Goal: Task Accomplishment & Management: Use online tool/utility

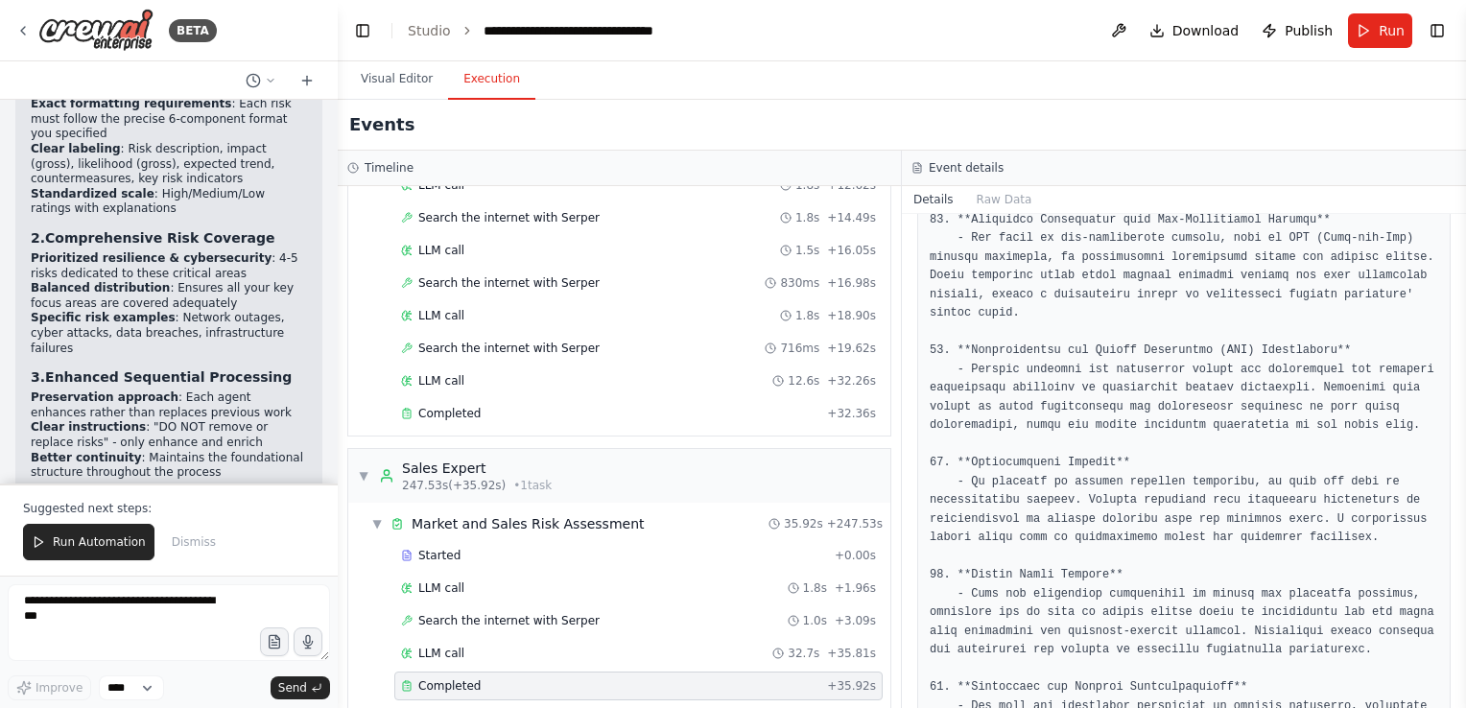
scroll to position [2170, 0]
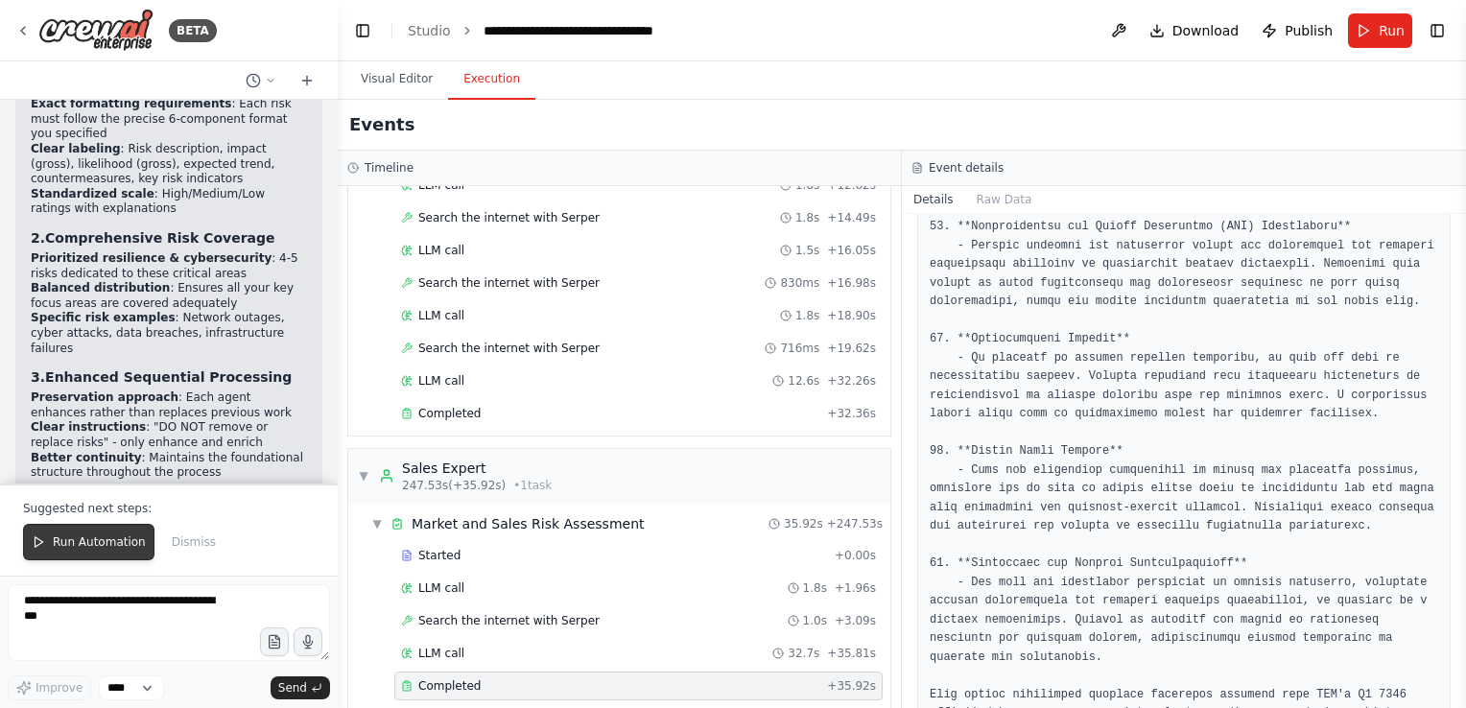
click at [64, 547] on span "Run Automation" at bounding box center [99, 541] width 93 height 15
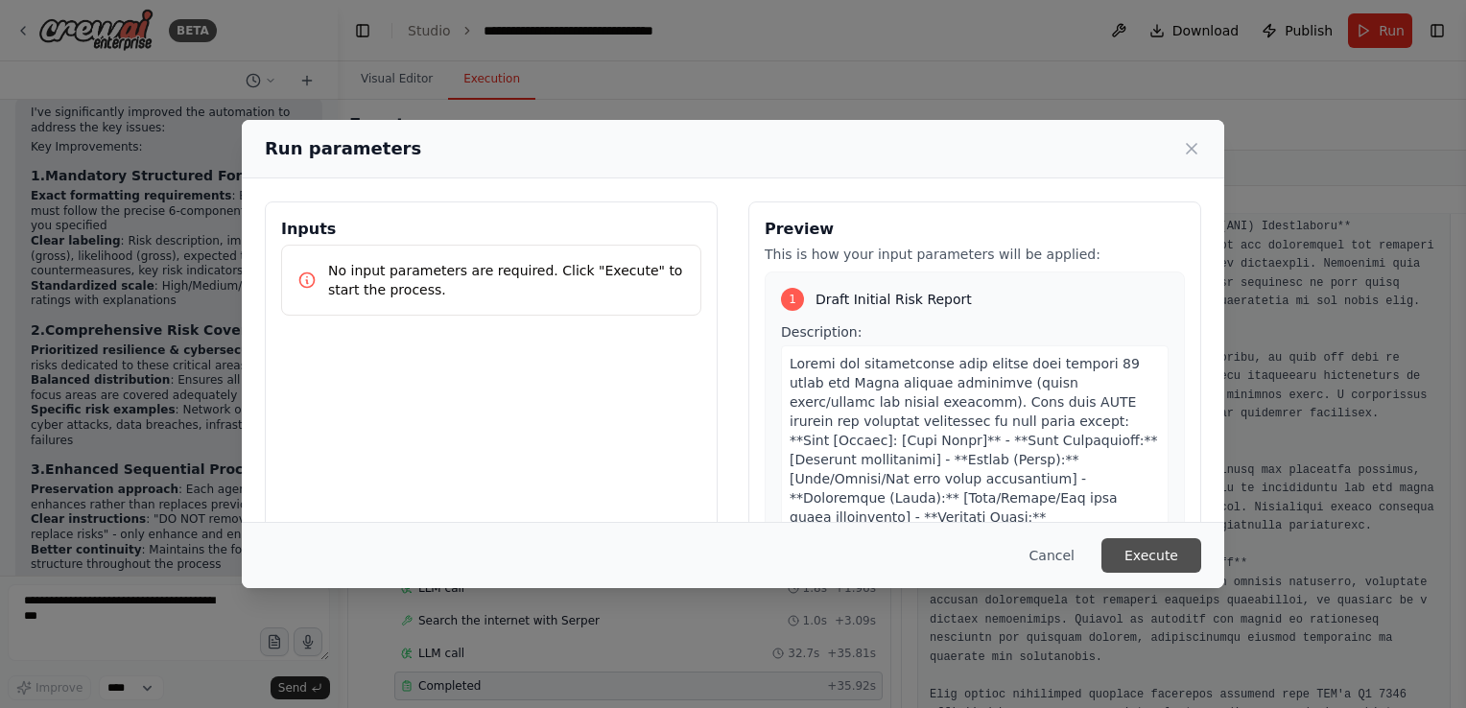
click at [1143, 565] on button "Execute" at bounding box center [1151, 555] width 100 height 35
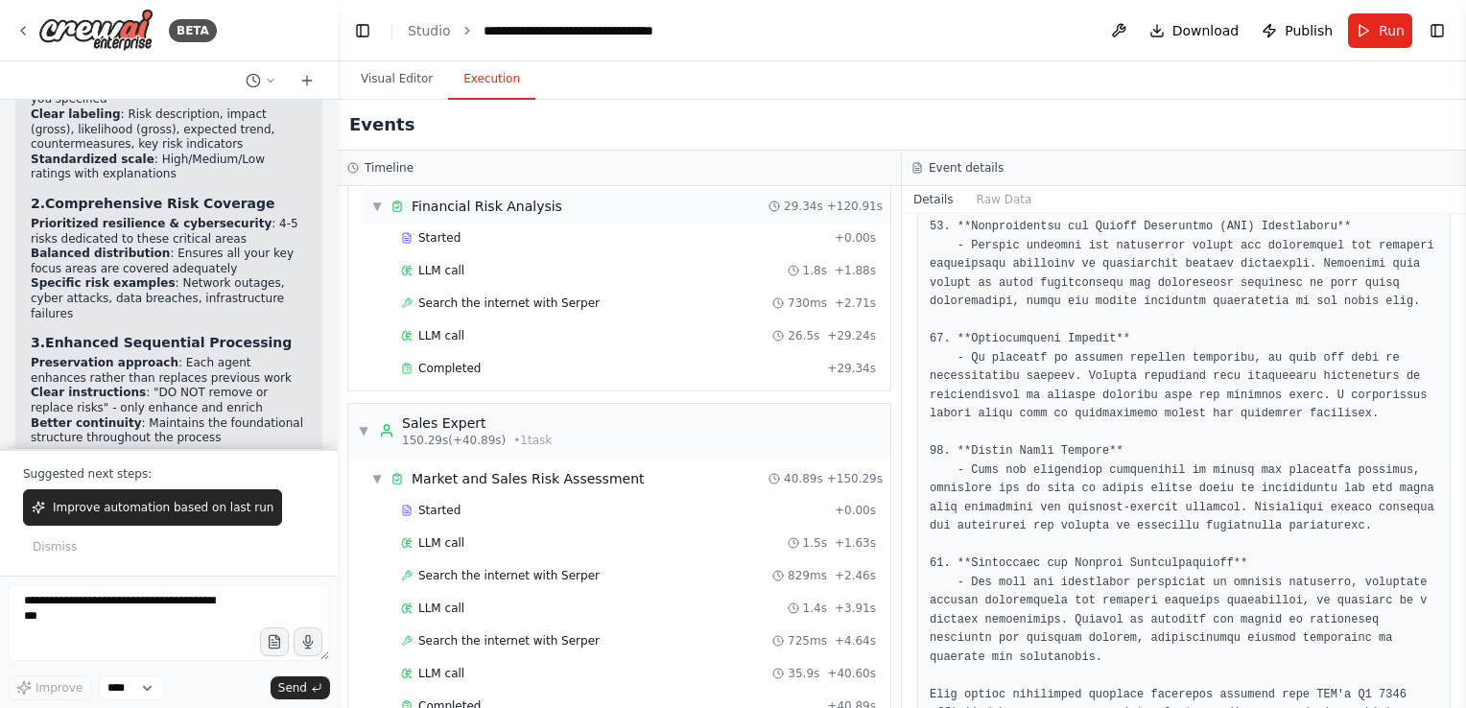
scroll to position [1504, 0]
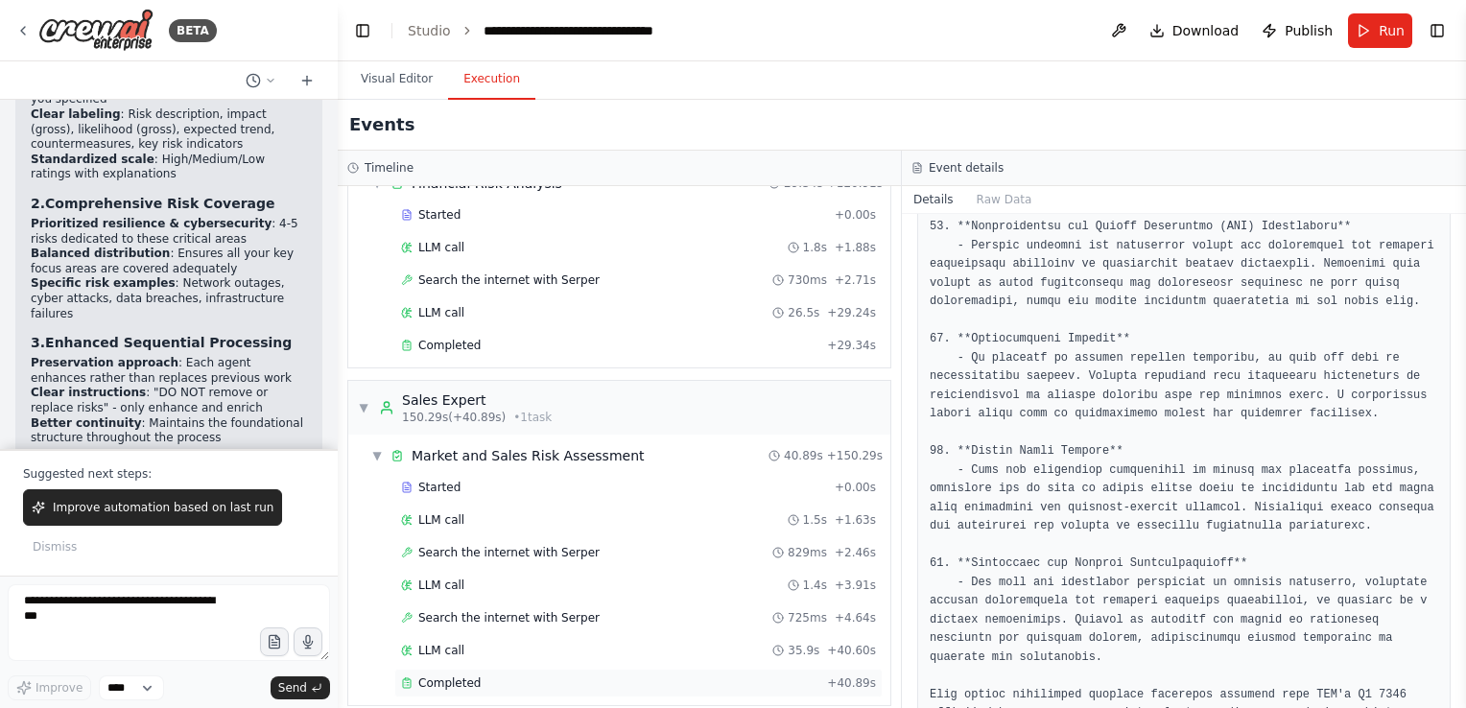
click at [438, 675] on span "Completed" at bounding box center [449, 682] width 62 height 15
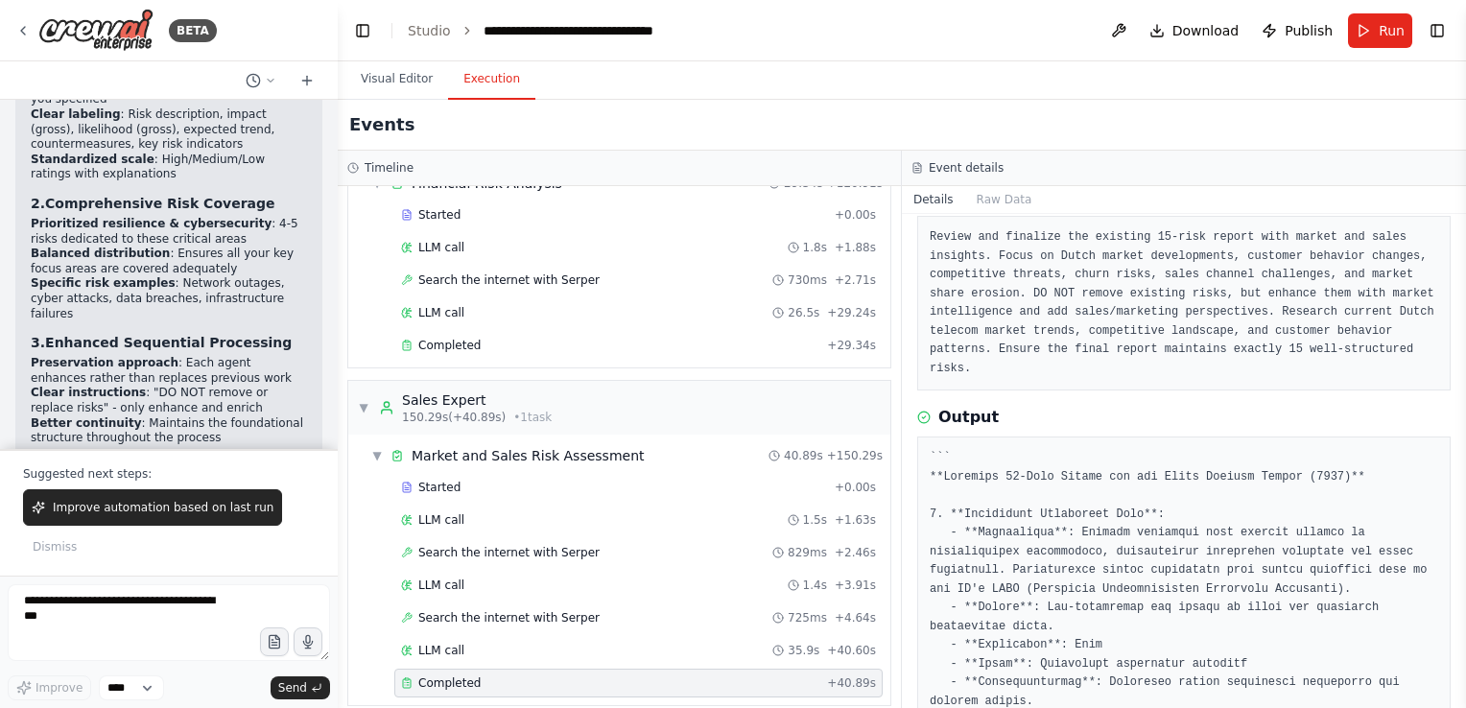
scroll to position [0, 0]
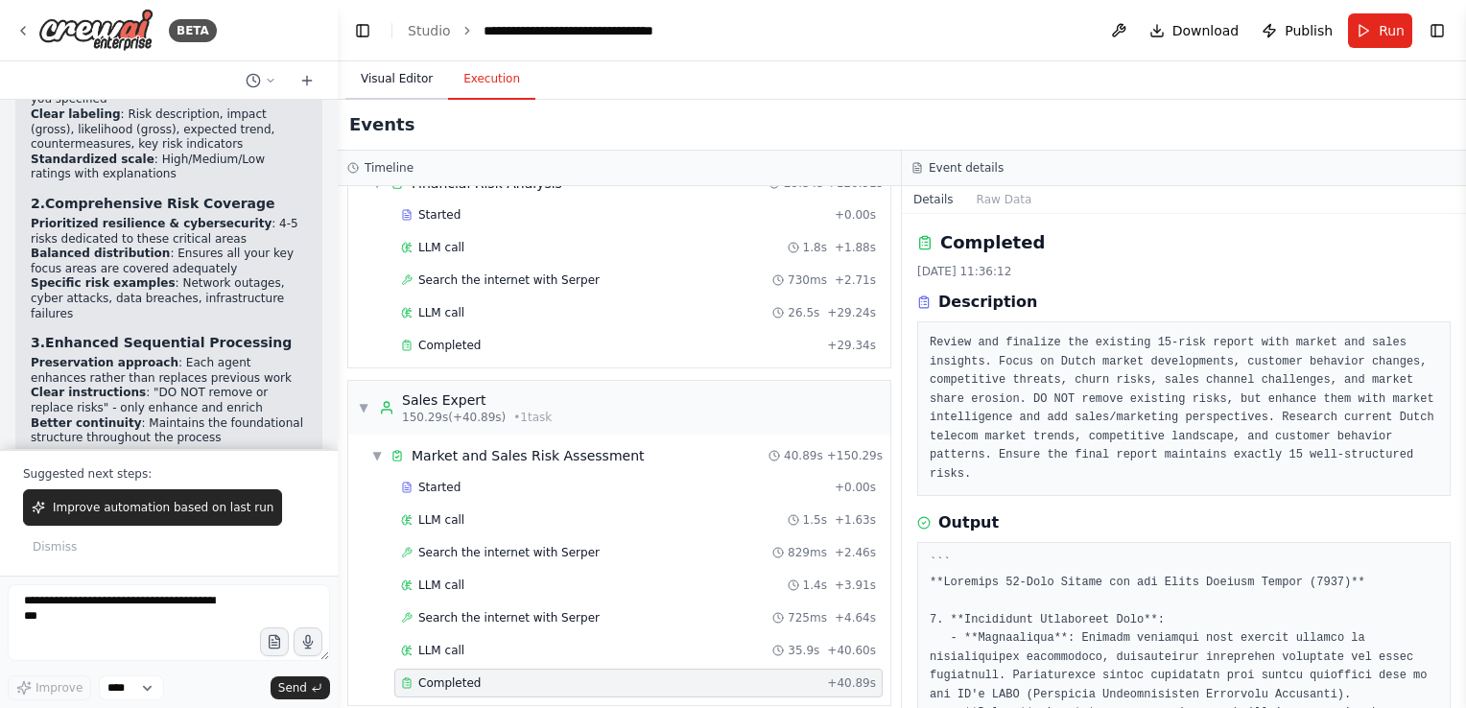
click at [387, 77] on button "Visual Editor" at bounding box center [396, 79] width 103 height 40
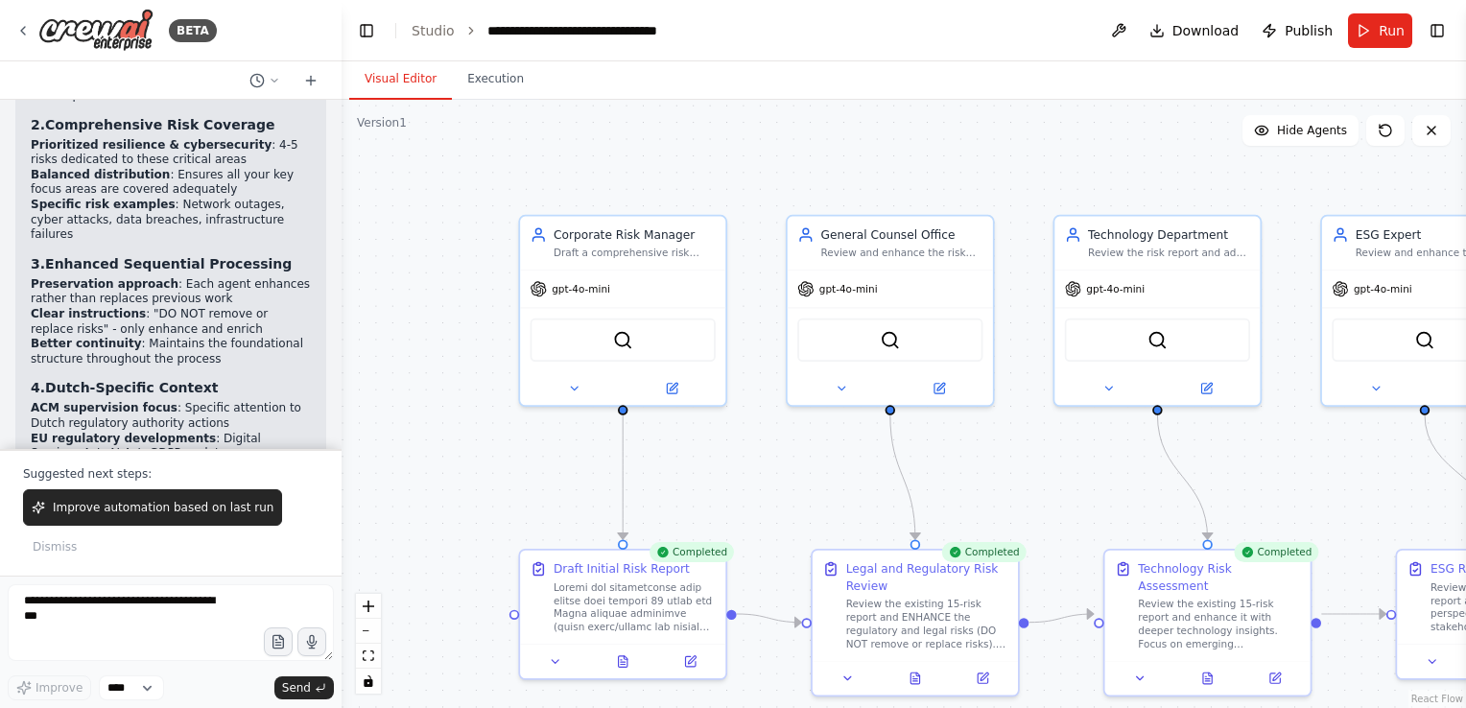
scroll to position [6365, 0]
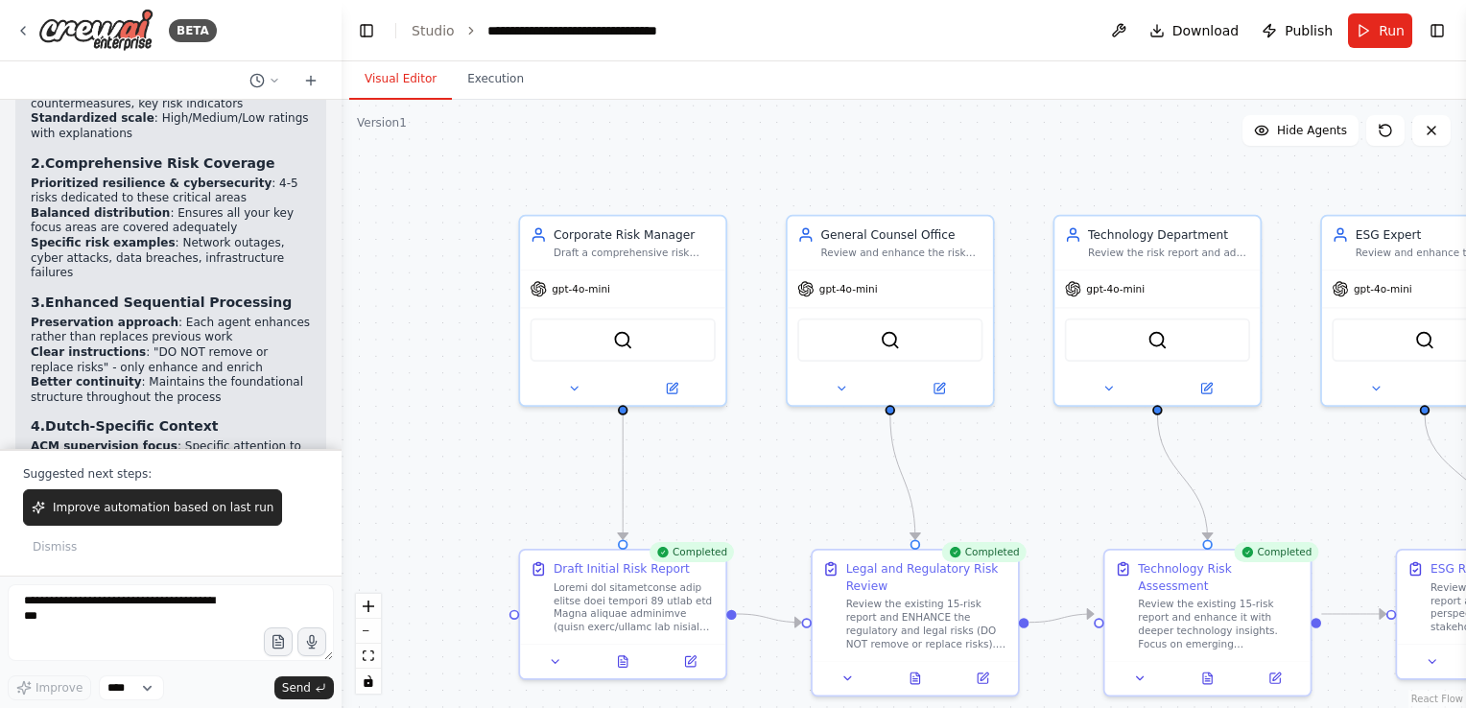
drag, startPoint x: 330, startPoint y: 424, endPoint x: 341, endPoint y: 387, distance: 39.1
click at [341, 387] on div "BETA I would like to generate a risk report for a Dutch telecom operator that h…" at bounding box center [733, 354] width 1466 height 708
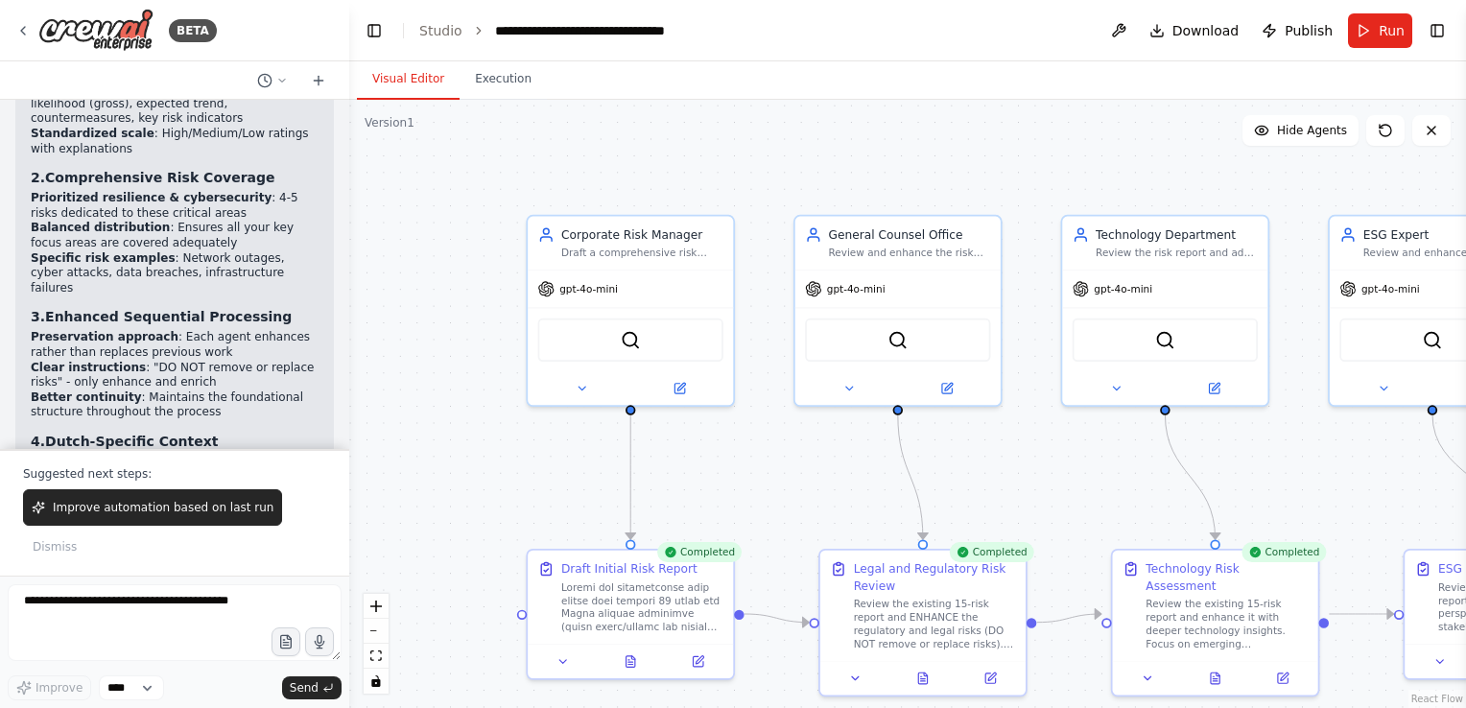
scroll to position [6211, 0]
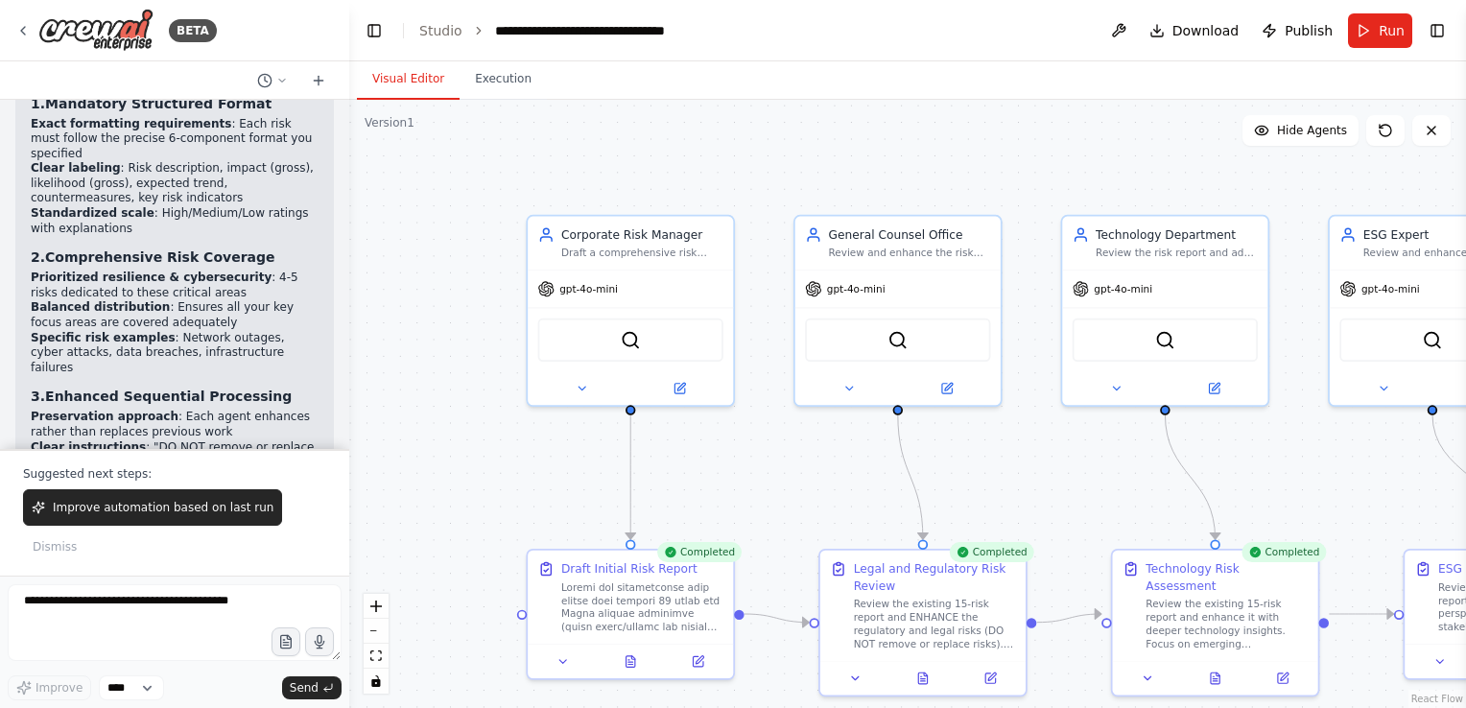
drag, startPoint x: 337, startPoint y: 423, endPoint x: 351, endPoint y: 367, distance: 57.5
click at [351, 367] on div "BETA I would like to generate a risk report for a Dutch telecom operator that h…" at bounding box center [733, 354] width 1466 height 708
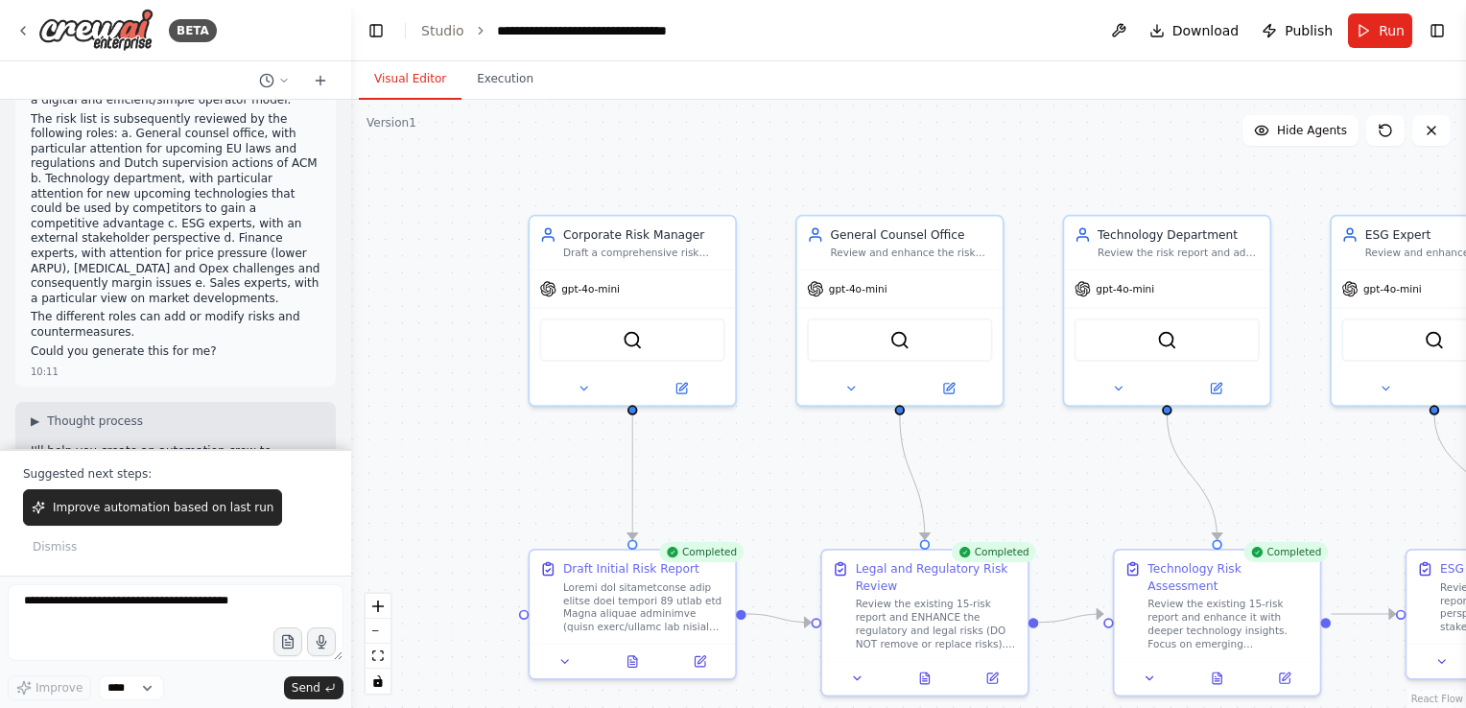
scroll to position [0, 0]
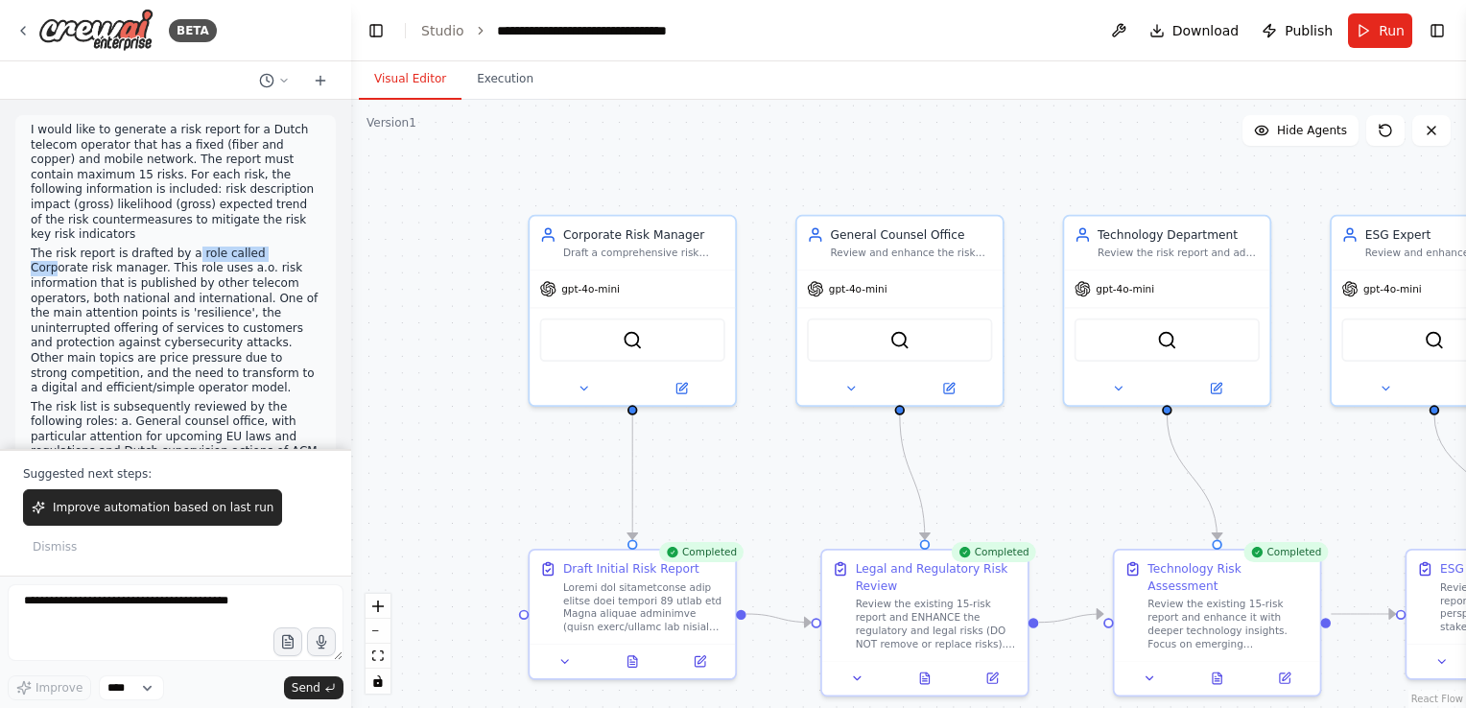
drag, startPoint x: 177, startPoint y: 251, endPoint x: 262, endPoint y: 260, distance: 84.8
click at [262, 260] on p "The risk report is drafted by a role called Corporate risk manager. This role u…" at bounding box center [176, 322] width 290 height 150
drag, startPoint x: 262, startPoint y: 260, endPoint x: 186, endPoint y: 303, distance: 87.2
click at [186, 303] on p "The risk report is drafted by a role called Corporate risk manager. This role u…" at bounding box center [176, 322] width 290 height 150
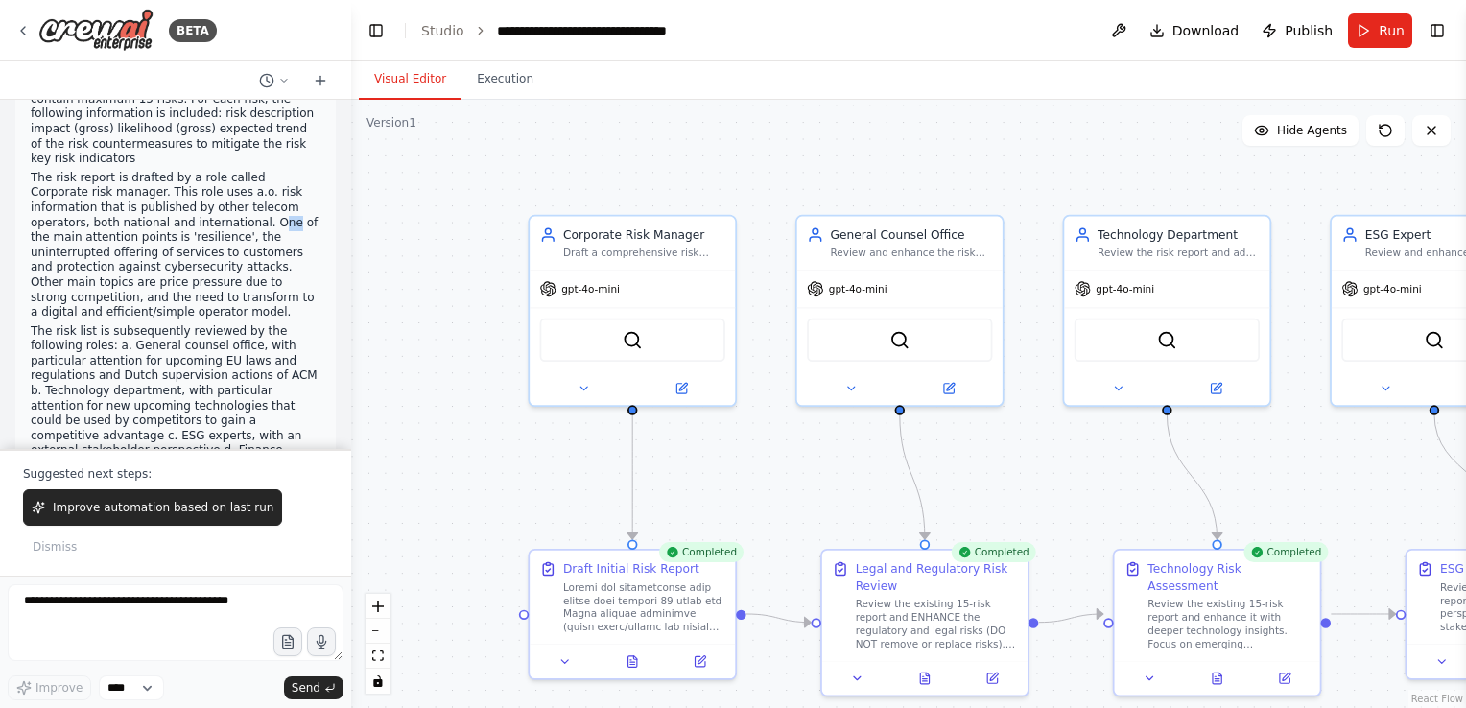
scroll to position [192, 0]
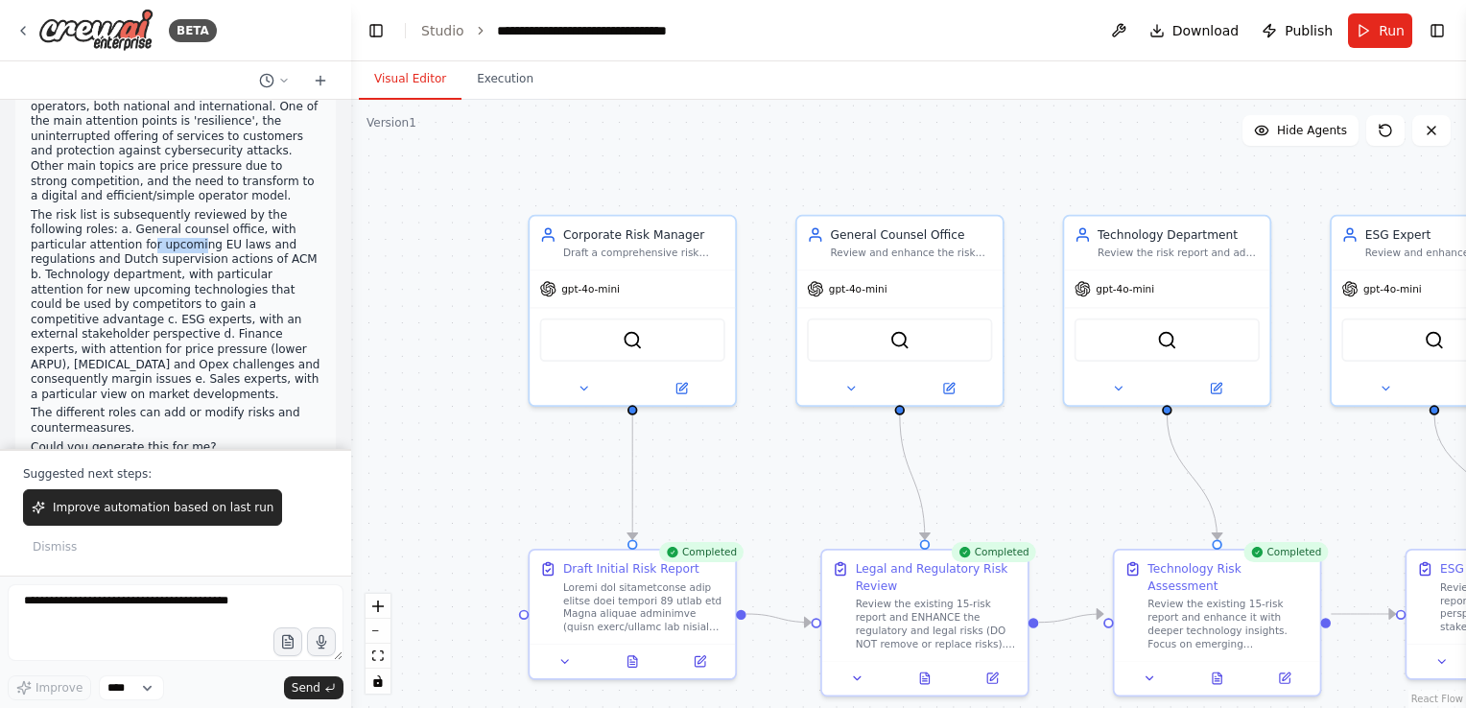
drag, startPoint x: 91, startPoint y: 239, endPoint x: 134, endPoint y: 248, distance: 44.2
click at [134, 248] on p "The risk list is subsequently reviewed by the following roles: a. General couns…" at bounding box center [176, 305] width 290 height 195
drag, startPoint x: 134, startPoint y: 248, endPoint x: 253, endPoint y: 247, distance: 118.9
click at [253, 247] on p "The risk list is subsequently reviewed by the following roles: a. General couns…" at bounding box center [176, 305] width 290 height 195
drag, startPoint x: 253, startPoint y: 247, endPoint x: 249, endPoint y: 267, distance: 19.6
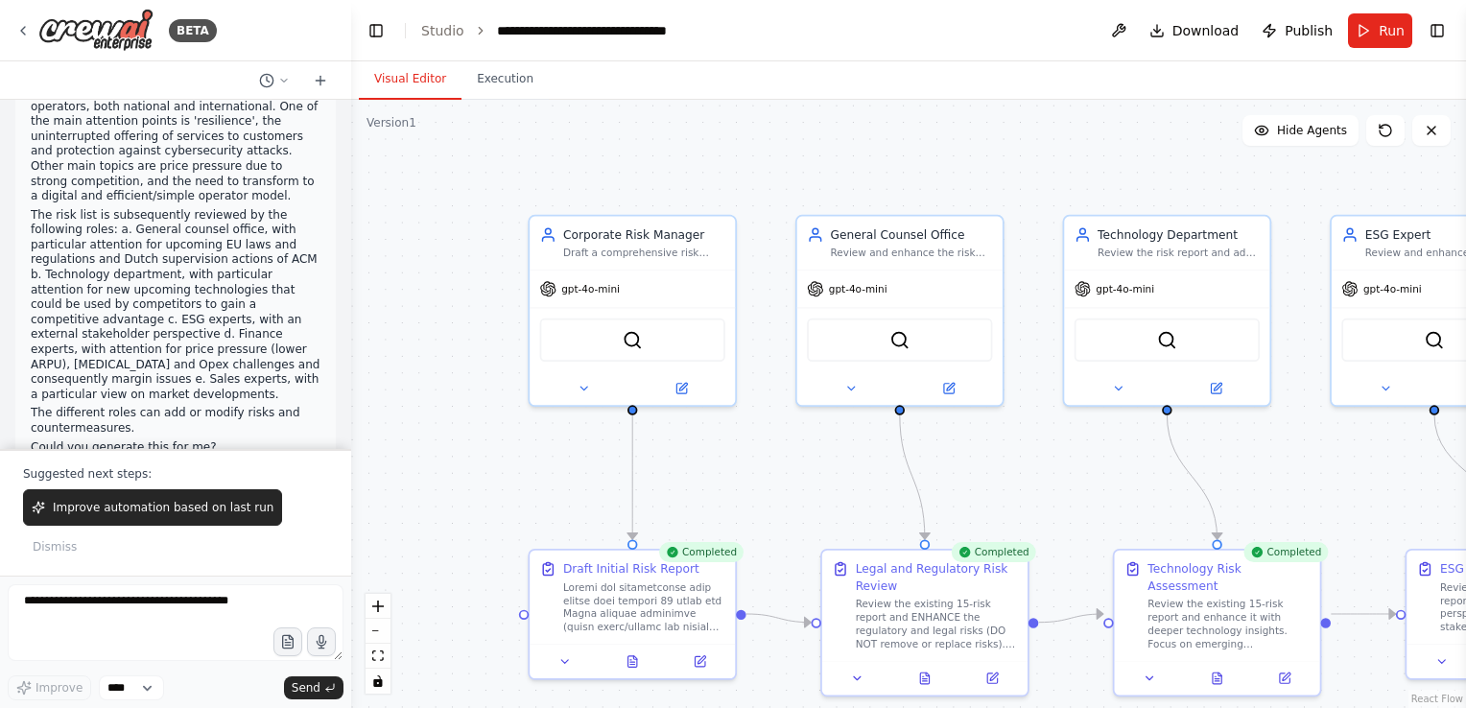
click at [264, 267] on p "The risk list is subsequently reviewed by the following roles: a. General couns…" at bounding box center [176, 305] width 290 height 195
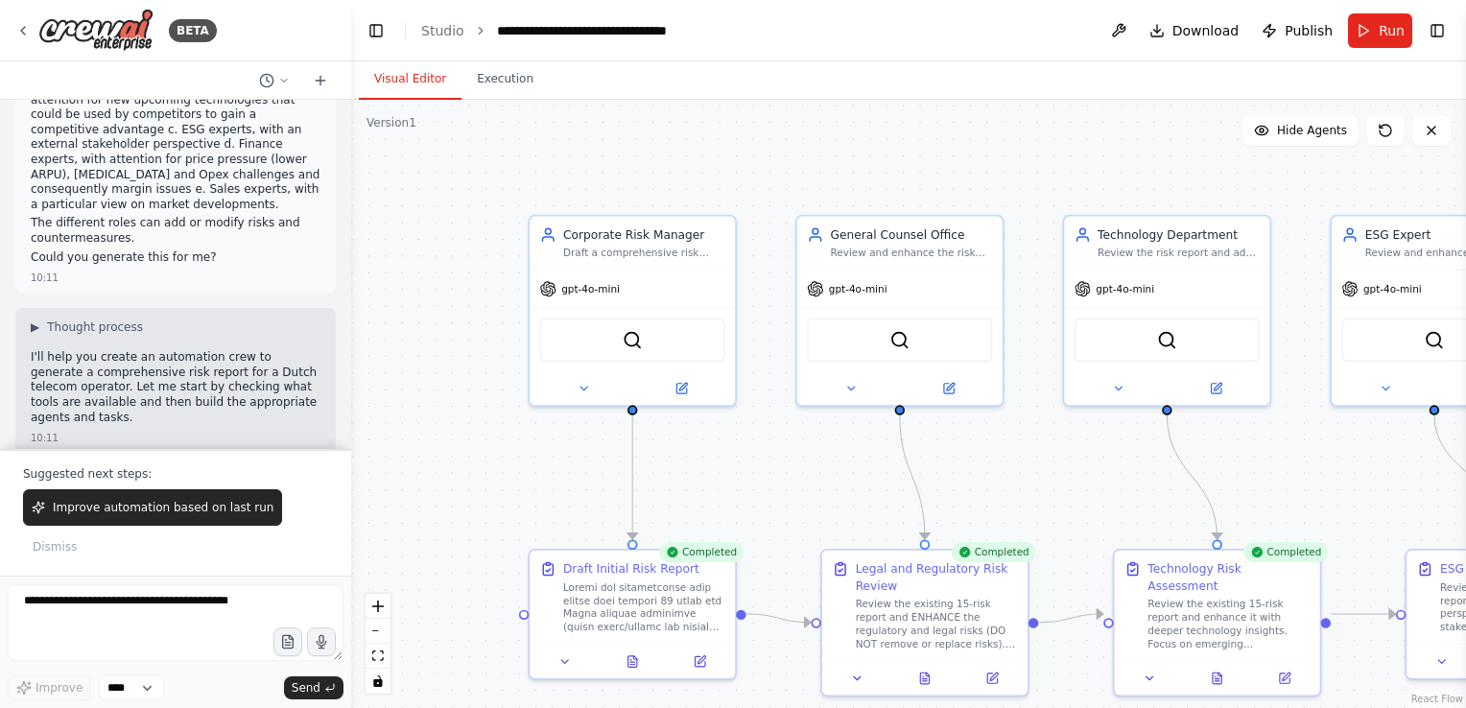
scroll to position [384, 0]
click at [488, 80] on button "Execution" at bounding box center [504, 79] width 87 height 40
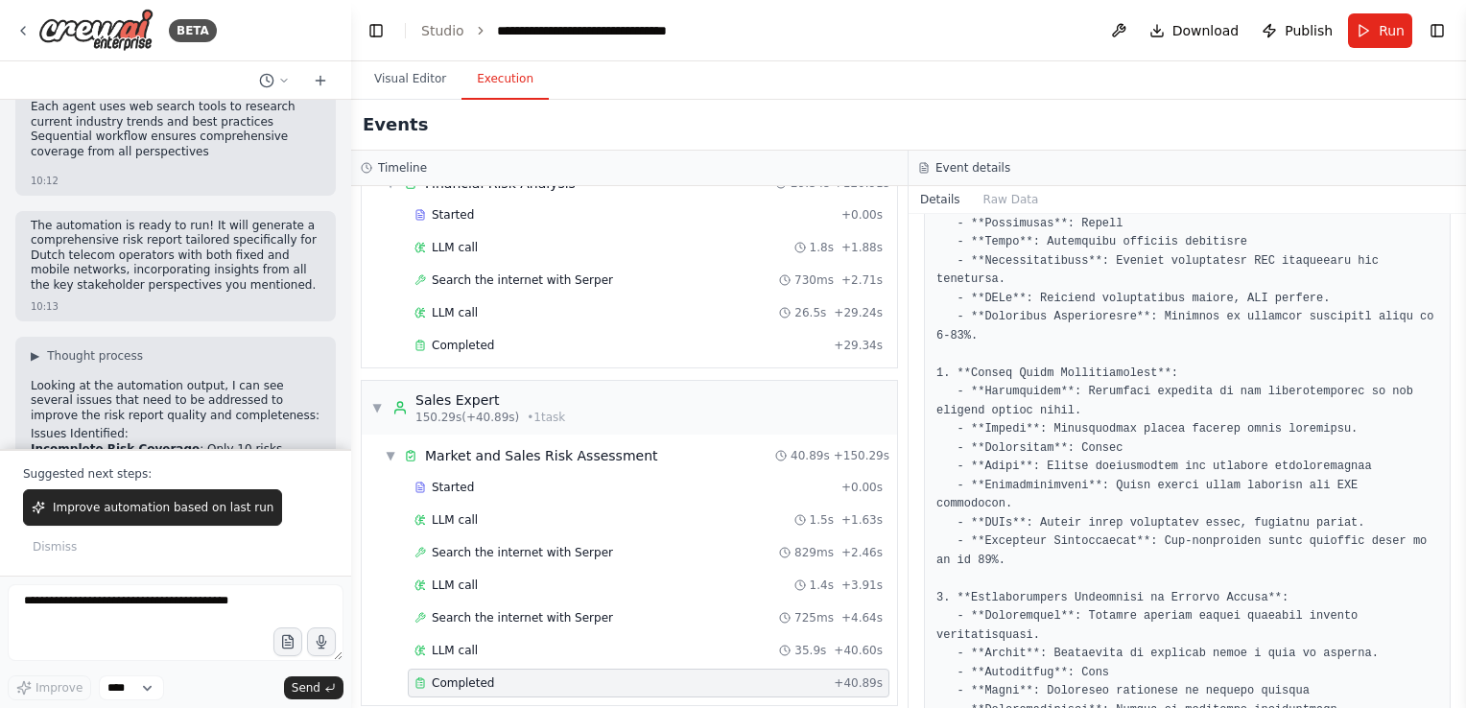
scroll to position [2590, 0]
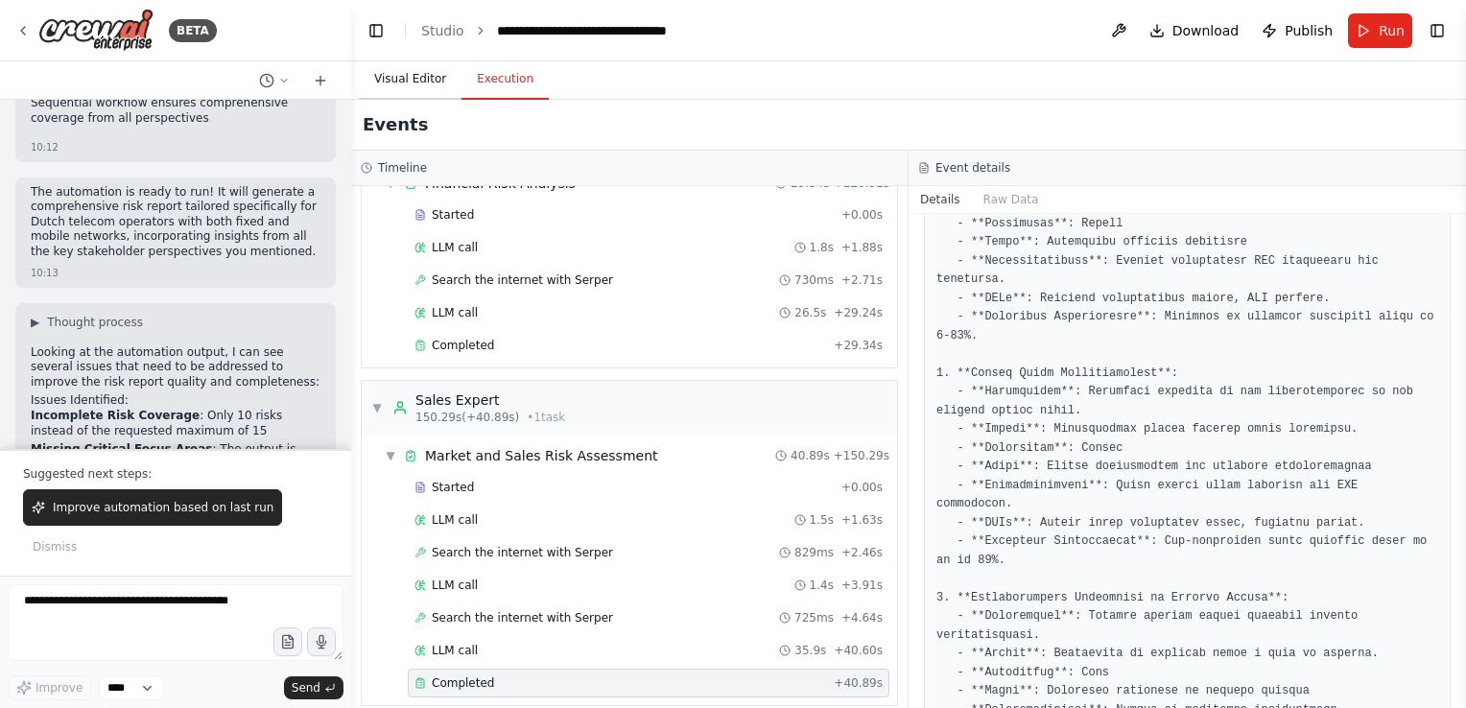
click at [390, 82] on button "Visual Editor" at bounding box center [410, 79] width 103 height 40
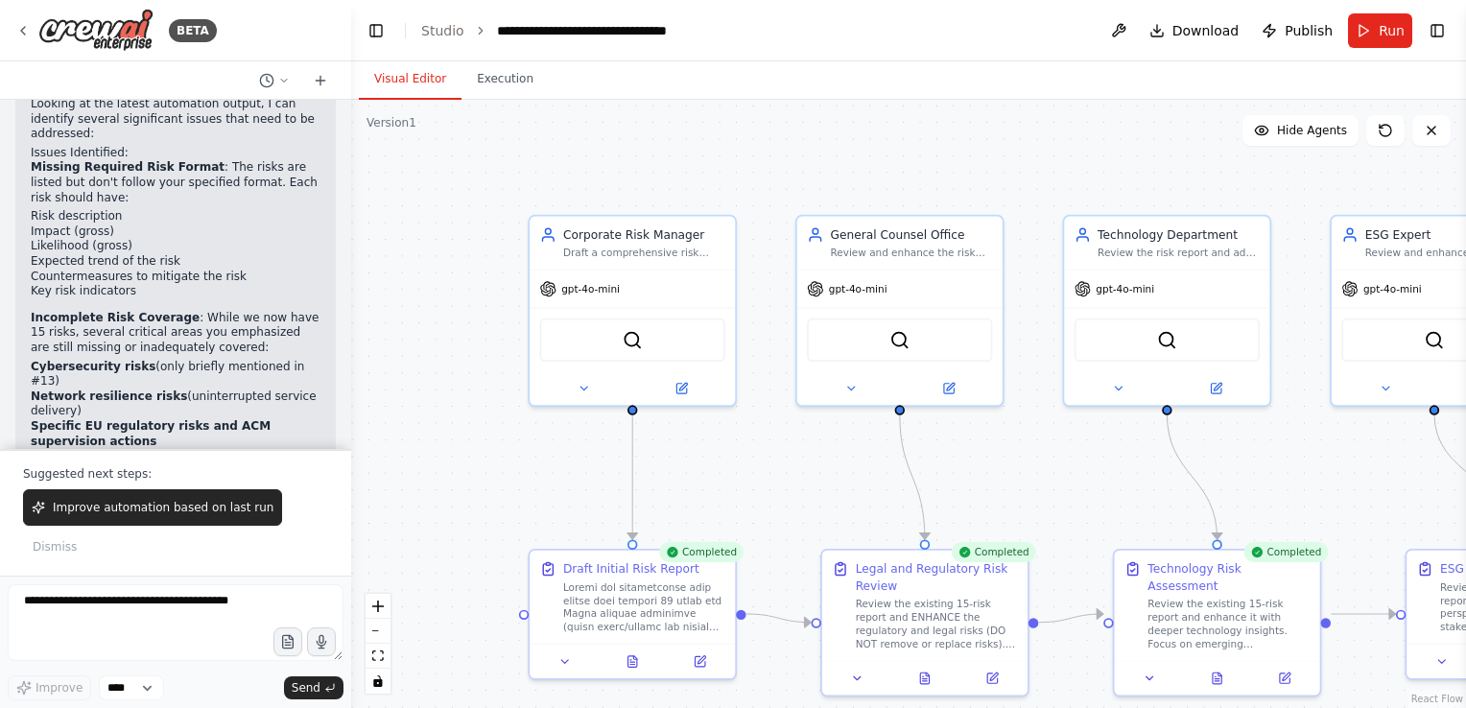
scroll to position [5084, 0]
click at [107, 604] on textarea at bounding box center [176, 622] width 336 height 77
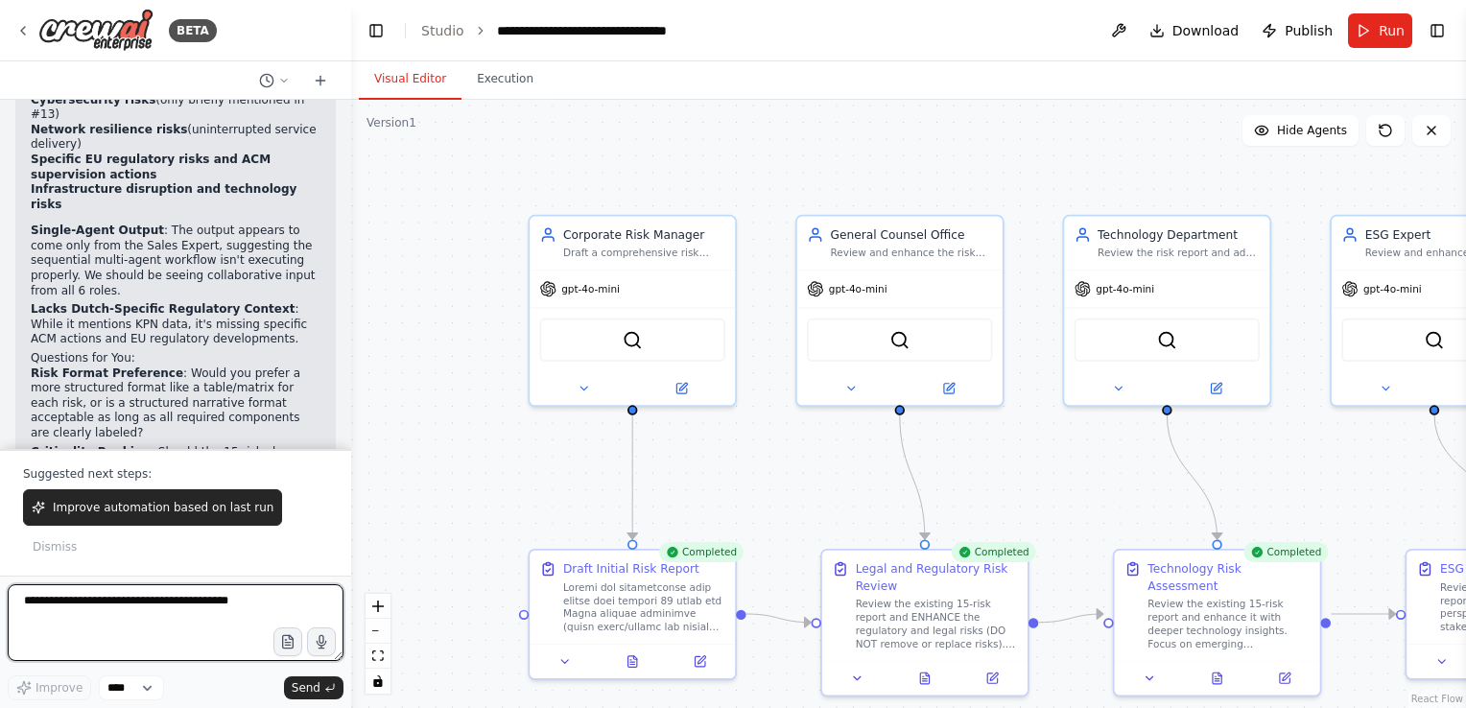
scroll to position [5371, 0]
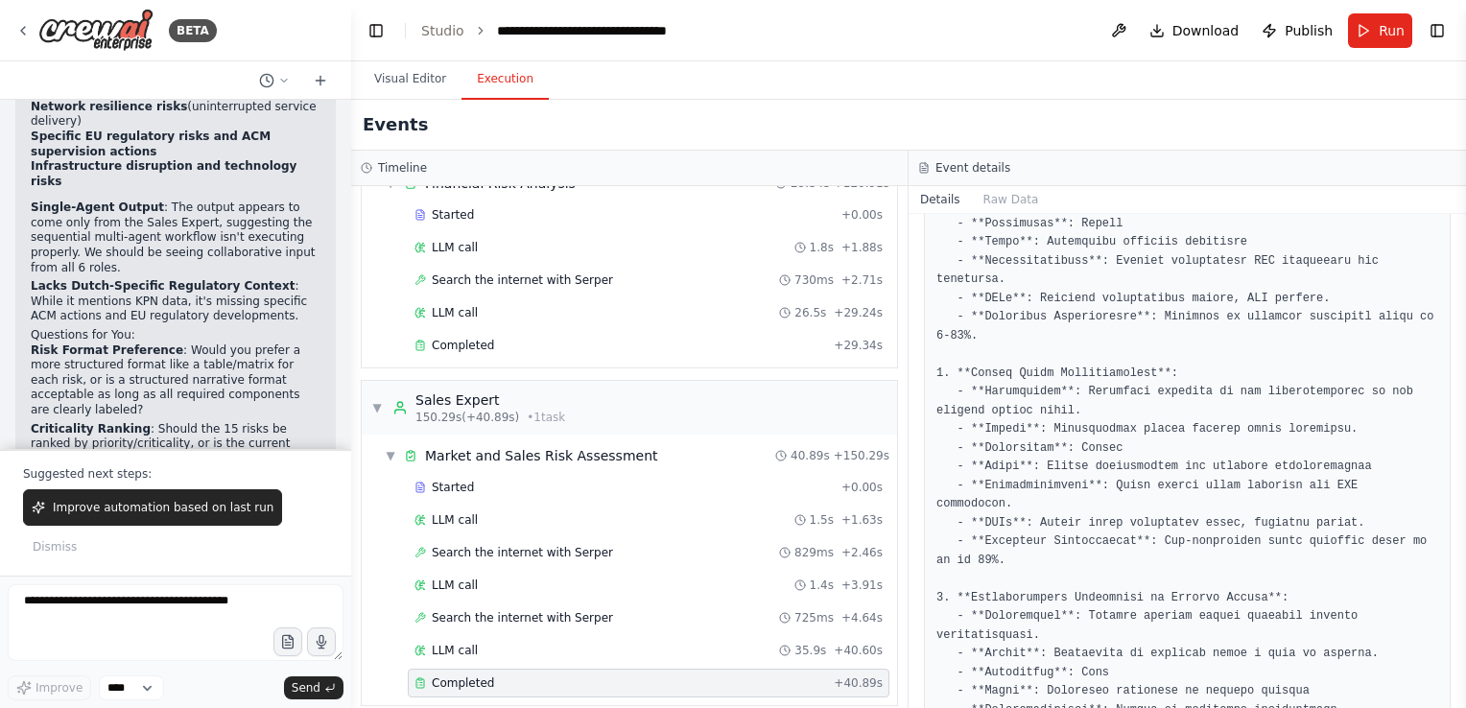
click at [514, 75] on button "Execution" at bounding box center [504, 79] width 87 height 40
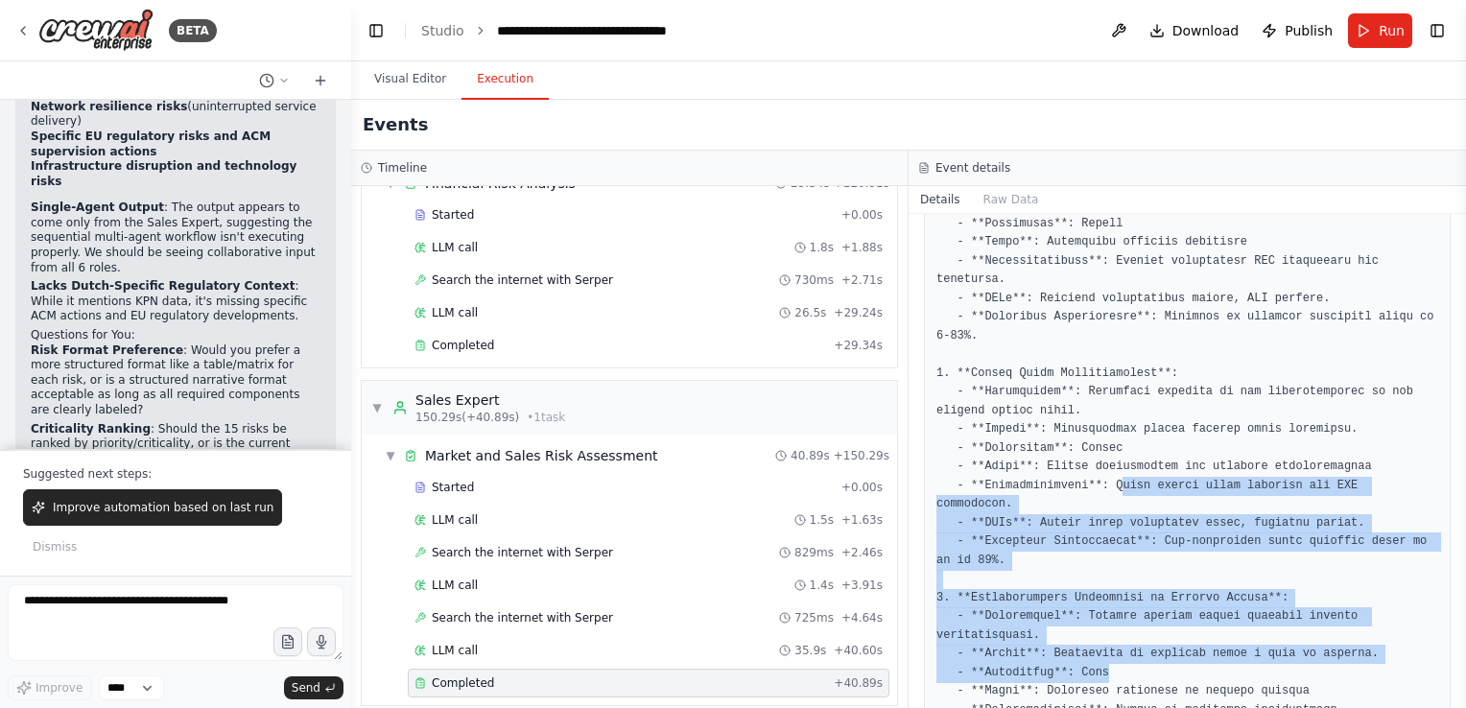
drag, startPoint x: 1104, startPoint y: 392, endPoint x: 1120, endPoint y: 547, distance: 155.3
click at [1120, 547] on pre at bounding box center [1187, 617] width 502 height 3386
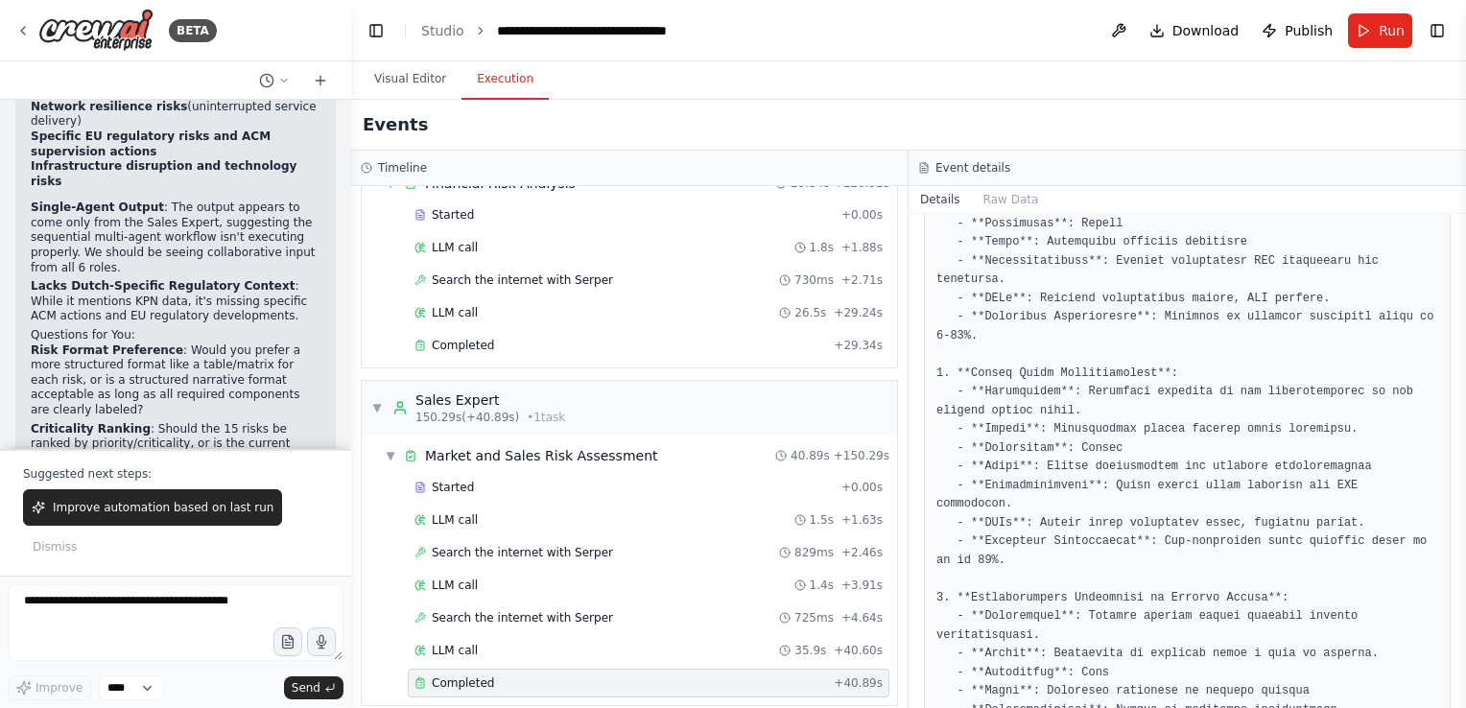
click at [1078, 622] on pre at bounding box center [1187, 617] width 502 height 3386
click at [399, 75] on button "Visual Editor" at bounding box center [410, 79] width 103 height 40
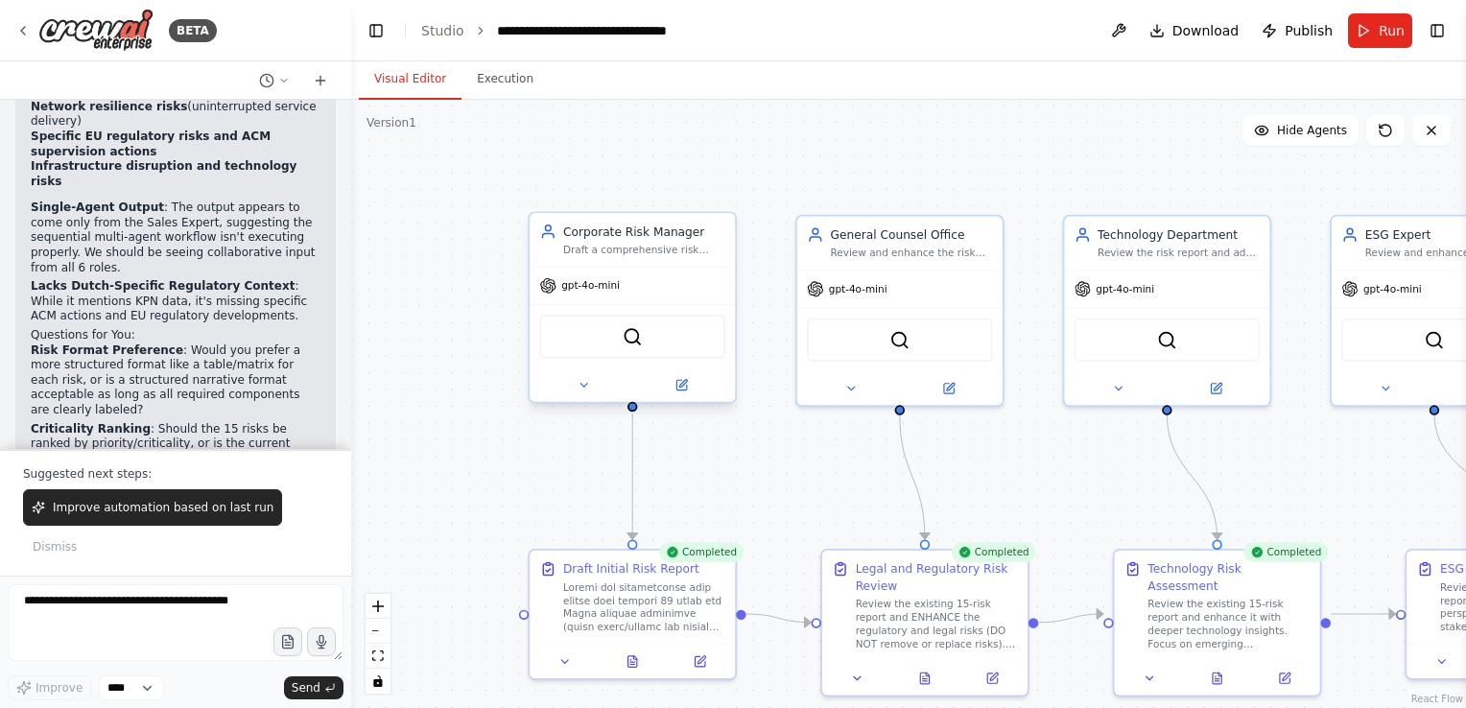
click at [604, 289] on span "gpt-4o-mini" at bounding box center [590, 285] width 59 height 13
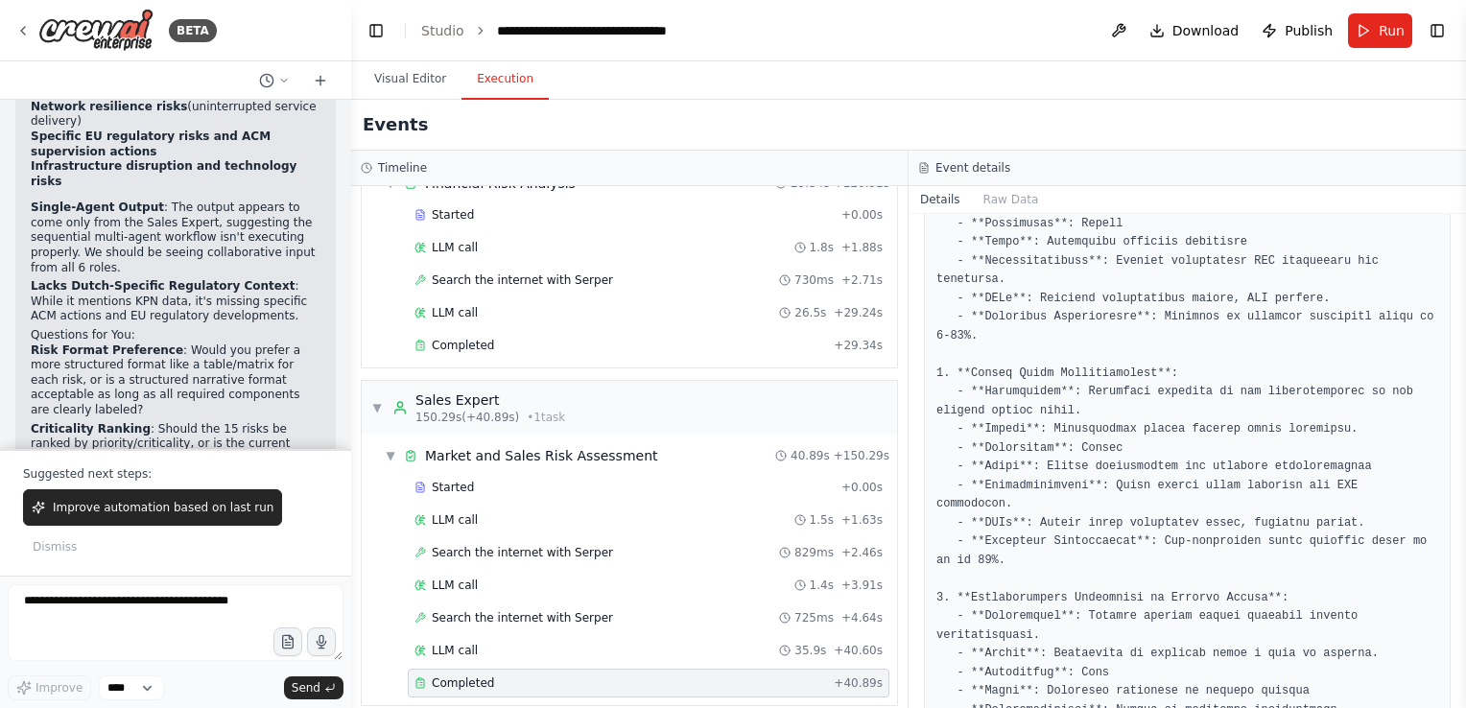
click at [506, 80] on button "Execution" at bounding box center [504, 79] width 87 height 40
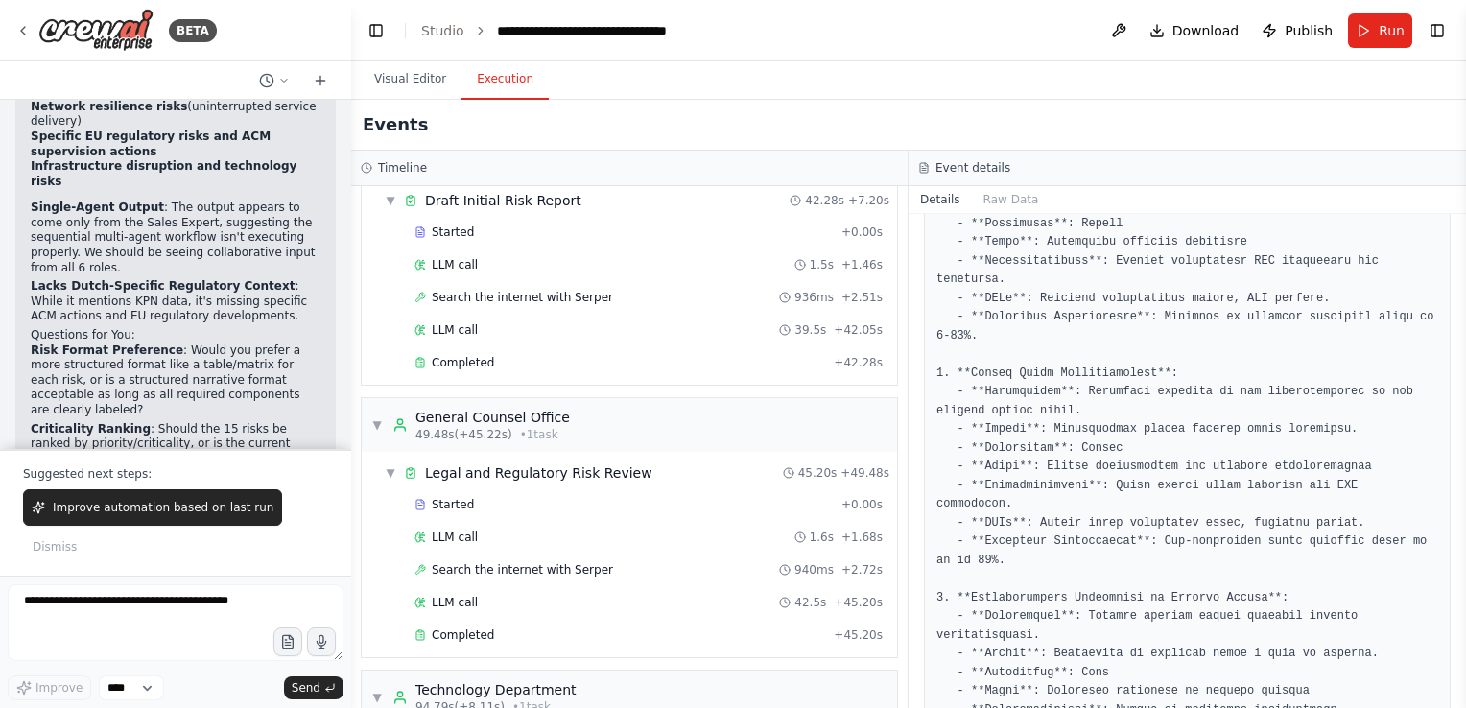
scroll to position [0, 0]
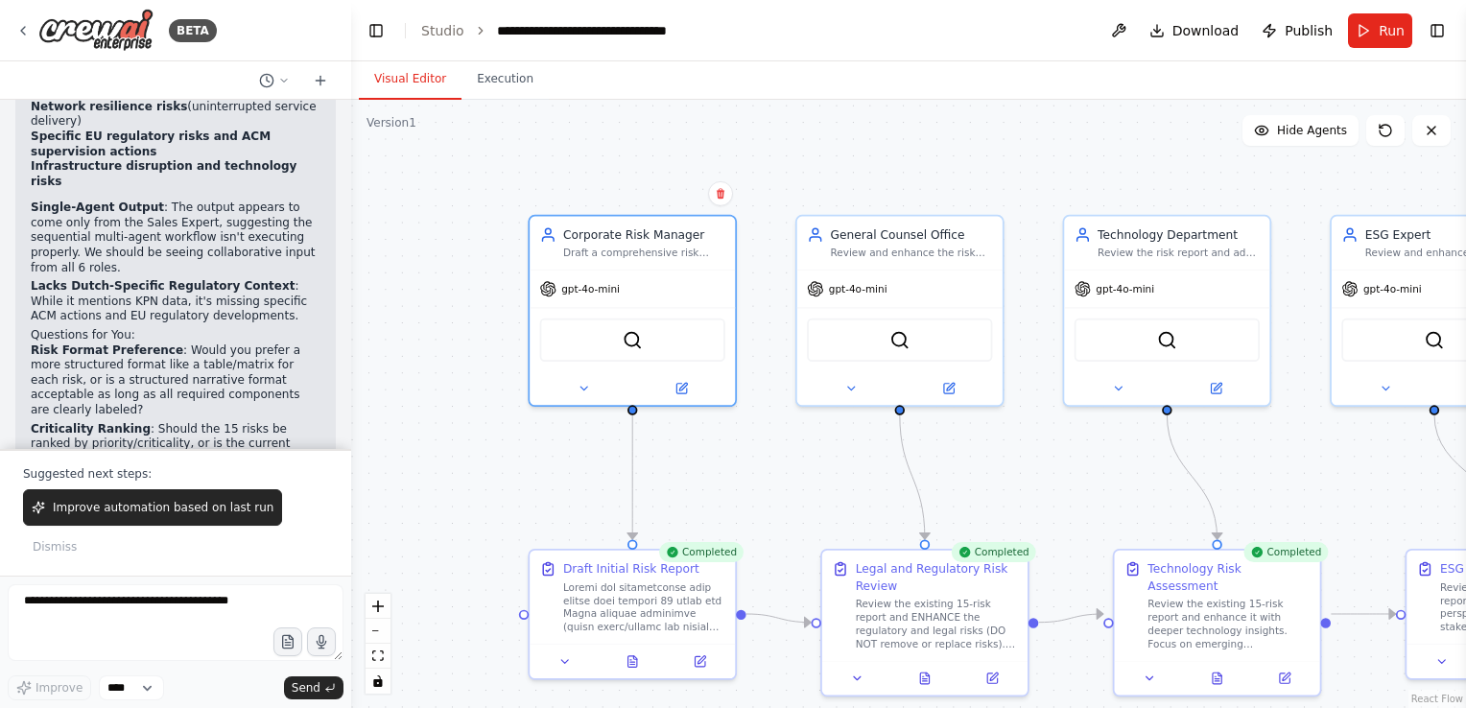
click at [397, 75] on button "Visual Editor" at bounding box center [410, 79] width 103 height 40
click at [686, 383] on icon at bounding box center [680, 384] width 13 height 13
click at [684, 383] on icon at bounding box center [683, 384] width 8 height 8
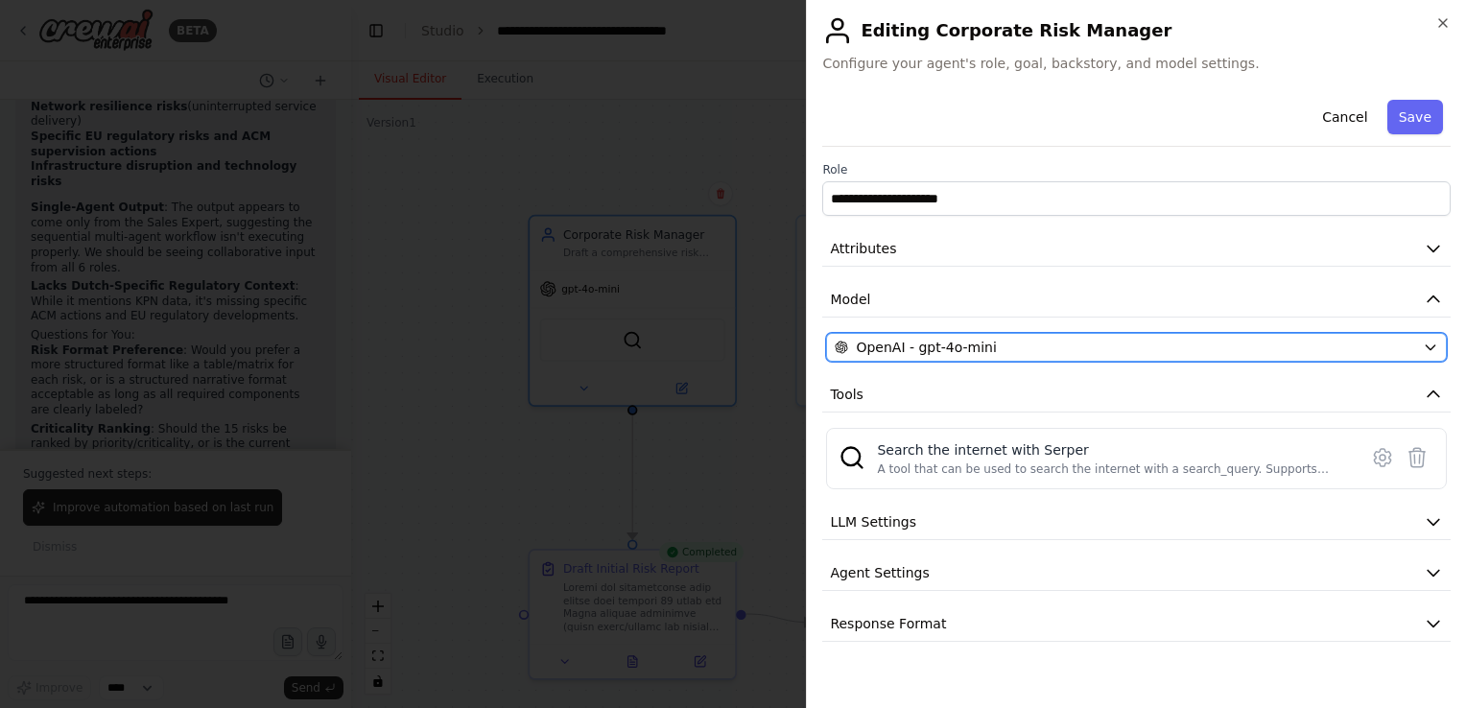
click at [1429, 348] on icon "button" at bounding box center [1429, 347] width 9 height 5
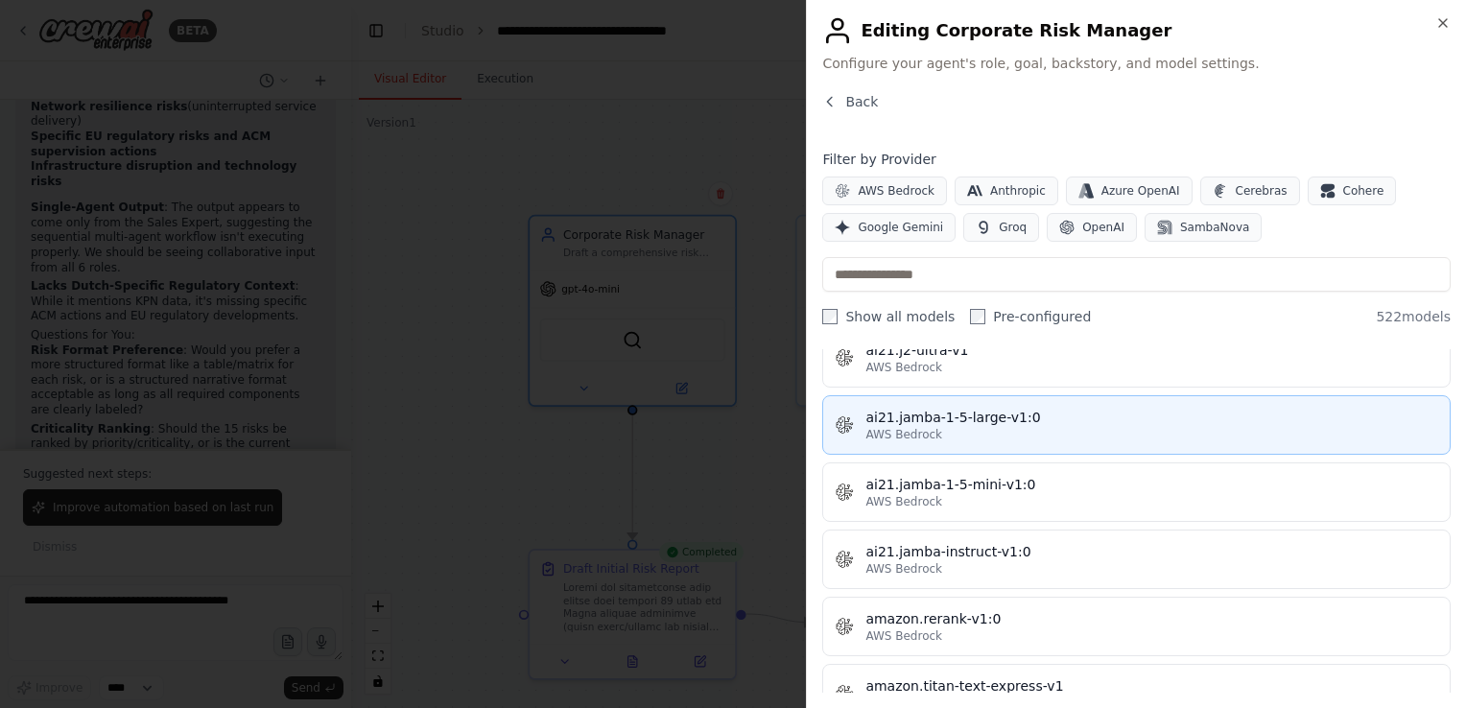
scroll to position [1009, 0]
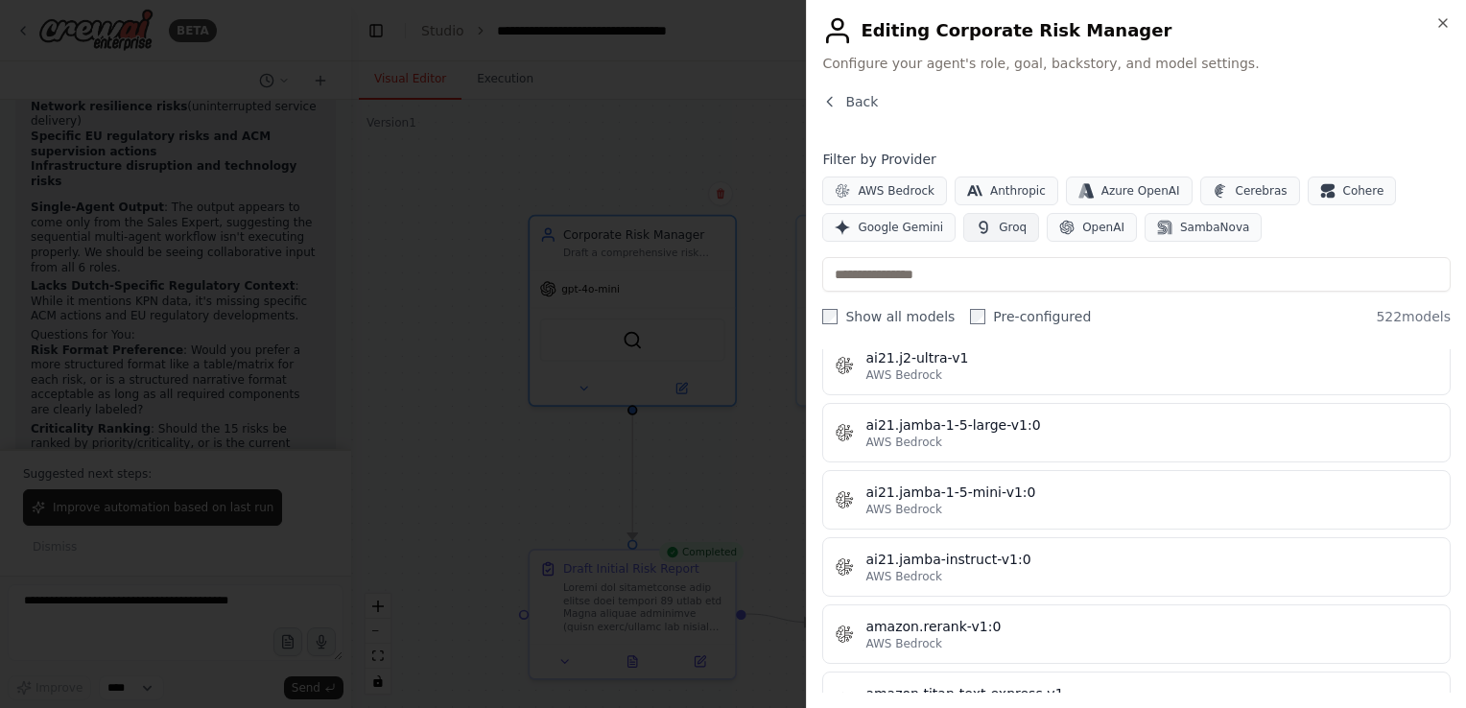
click at [1004, 232] on span "Groq" at bounding box center [1012, 227] width 28 height 15
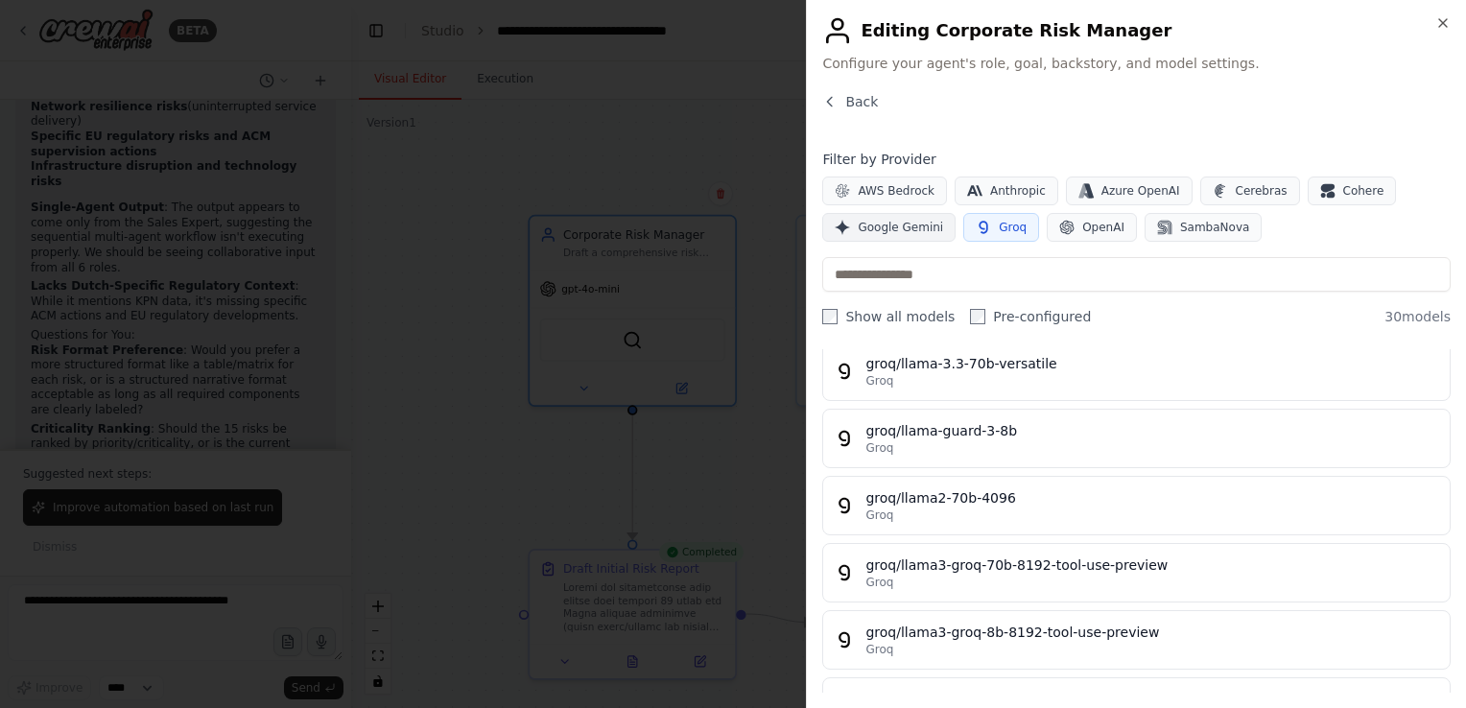
click at [889, 226] on span "Google Gemini" at bounding box center [899, 227] width 85 height 15
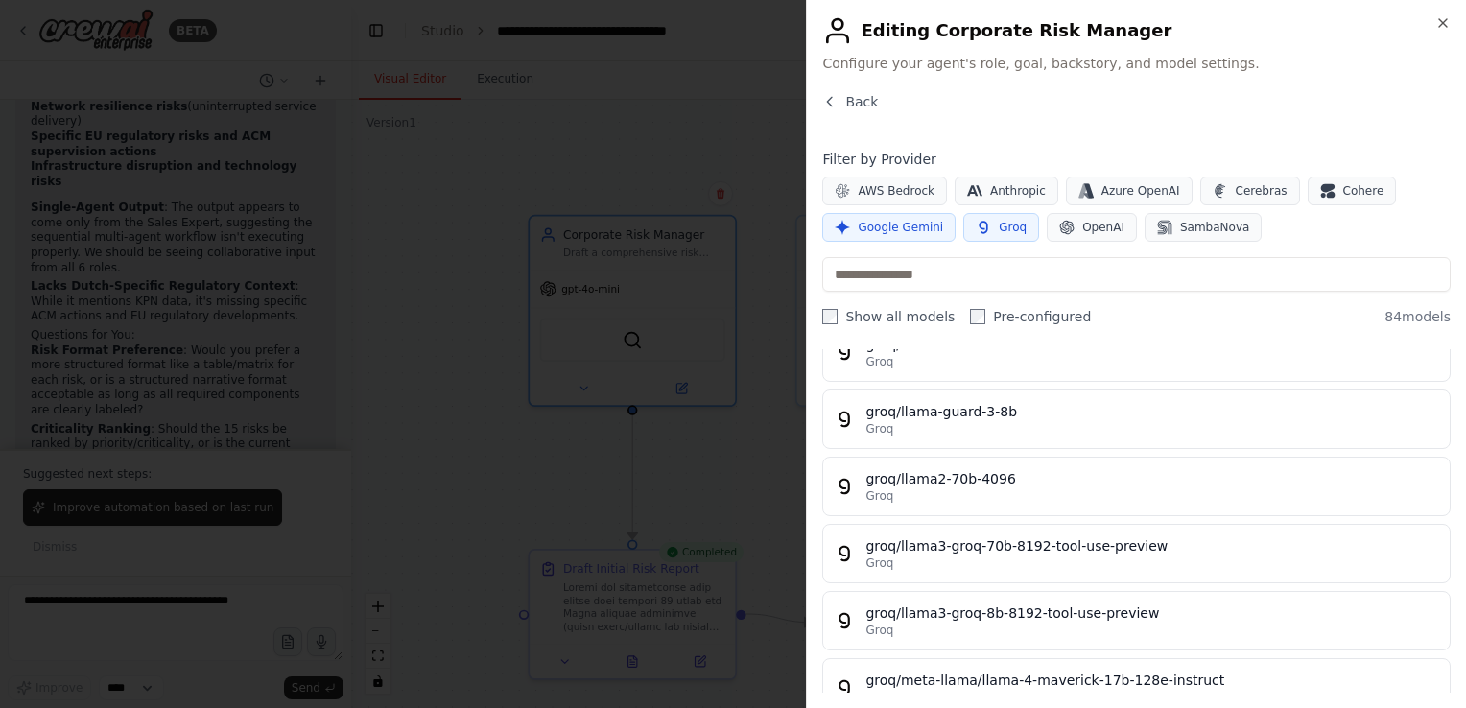
scroll to position [4656, 0]
click at [999, 227] on span "Groq" at bounding box center [1012, 227] width 28 height 15
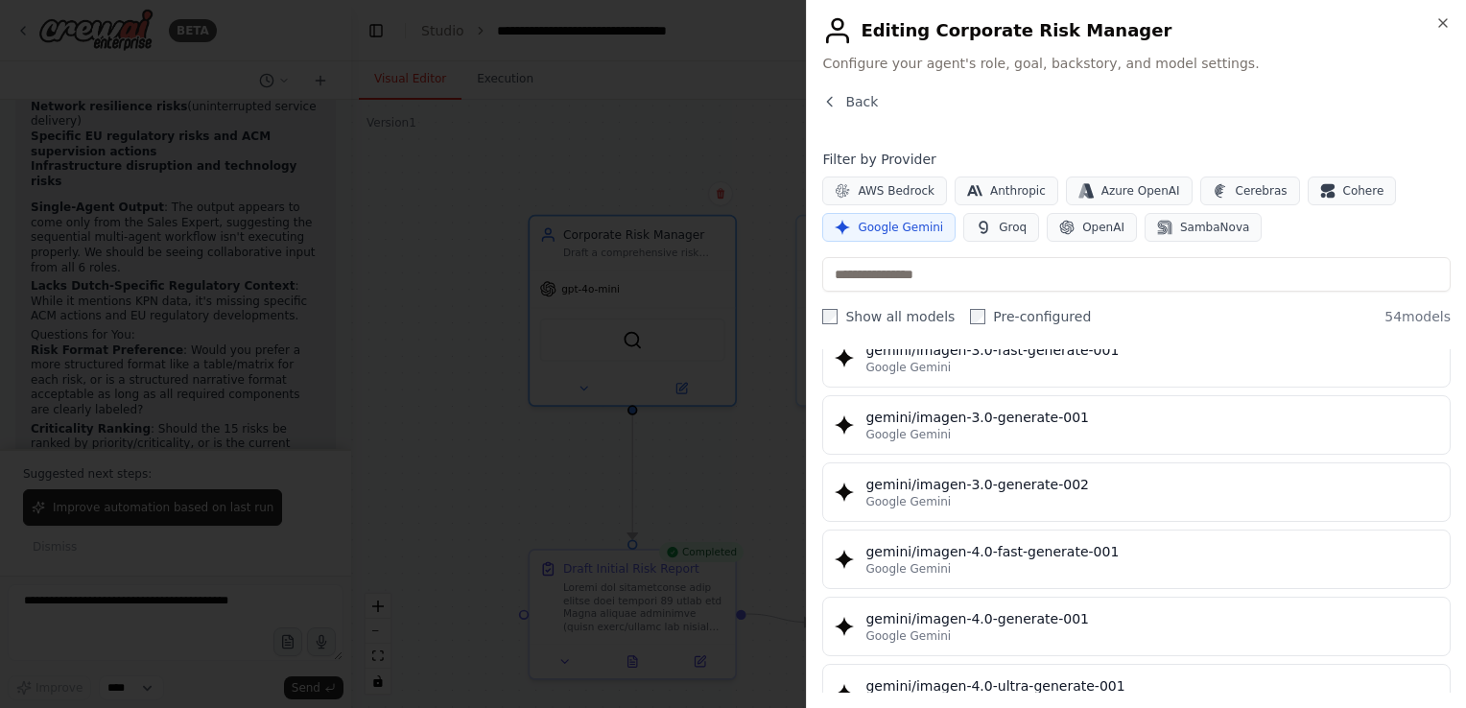
scroll to position [3028, 0]
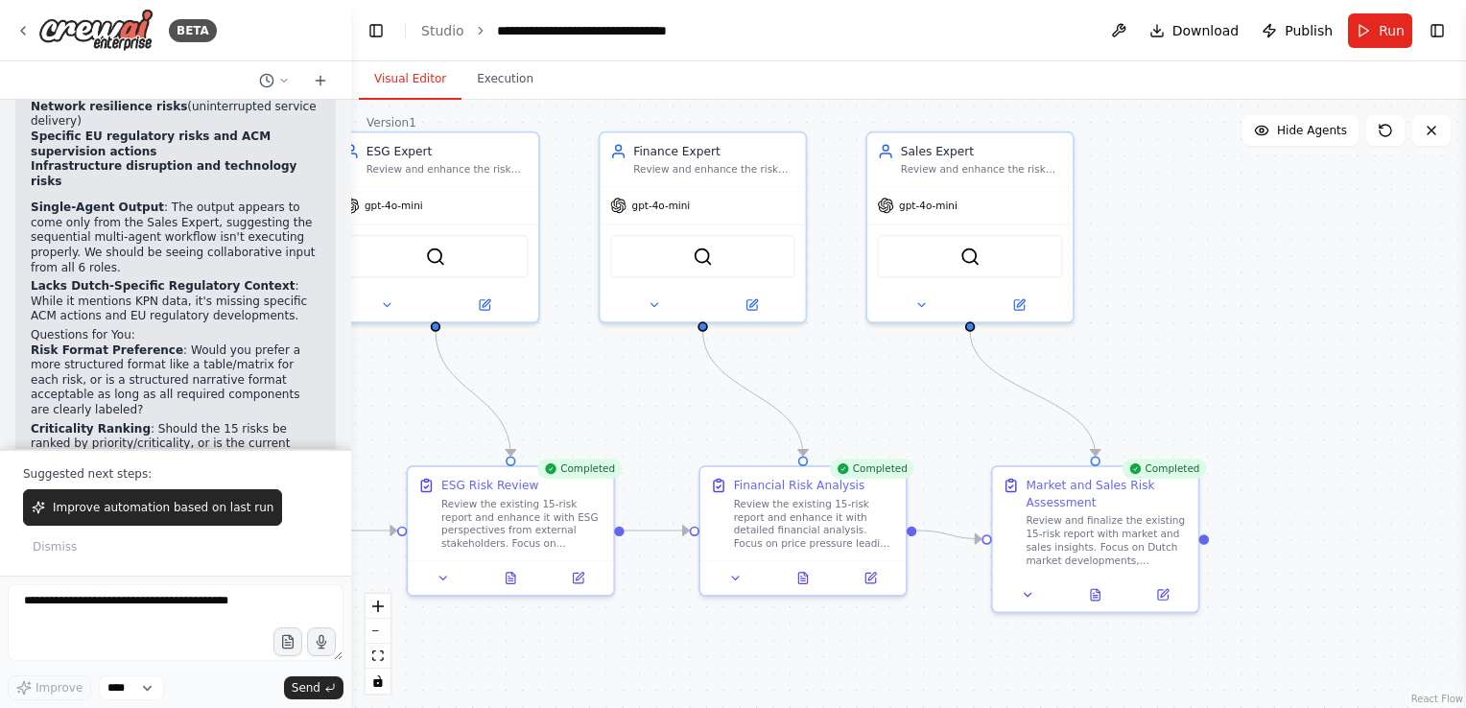
drag, startPoint x: 1217, startPoint y: 466, endPoint x: 222, endPoint y: 383, distance: 999.1
click at [222, 383] on div "BETA I would like to generate a risk report for a Dutch telecom operator that h…" at bounding box center [733, 354] width 1466 height 708
drag, startPoint x: 222, startPoint y: 383, endPoint x: 272, endPoint y: 380, distance: 50.9
click at [272, 380] on div "I would like to generate a risk report for a Dutch telecom operator that has a …" at bounding box center [175, 274] width 351 height 349
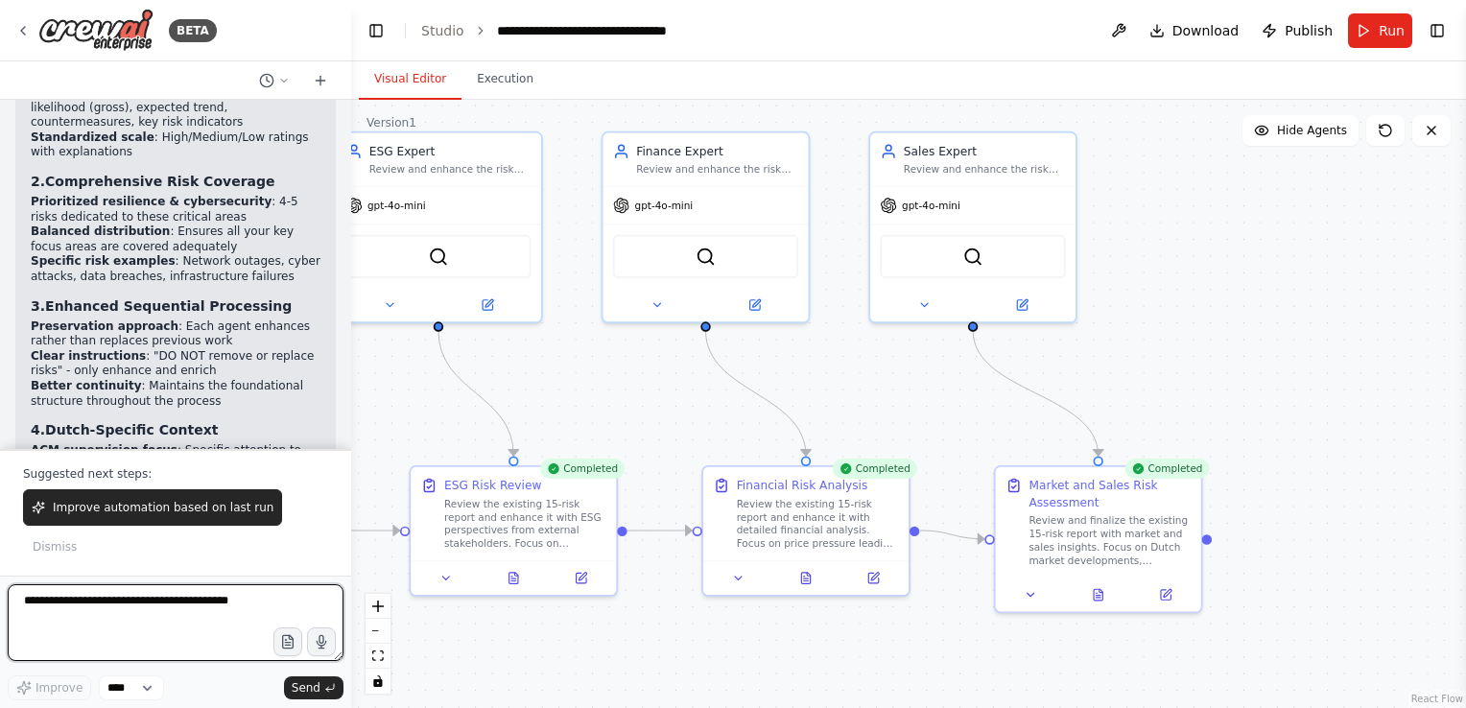
click at [51, 600] on textarea at bounding box center [176, 622] width 336 height 77
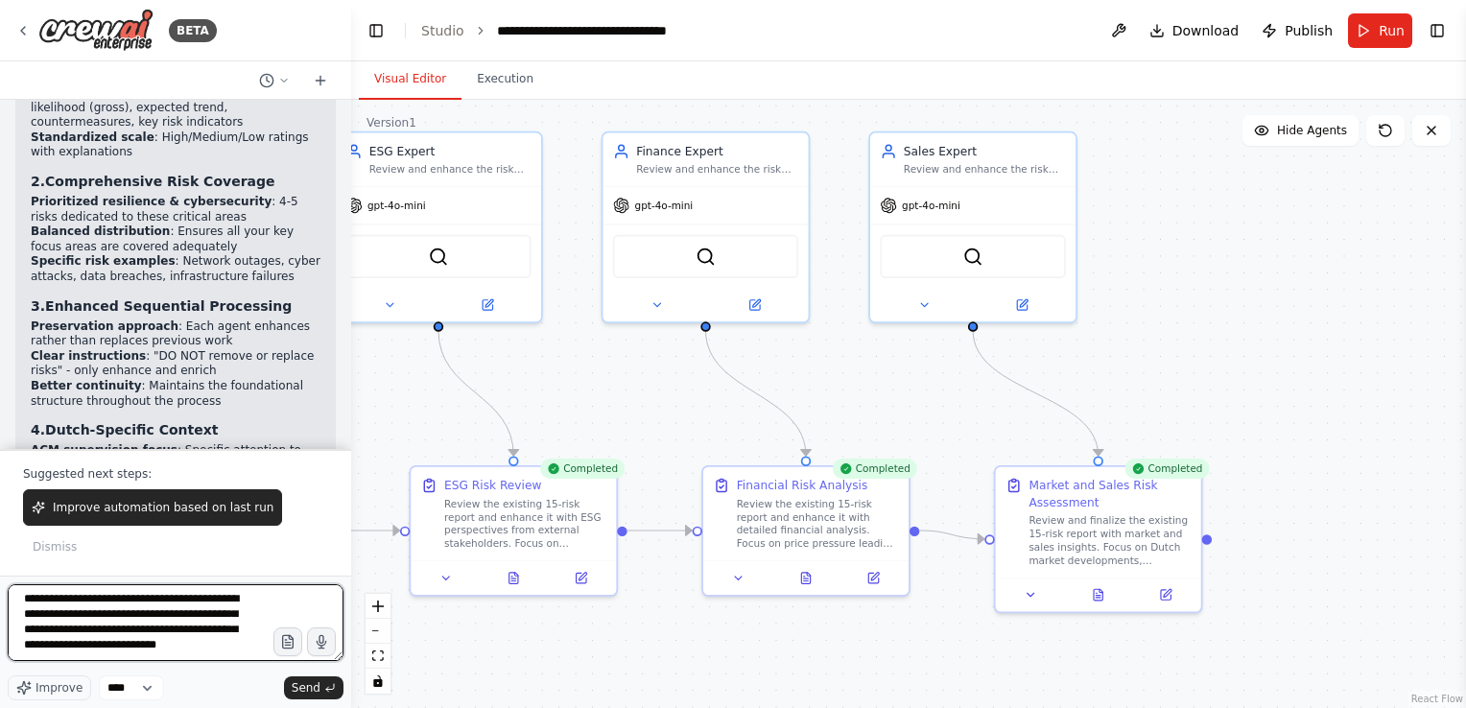
type textarea "**********"
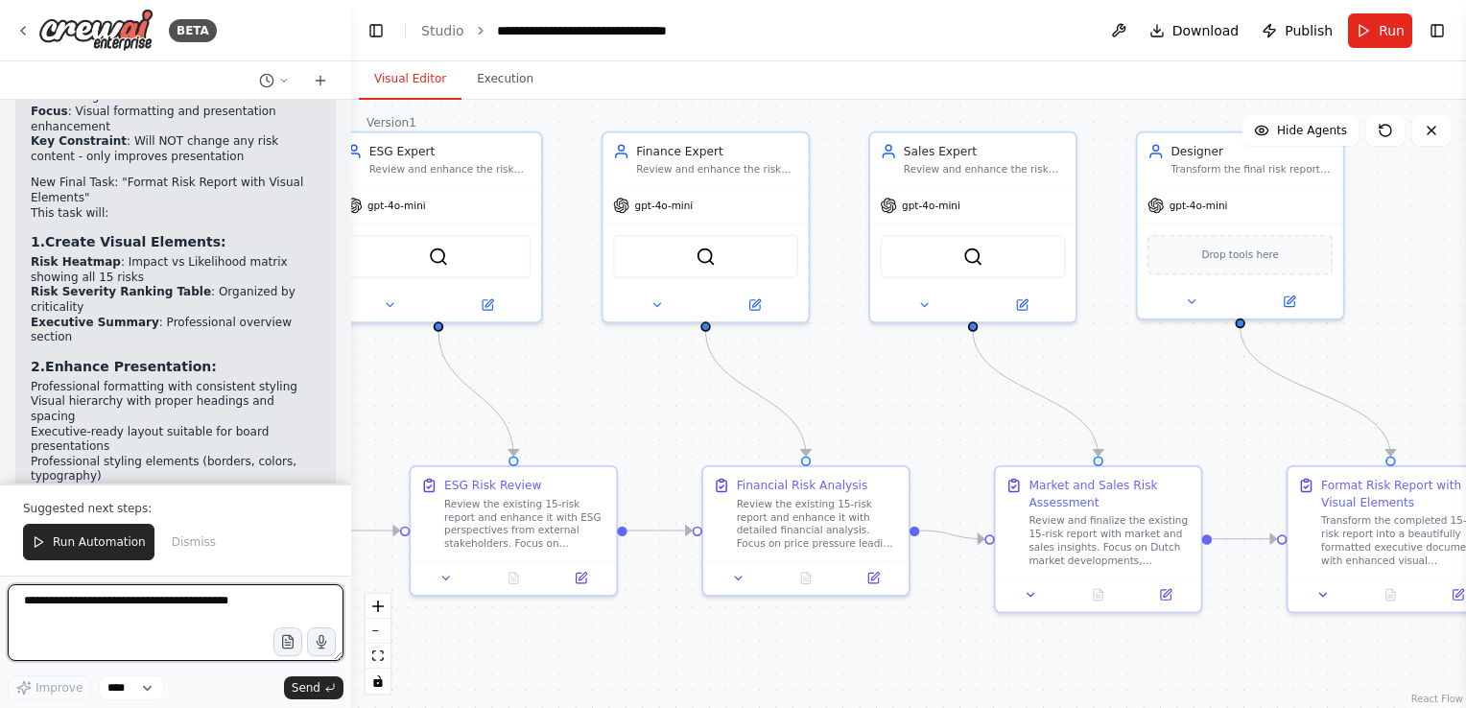
scroll to position [7425, 0]
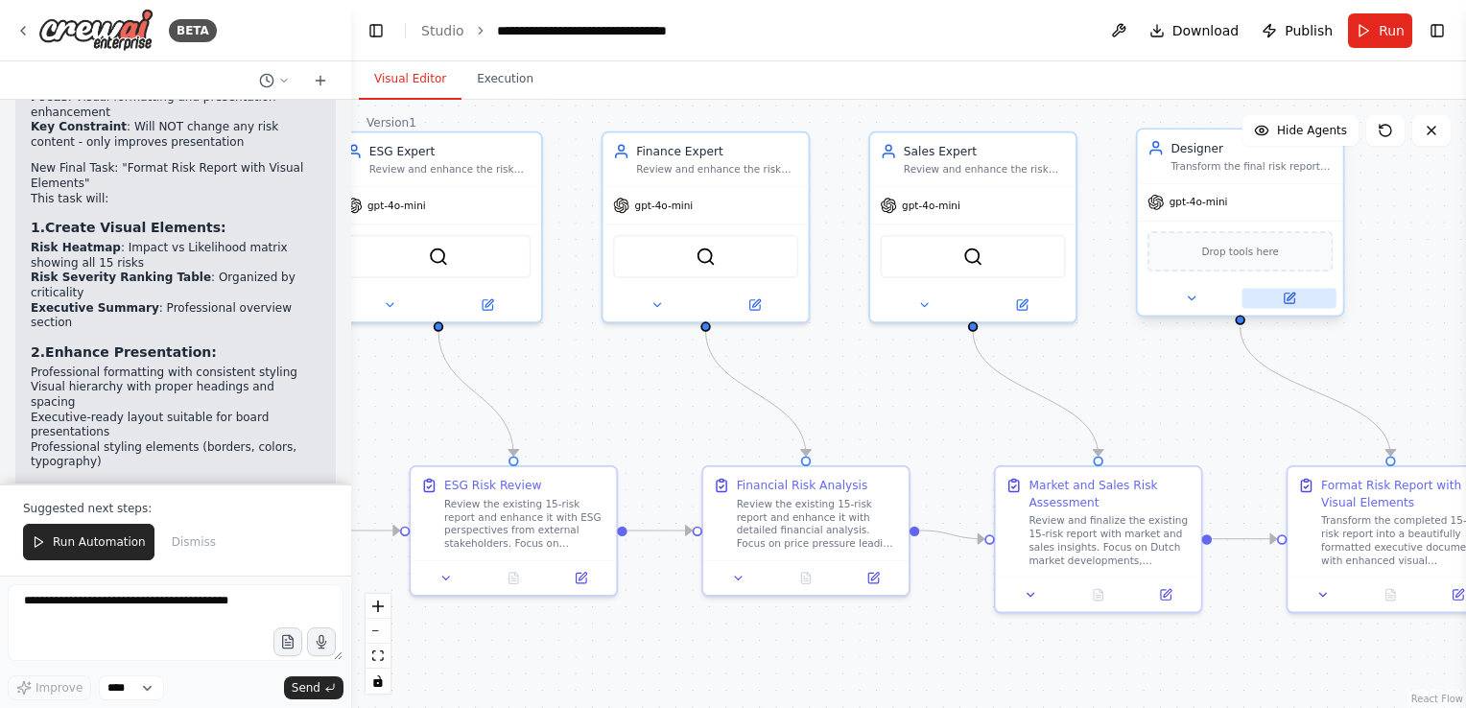
click at [1289, 301] on icon at bounding box center [1288, 299] width 10 height 10
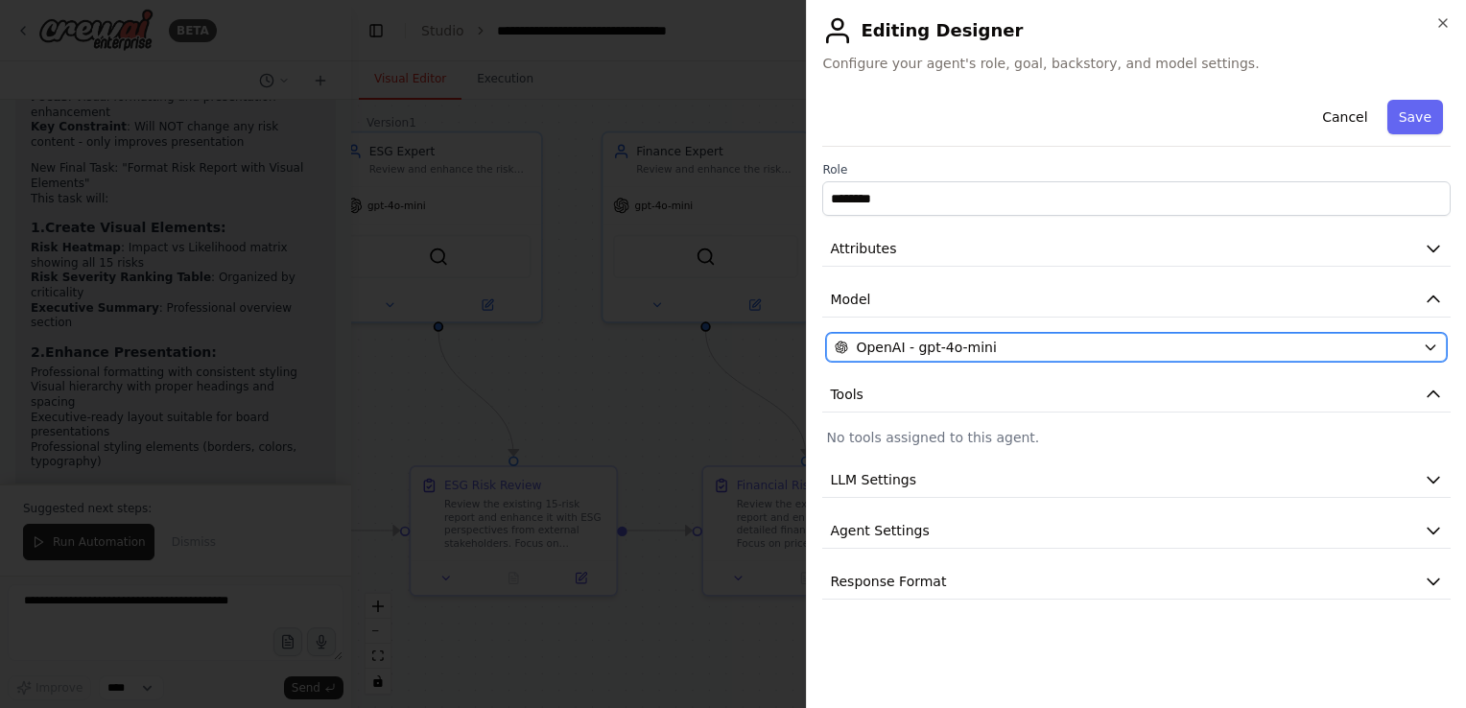
click at [1429, 351] on icon "button" at bounding box center [1429, 347] width 15 height 15
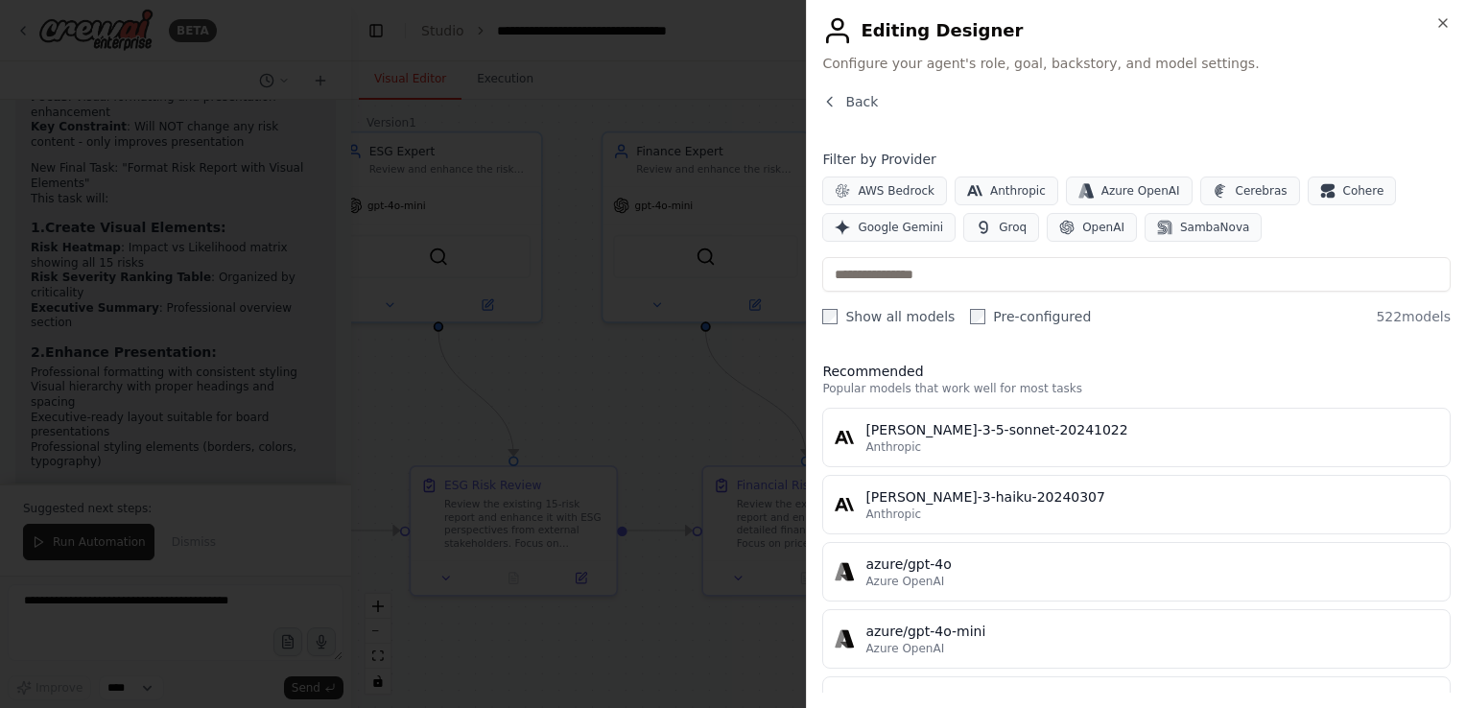
scroll to position [0, 0]
click at [901, 228] on span "Google Gemini" at bounding box center [899, 227] width 85 height 15
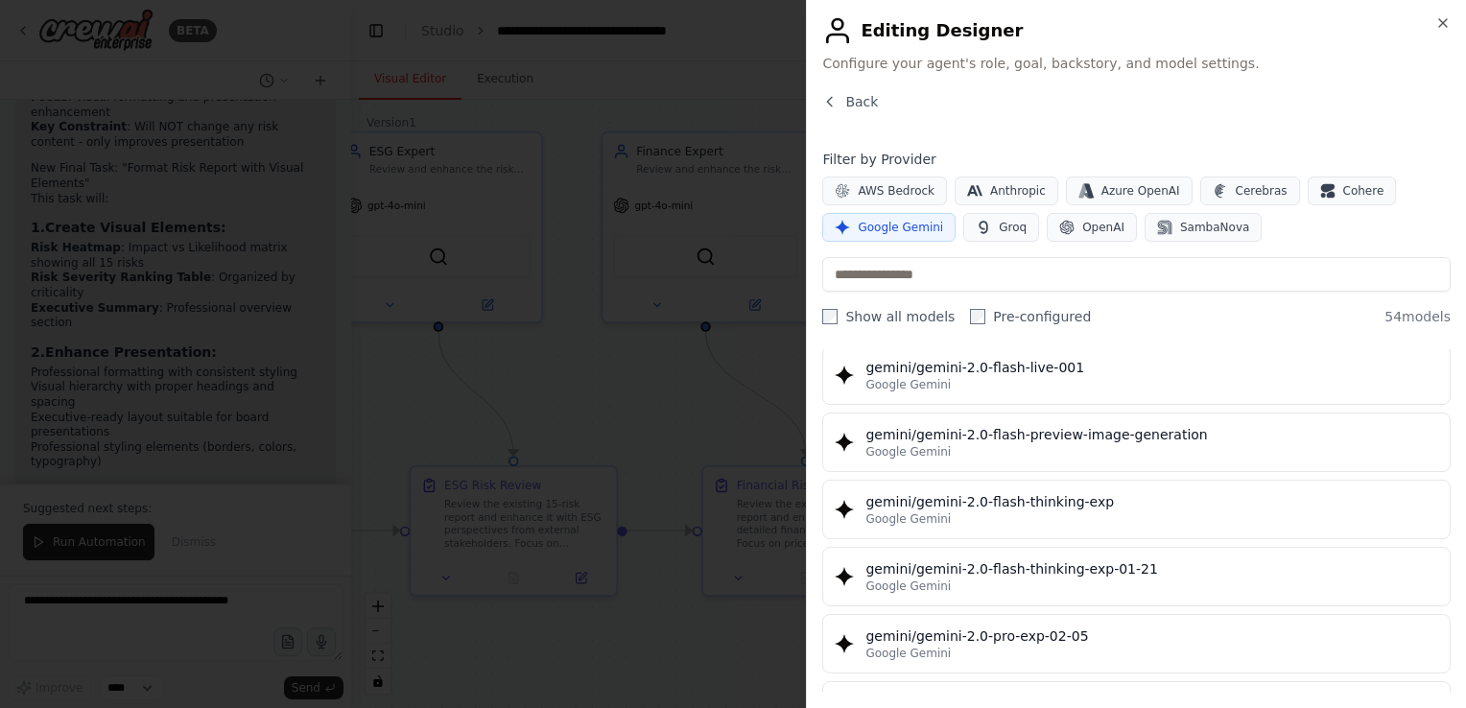
scroll to position [1343, 0]
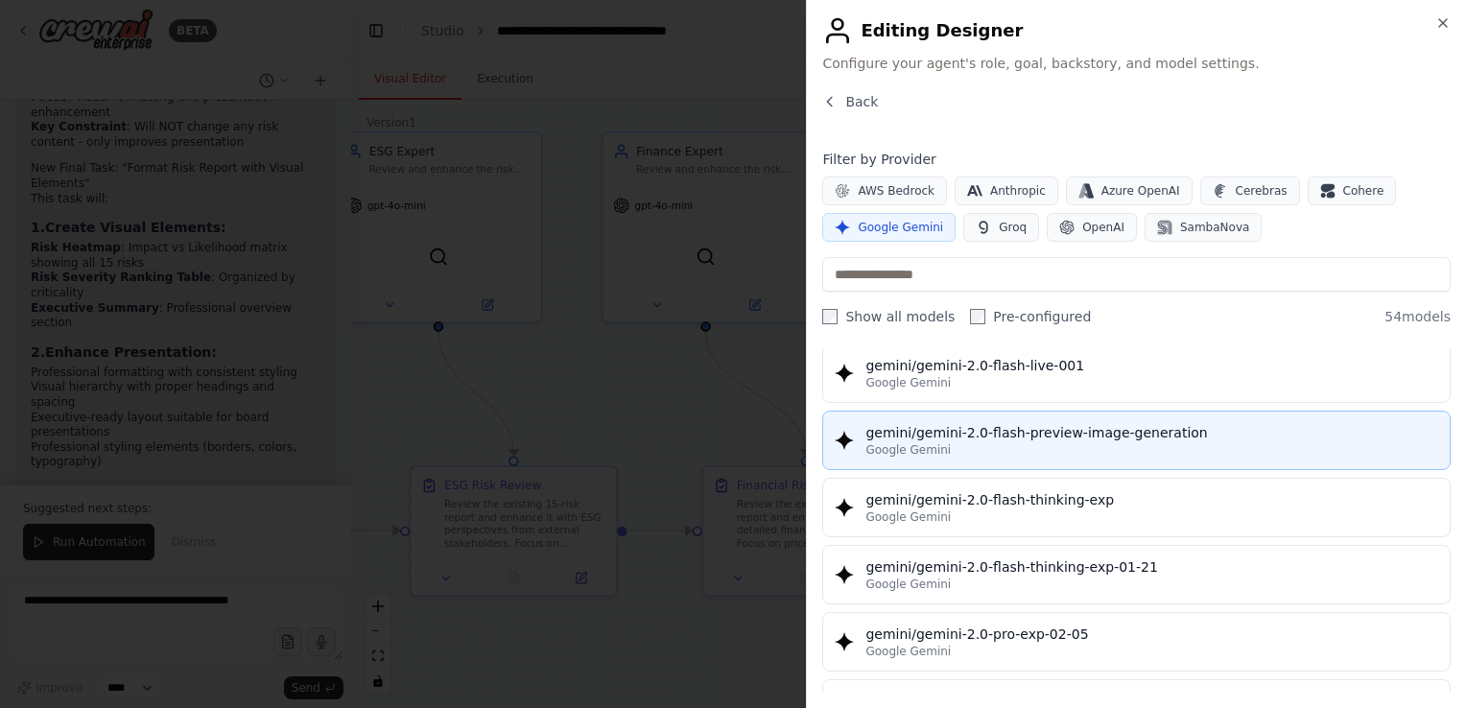
click at [1102, 423] on div "gemini/gemini-2.0-flash-preview-image-generation" at bounding box center [1151, 432] width 573 height 19
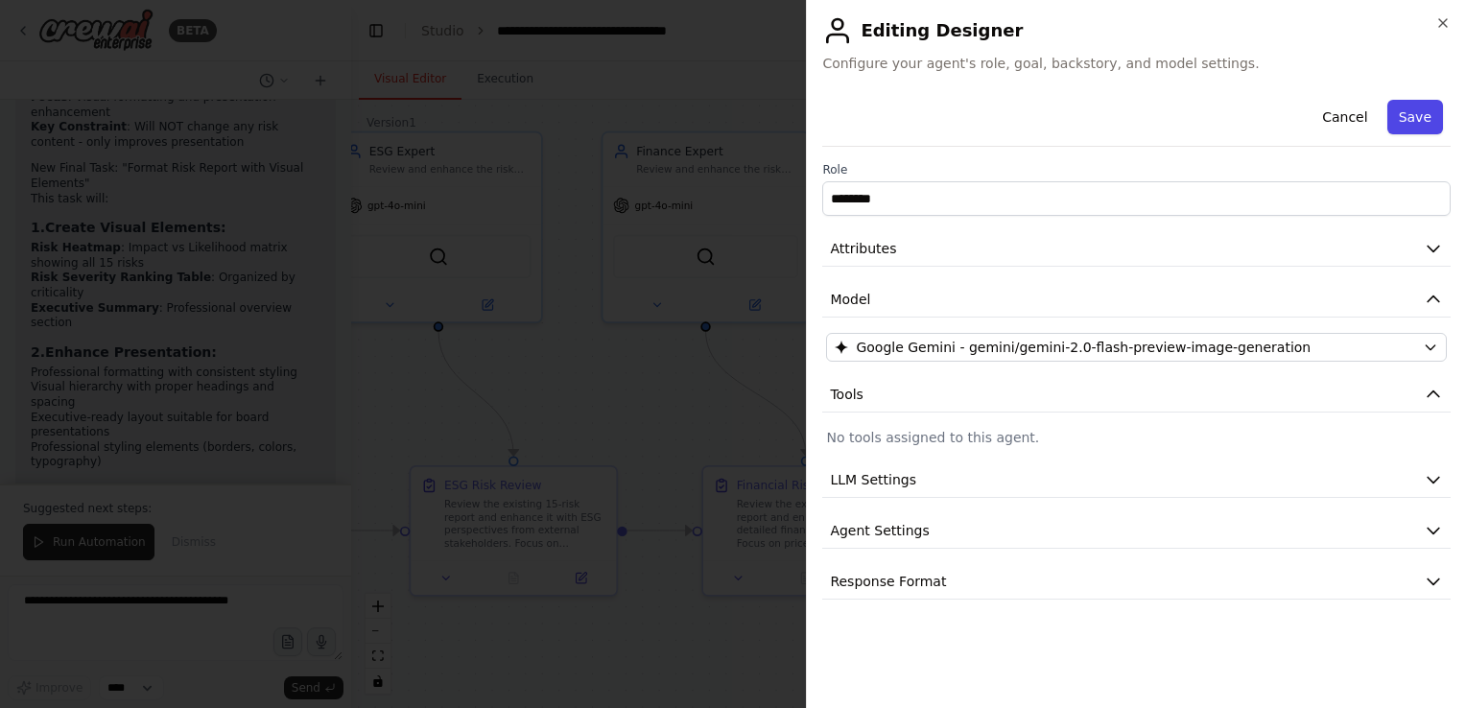
click at [1408, 116] on button "Save" at bounding box center [1415, 117] width 56 height 35
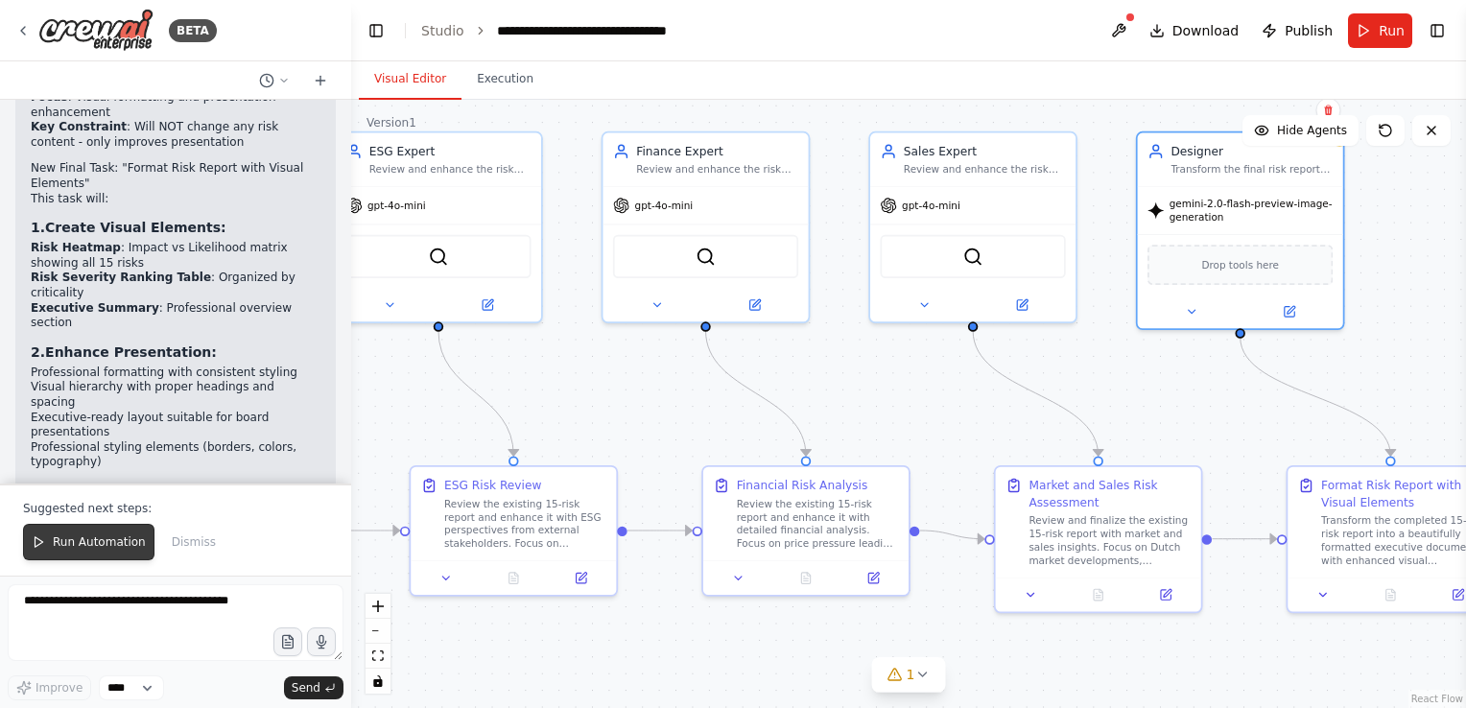
click at [90, 549] on span "Run Automation" at bounding box center [99, 541] width 93 height 15
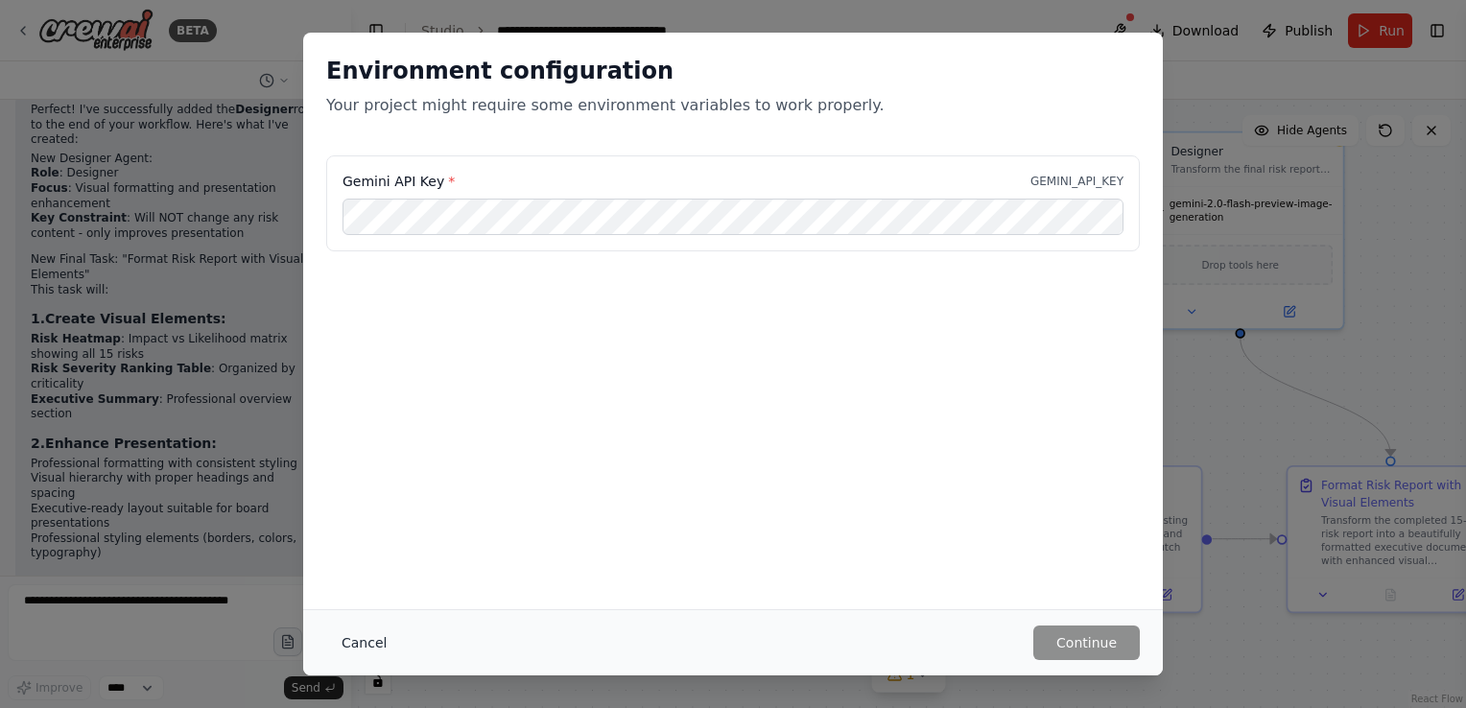
click at [359, 646] on button "Cancel" at bounding box center [364, 642] width 76 height 35
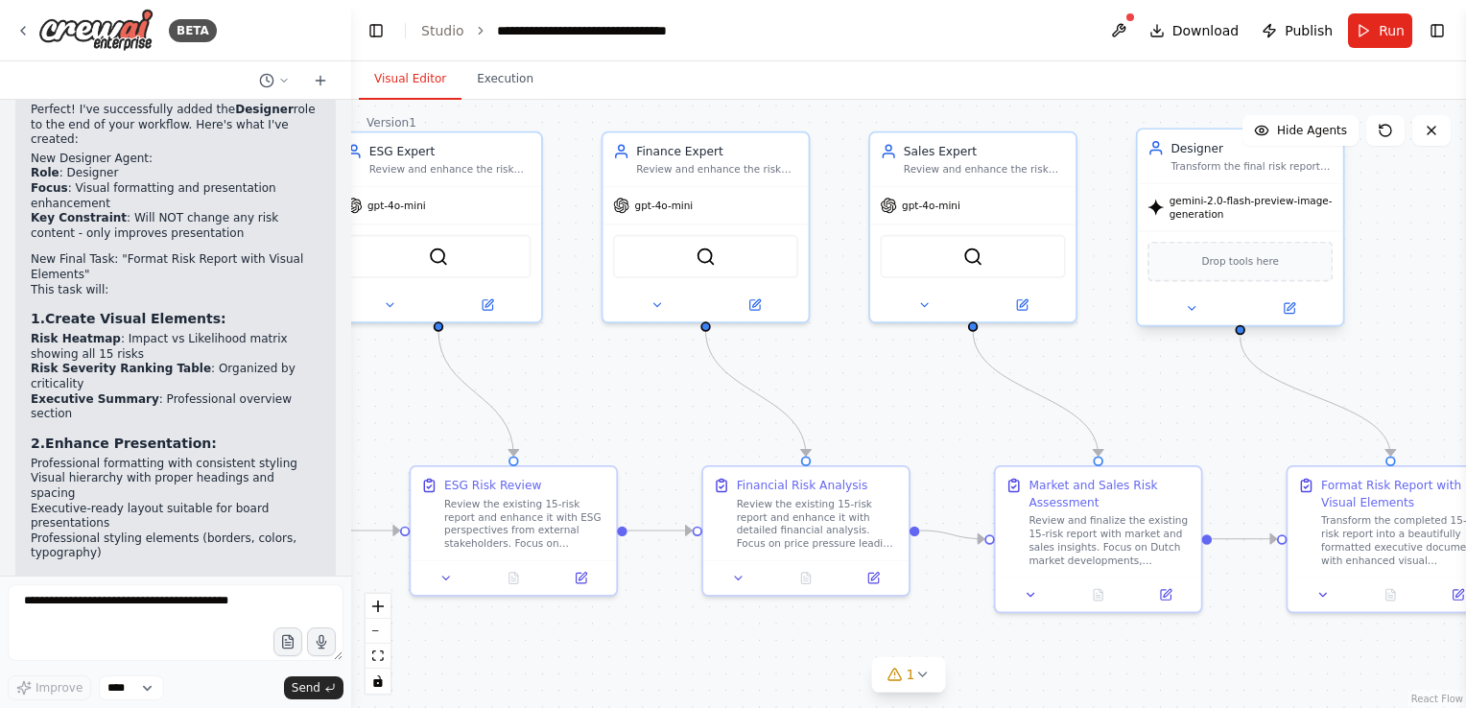
click at [1212, 208] on span "gemini-2.0-flash-preview-image-generation" at bounding box center [1251, 207] width 164 height 27
click at [1289, 309] on icon at bounding box center [1288, 308] width 10 height 10
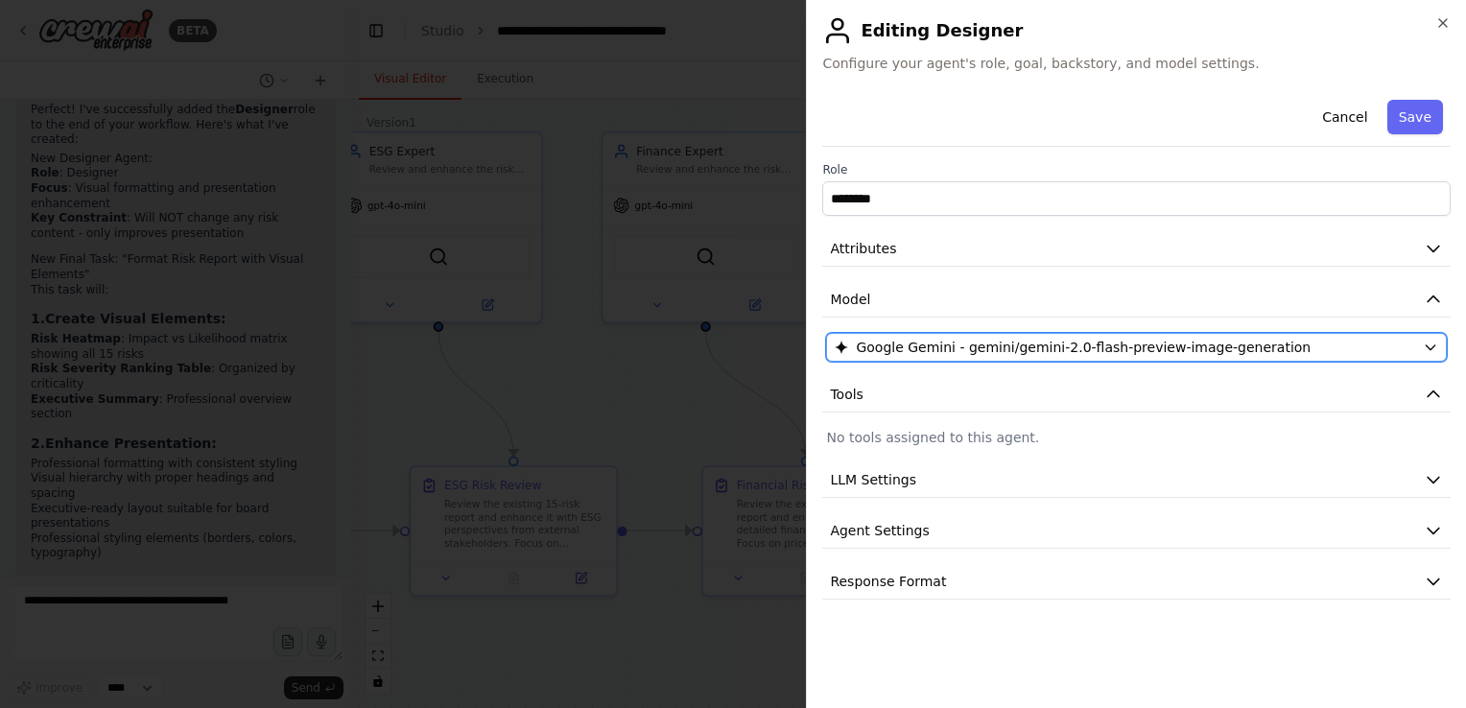
click at [1431, 346] on icon "button" at bounding box center [1429, 347] width 15 height 15
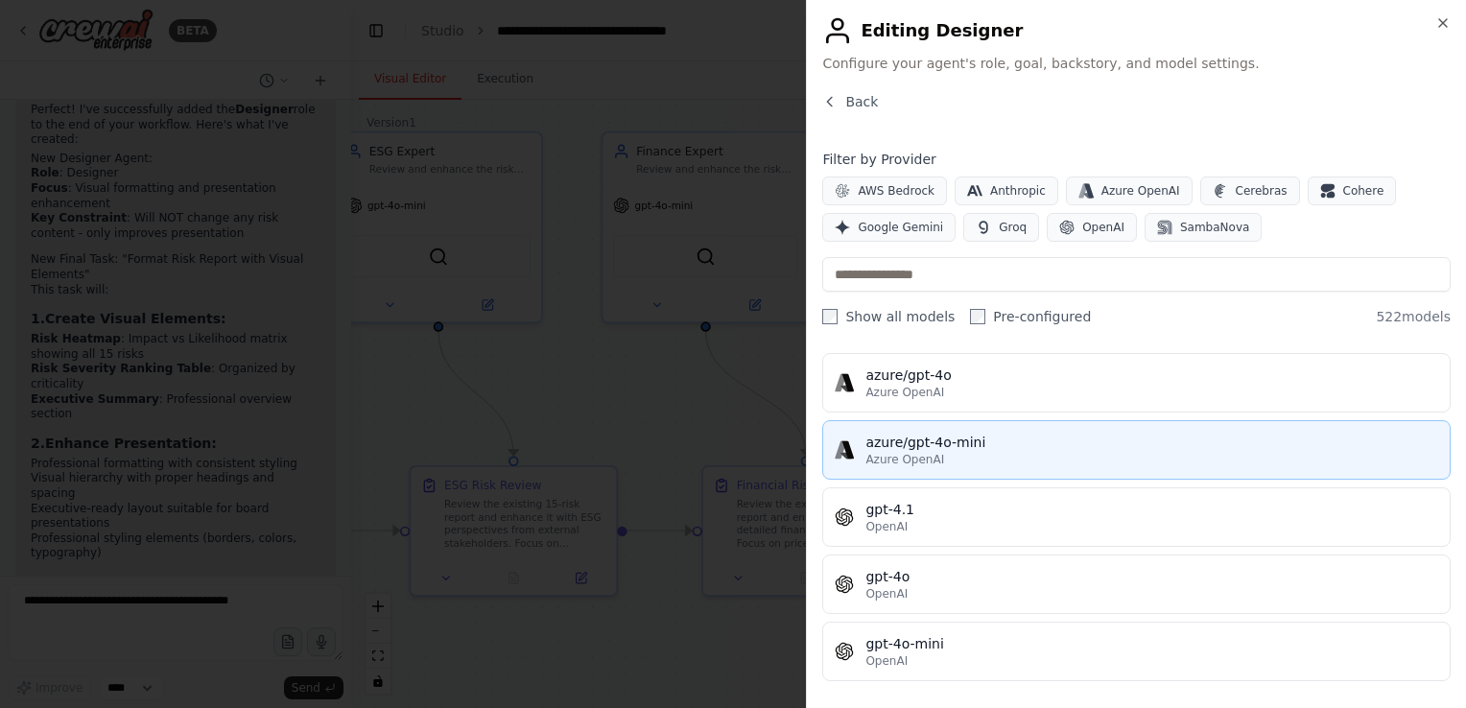
scroll to position [288, 0]
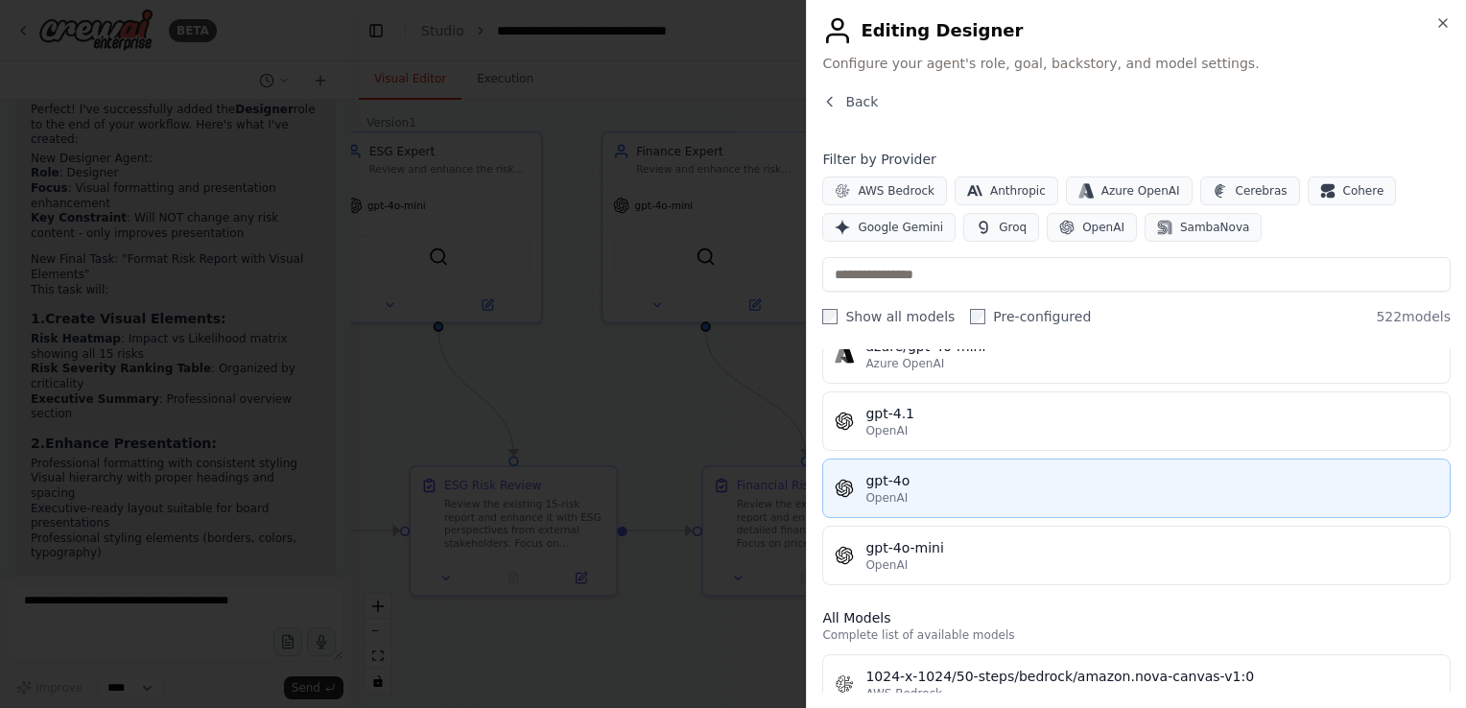
click at [897, 478] on div "gpt-4o" at bounding box center [1151, 480] width 573 height 19
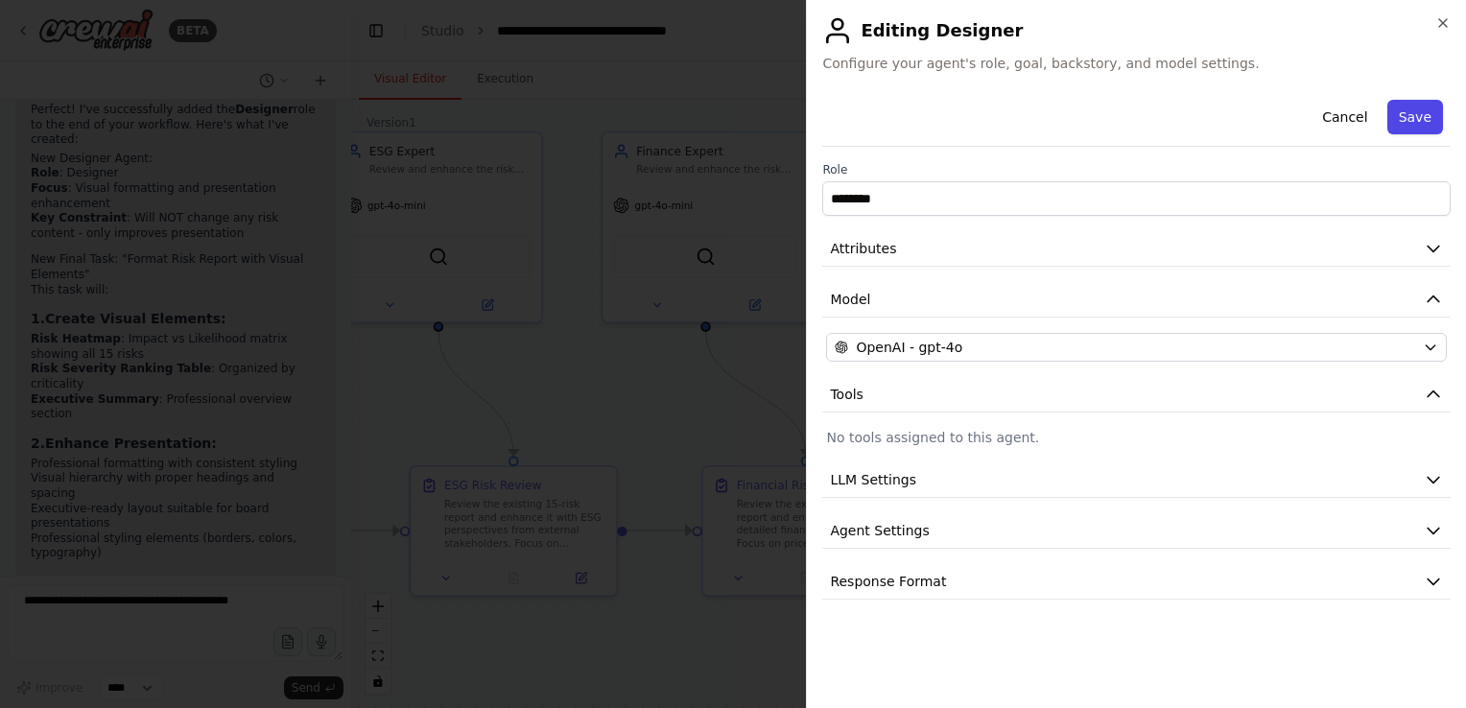
click at [1409, 121] on button "Save" at bounding box center [1415, 117] width 56 height 35
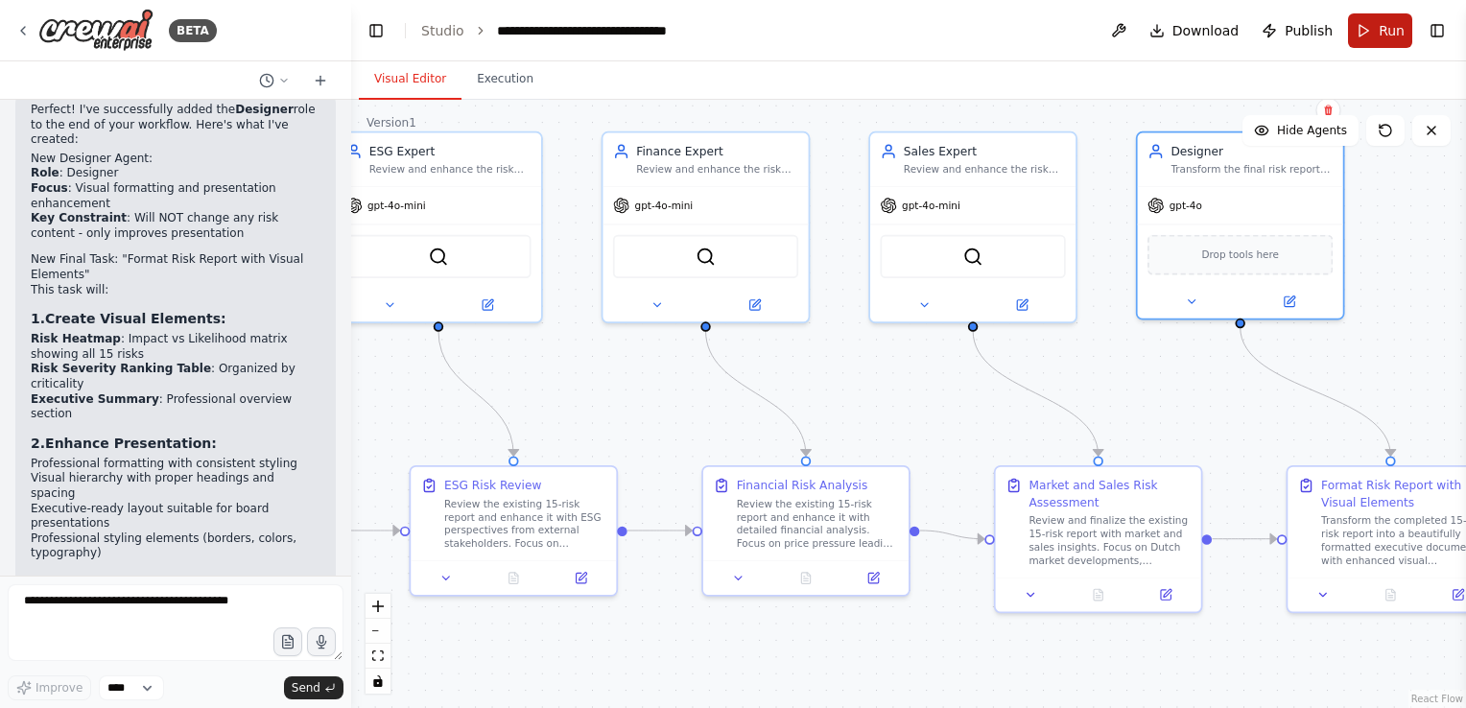
click at [1376, 29] on button "Run" at bounding box center [1380, 30] width 64 height 35
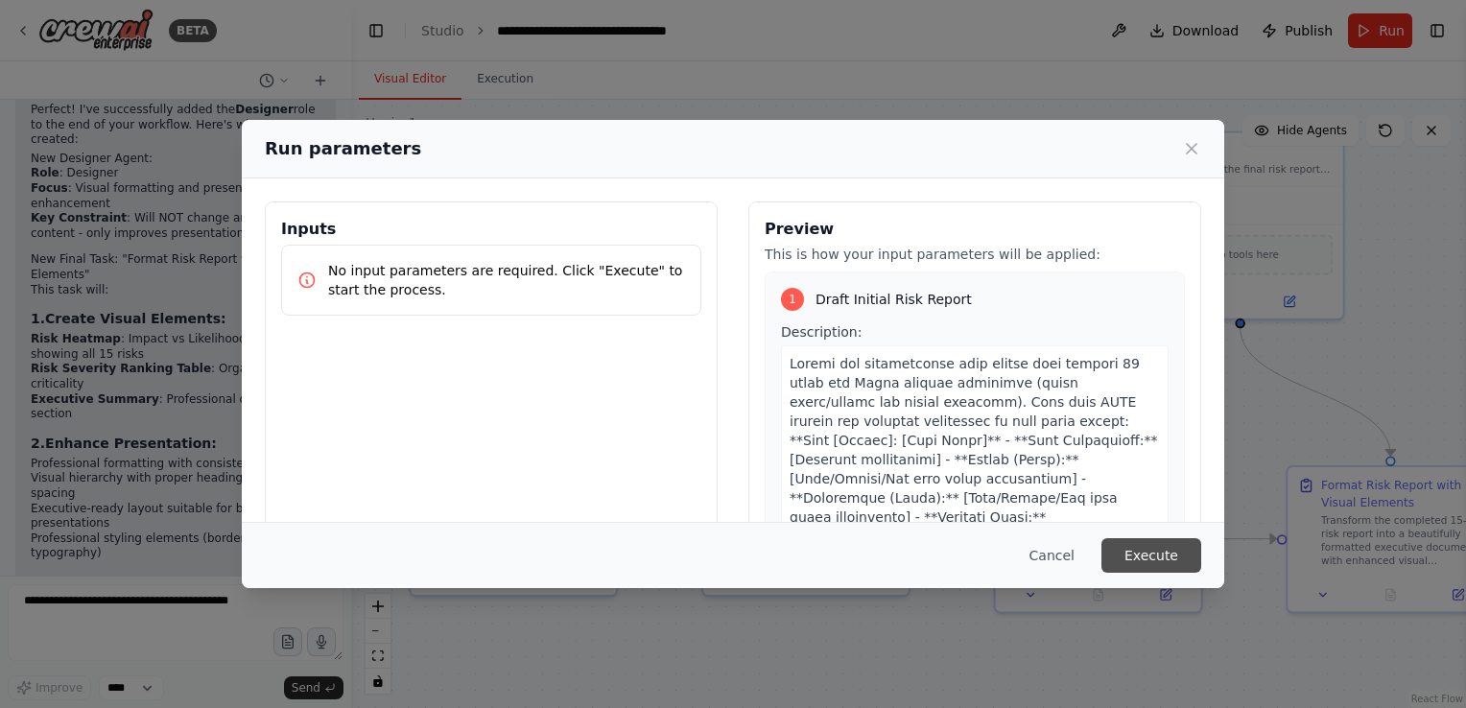
click at [1149, 546] on button "Execute" at bounding box center [1151, 555] width 100 height 35
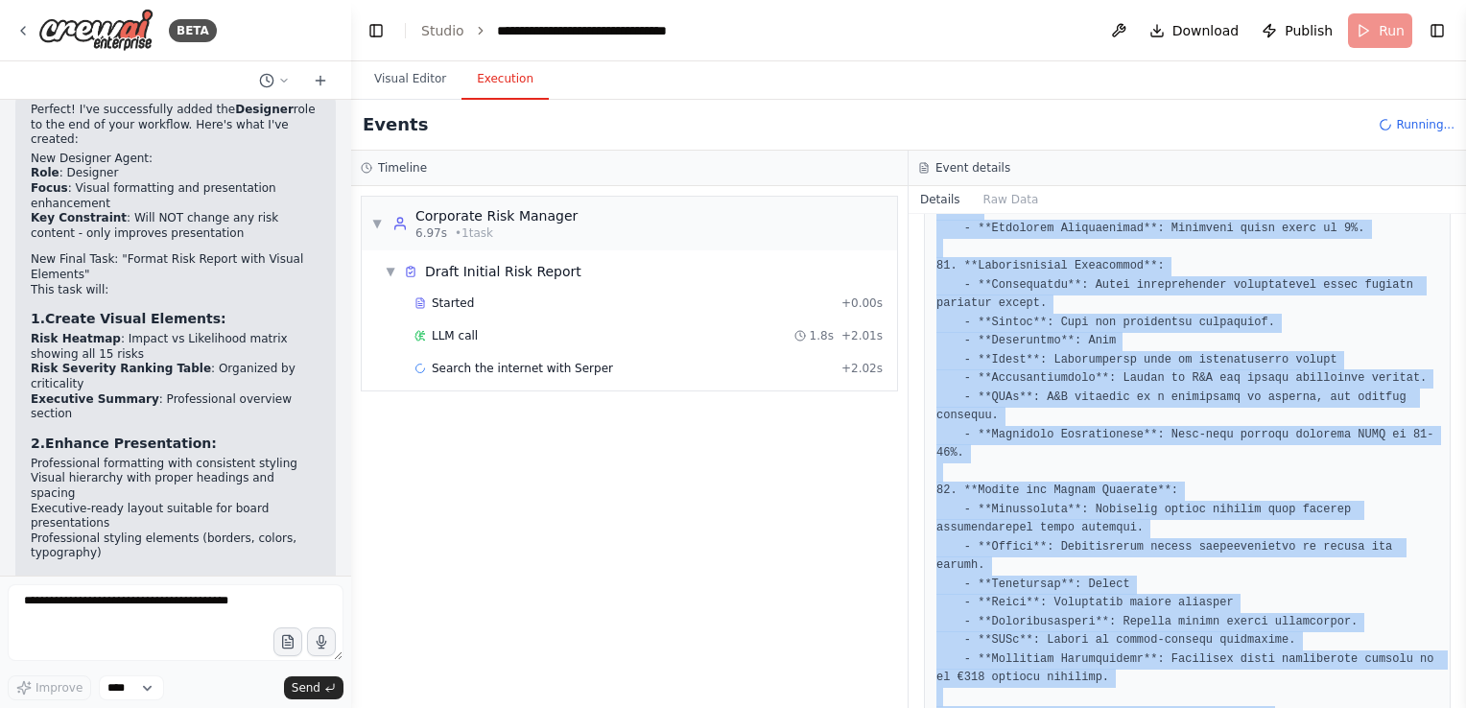
scroll to position [3030, 0]
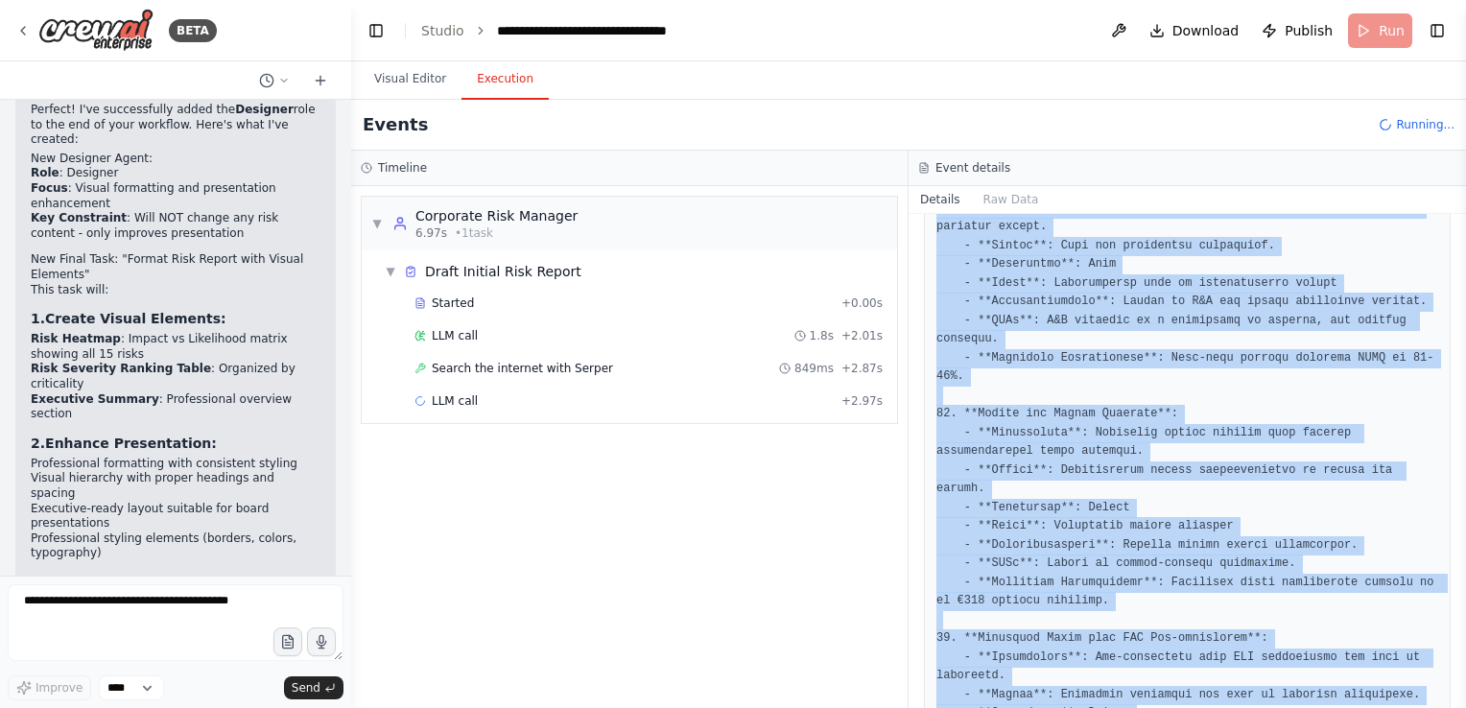
drag, startPoint x: 936, startPoint y: 273, endPoint x: 1425, endPoint y: 658, distance: 622.3
copy pre "**Loremips 21-Dolo Sitame con adi Elits Doeiusm Tempor (6153)** 4. **Incididunt…"
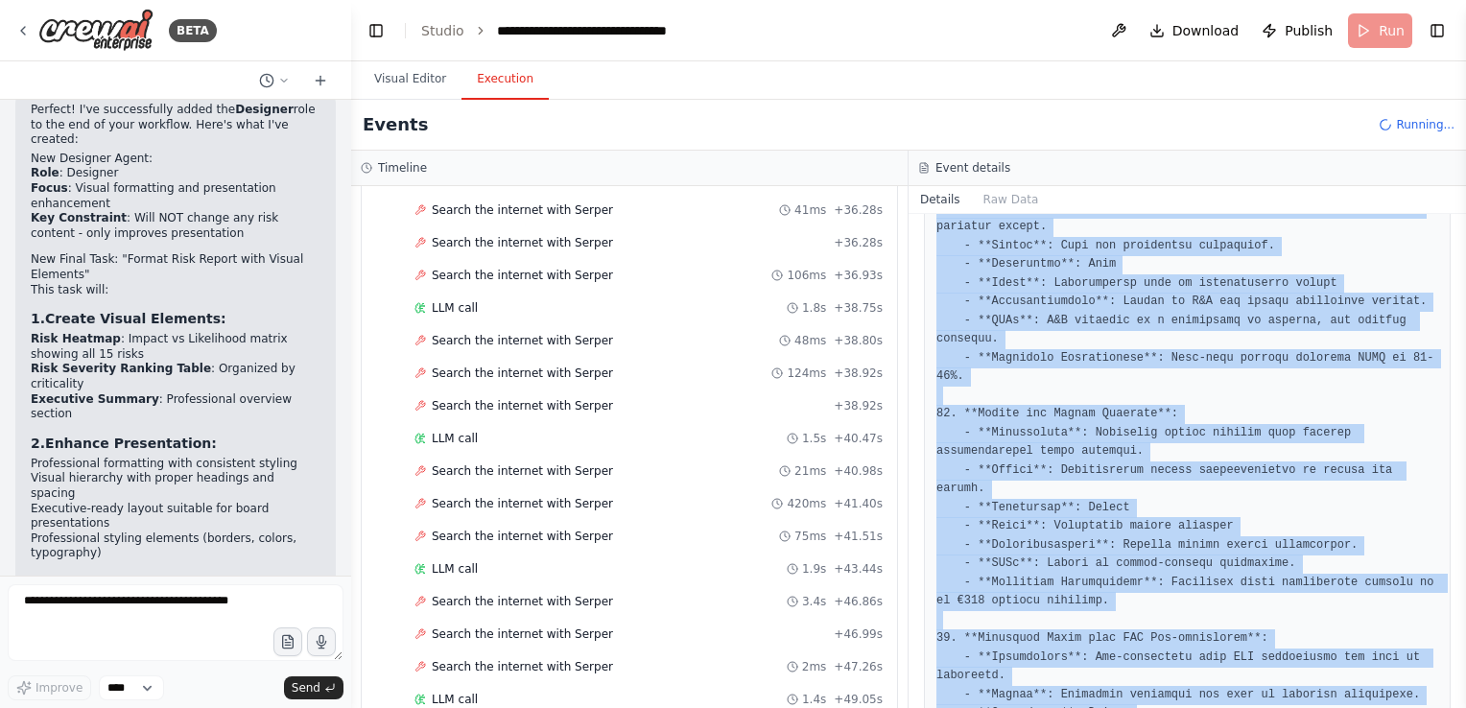
scroll to position [4037, 0]
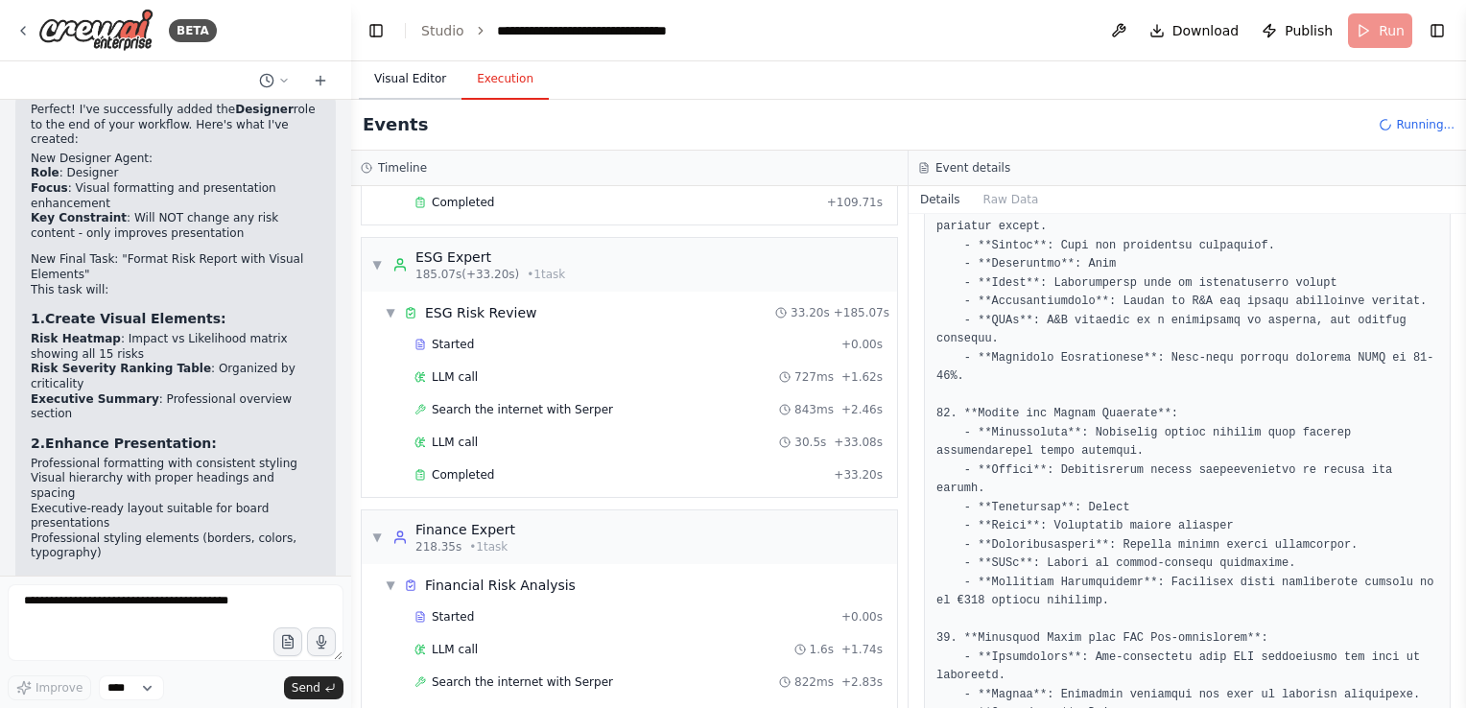
click at [416, 80] on button "Visual Editor" at bounding box center [410, 79] width 103 height 40
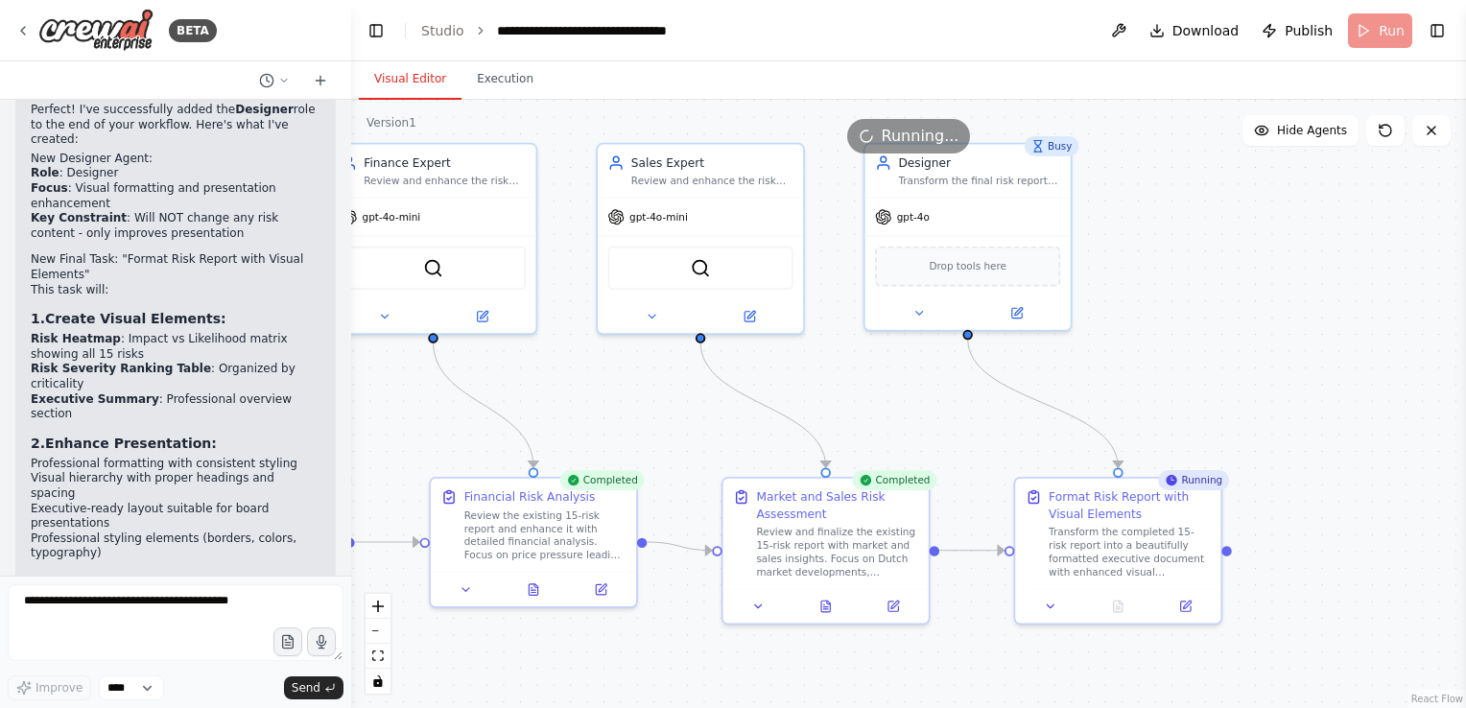
drag, startPoint x: 1009, startPoint y: 671, endPoint x: 737, endPoint y: 683, distance: 272.6
click at [737, 683] on div ".deletable-edge-delete-btn { width: 20px; height: 20px; border: 0px solid #ffff…" at bounding box center [908, 404] width 1115 height 608
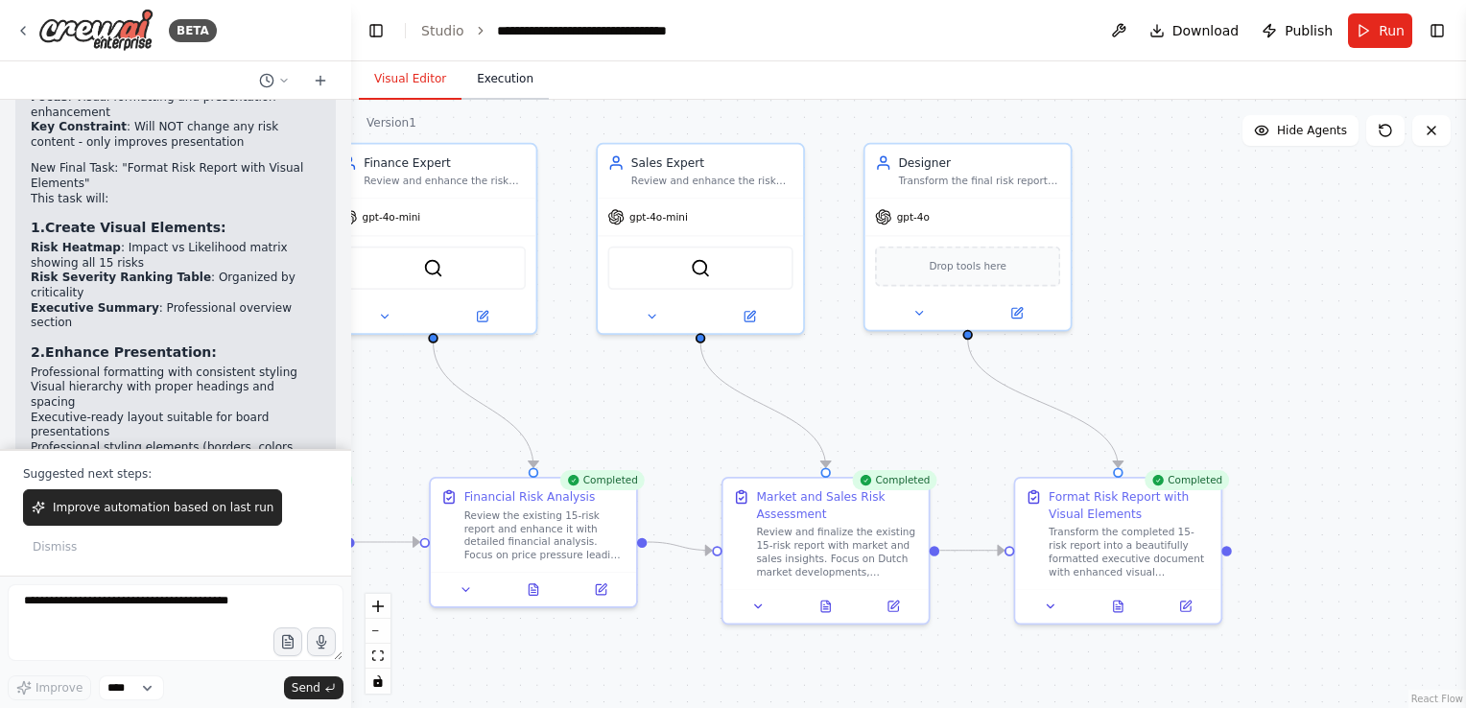
click at [511, 79] on button "Execution" at bounding box center [504, 79] width 87 height 40
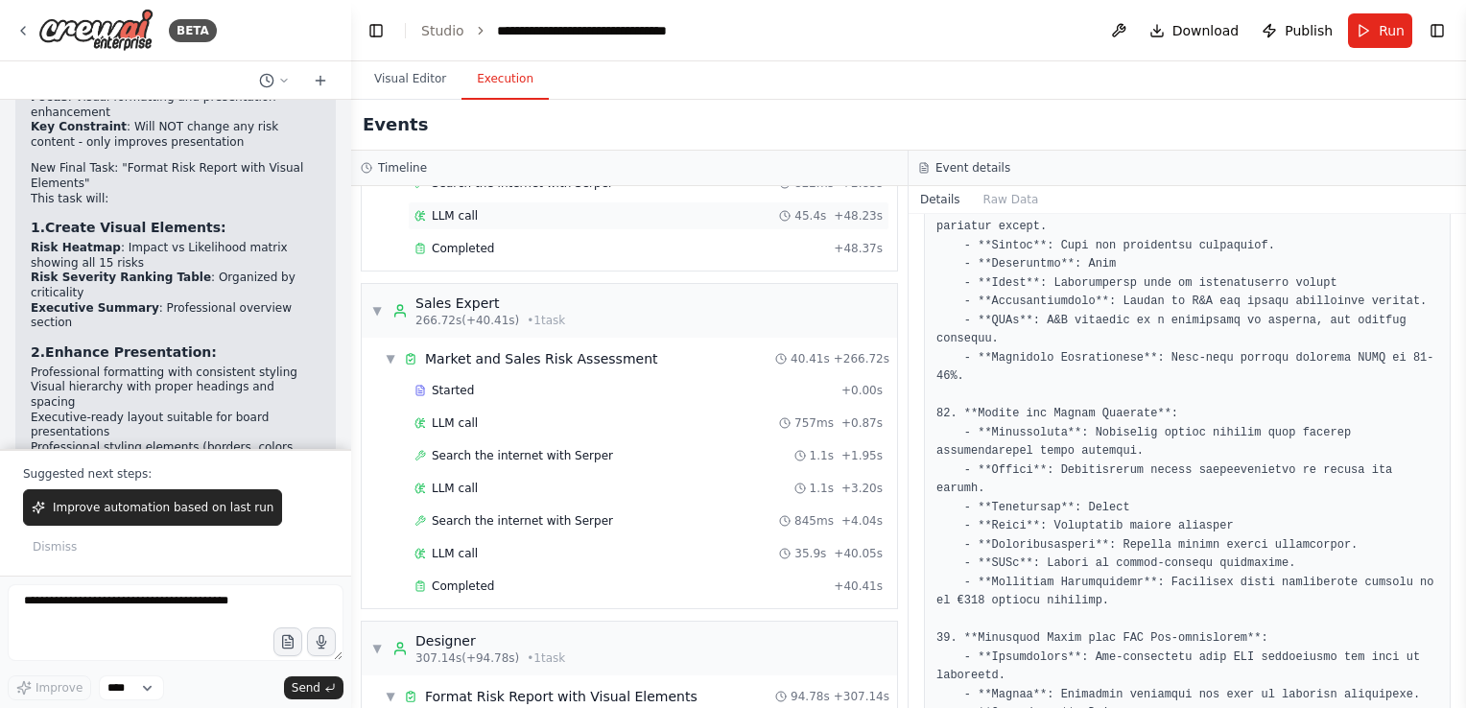
scroll to position [4610, 0]
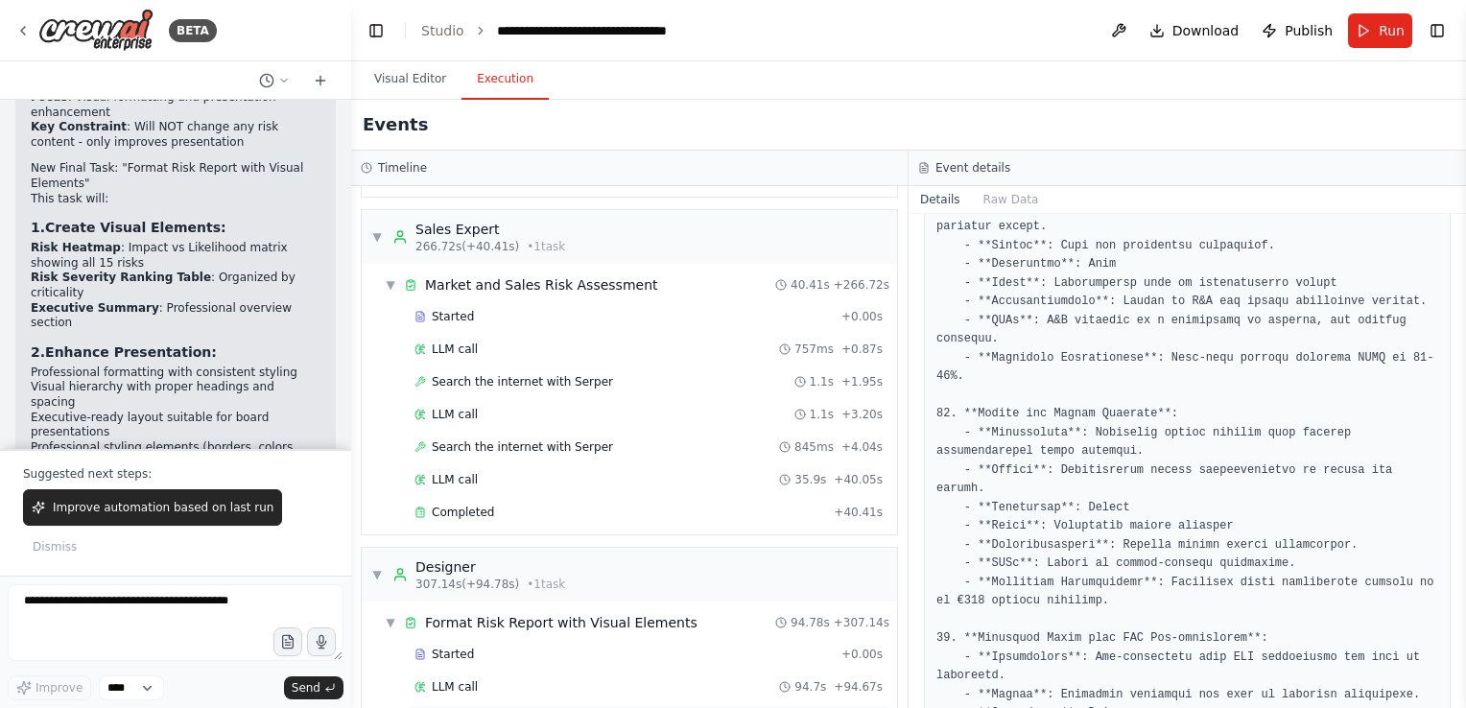
click at [465, 707] on span "Completed" at bounding box center [463, 719] width 62 height 15
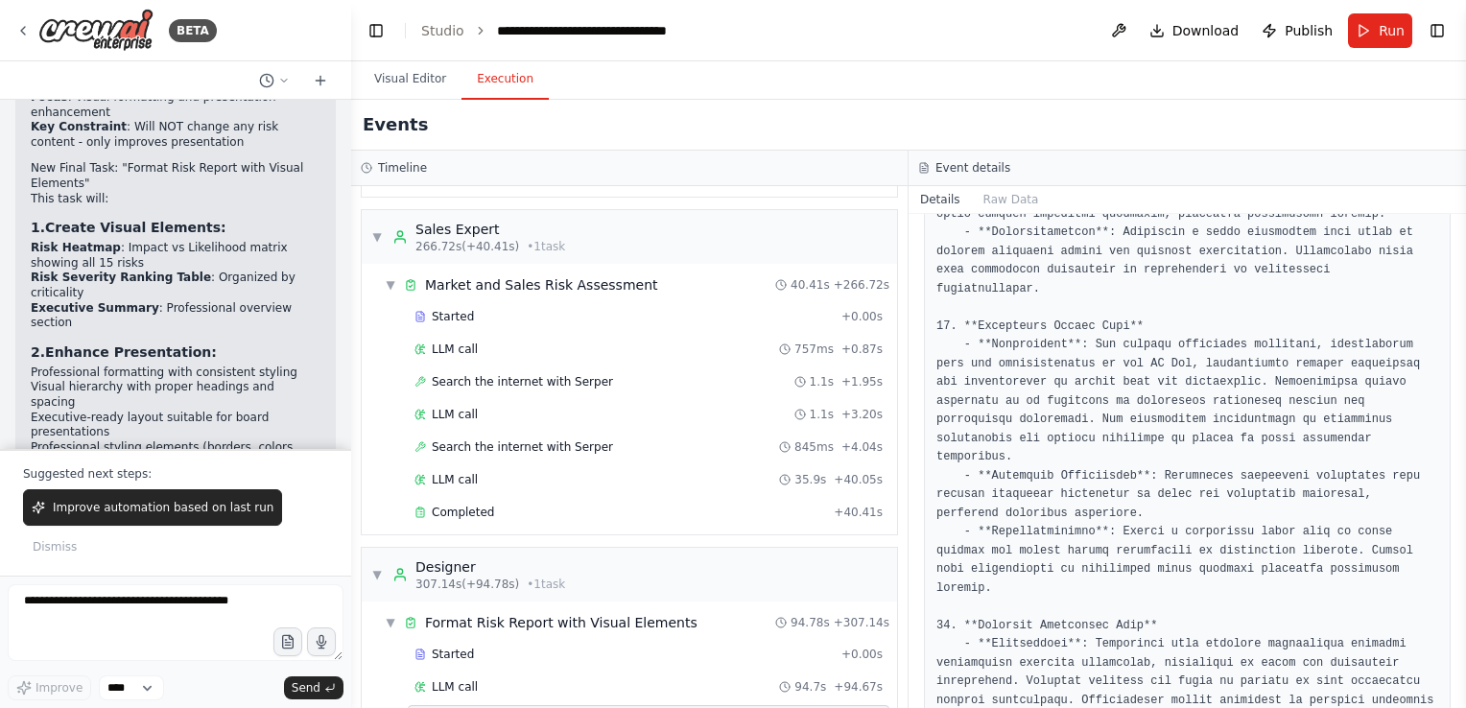
scroll to position [5686, 0]
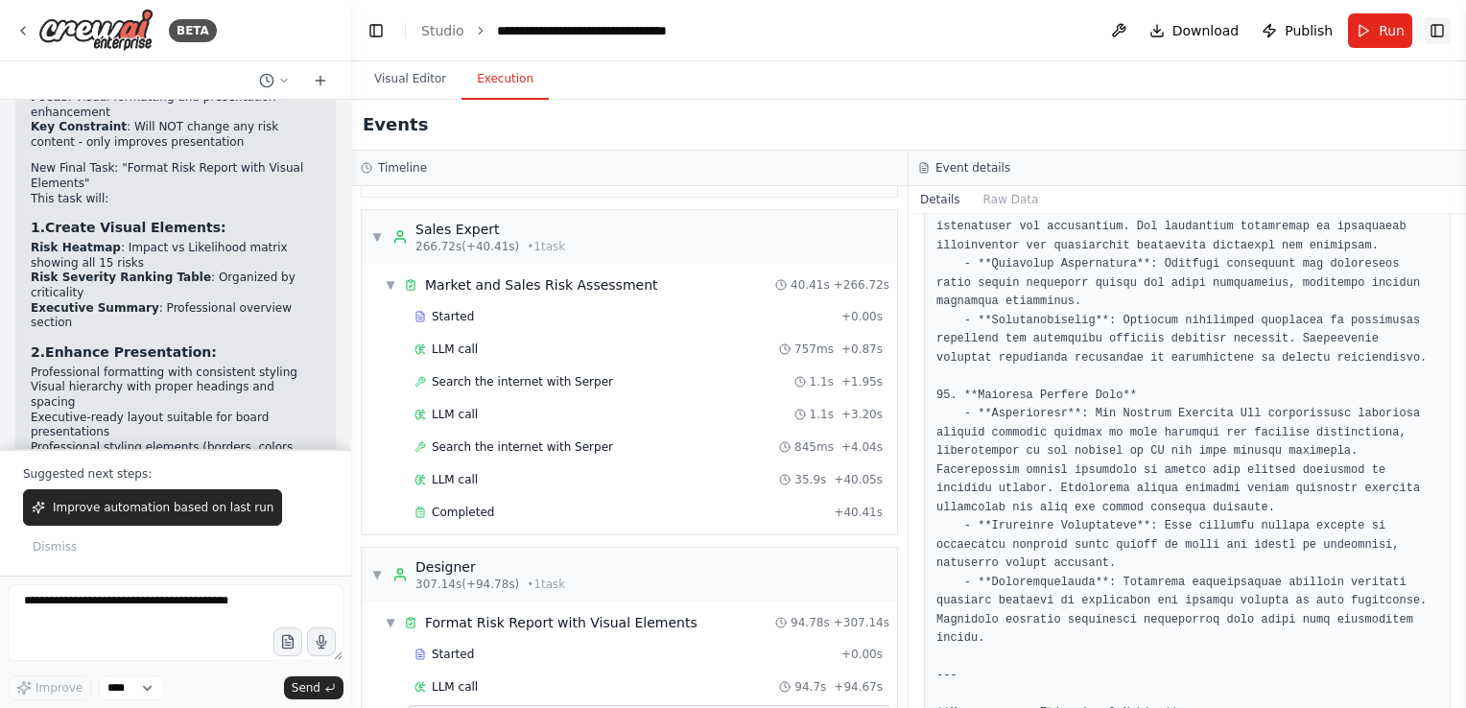
click at [1435, 31] on button "Toggle Right Sidebar" at bounding box center [1436, 30] width 27 height 27
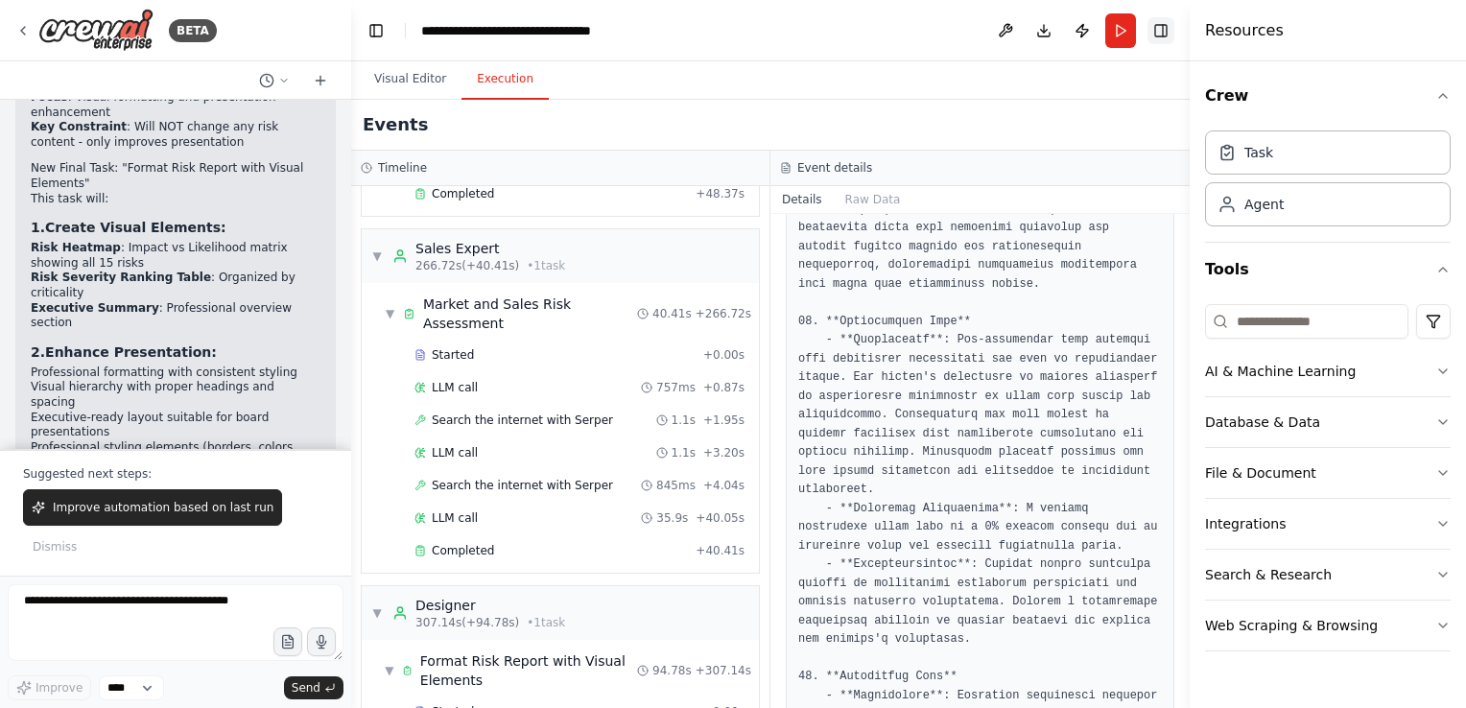
click at [1160, 28] on button "Toggle Right Sidebar" at bounding box center [1160, 30] width 27 height 27
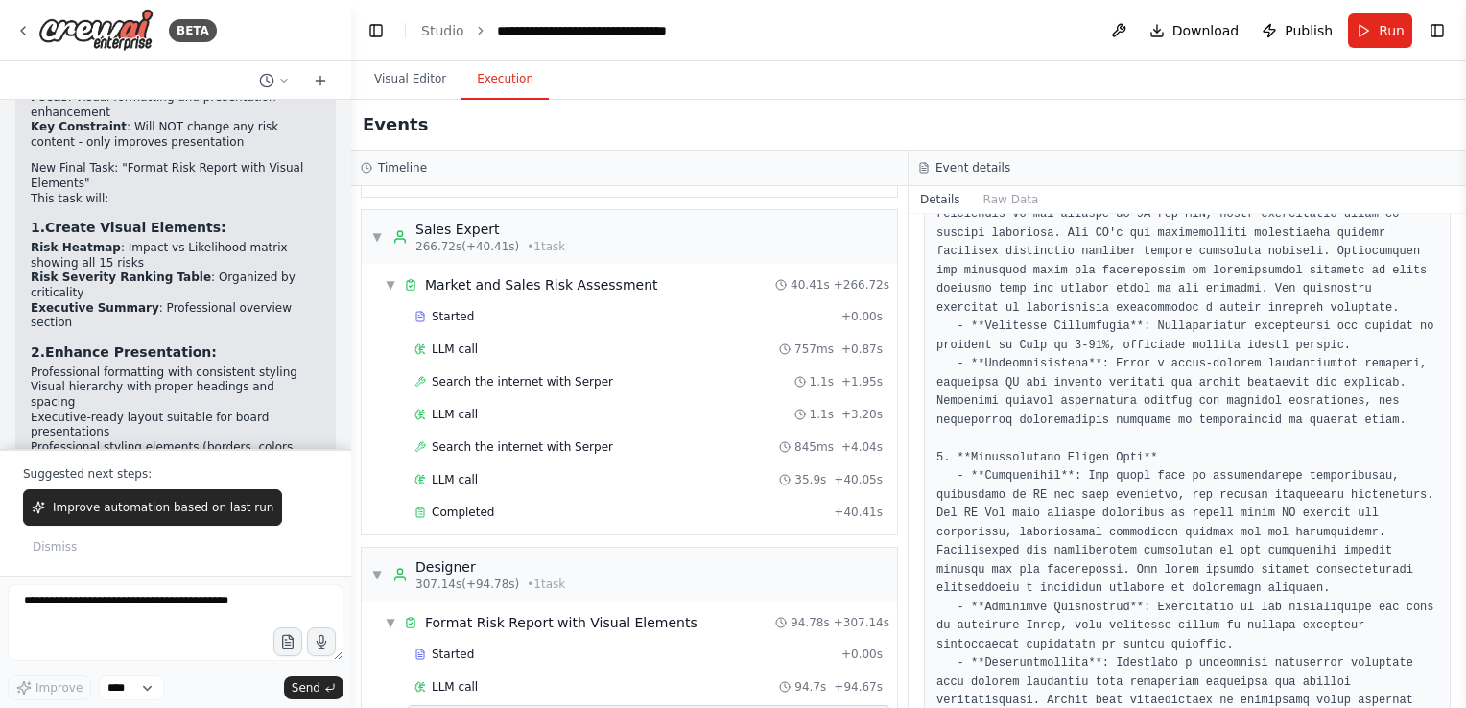
scroll to position [3192, 0]
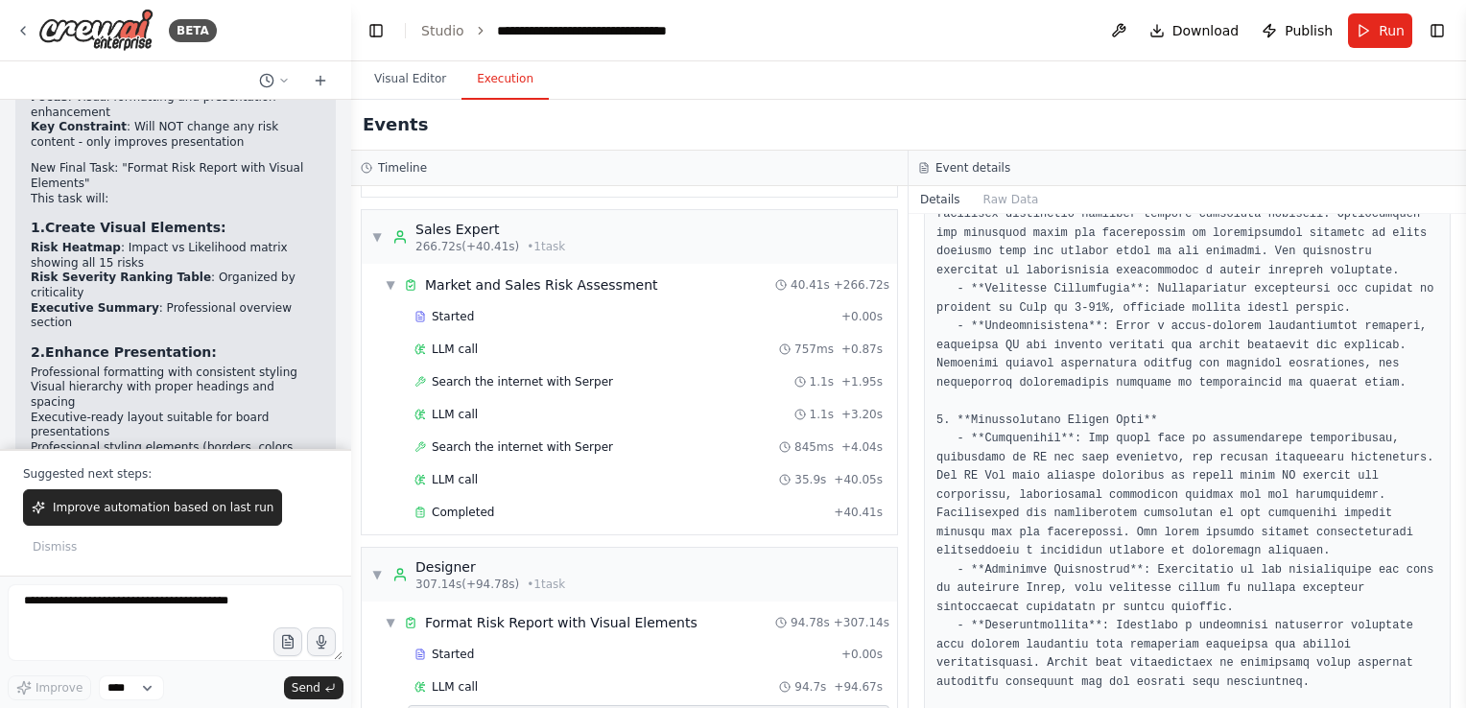
drag, startPoint x: 1458, startPoint y: 484, endPoint x: 1447, endPoint y: 255, distance: 229.5
click at [1447, 255] on div "BETA I would like to generate a risk report for a Dutch telecom operator that h…" at bounding box center [733, 354] width 1466 height 708
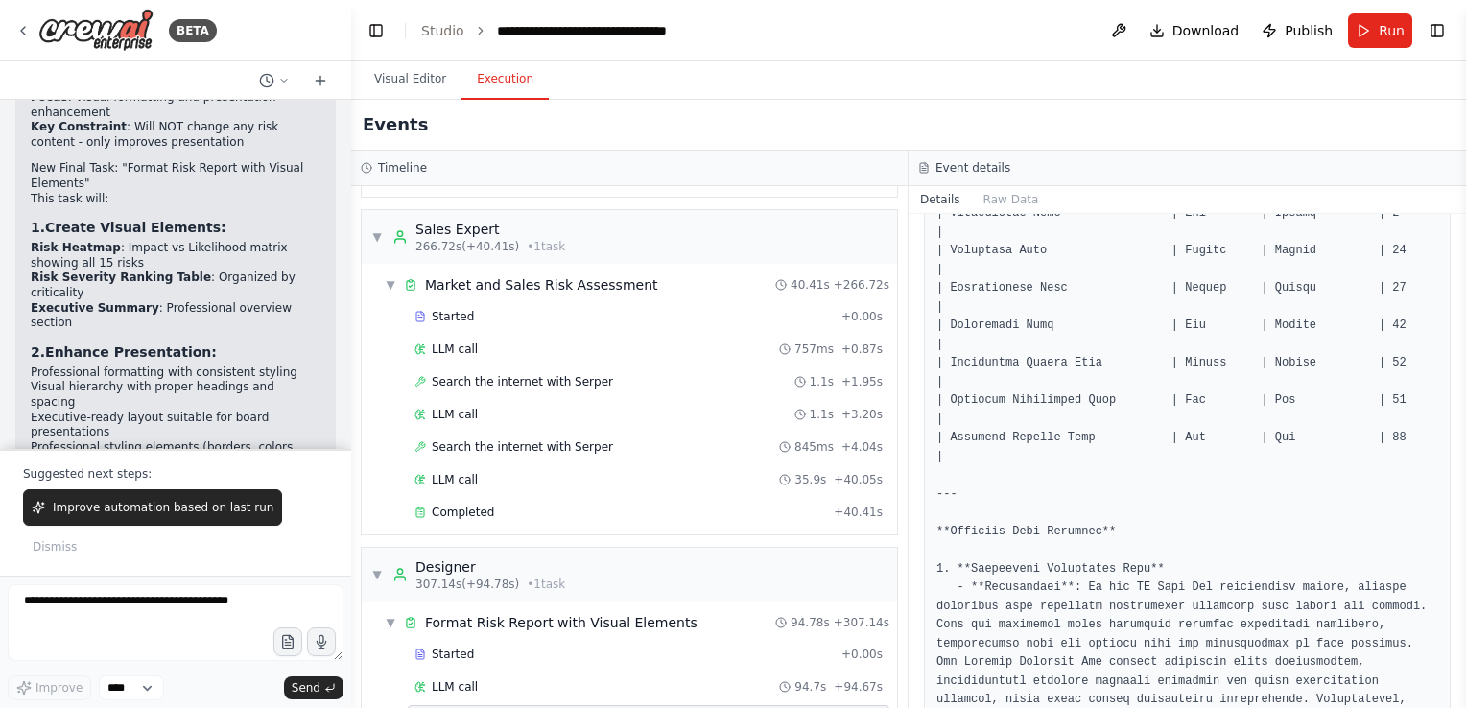
scroll to position [1466, 0]
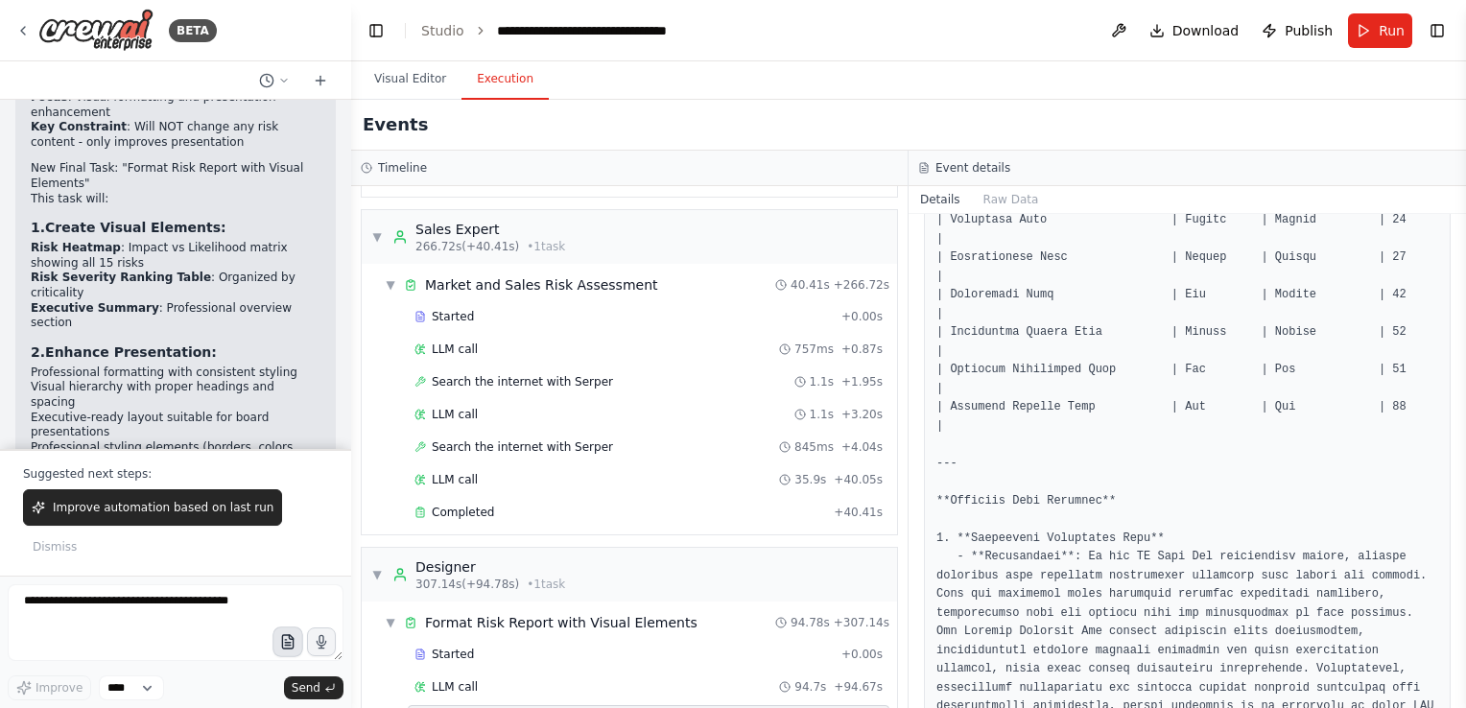
click at [284, 646] on icon "button" at bounding box center [287, 642] width 16 height 16
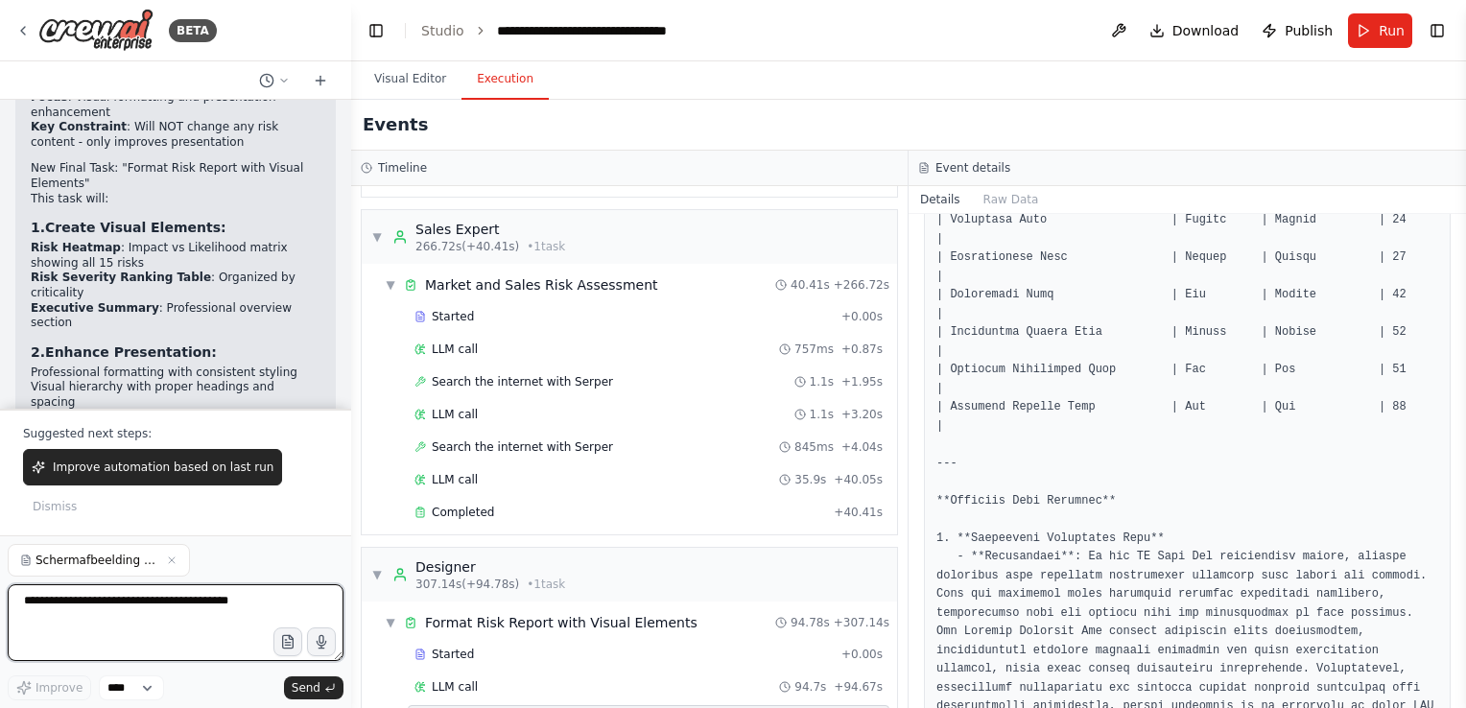
click at [82, 606] on textarea at bounding box center [176, 622] width 336 height 77
type textarea "**********"
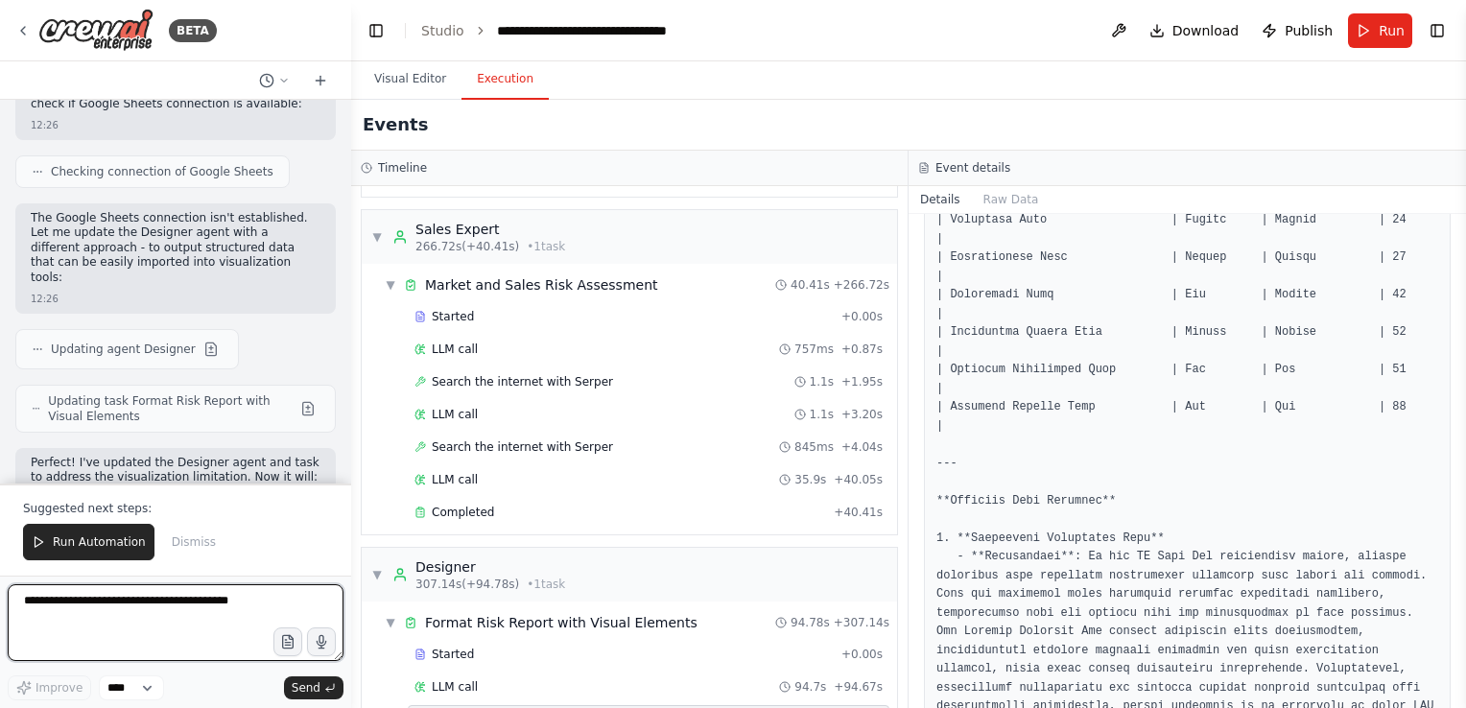
scroll to position [9024, 0]
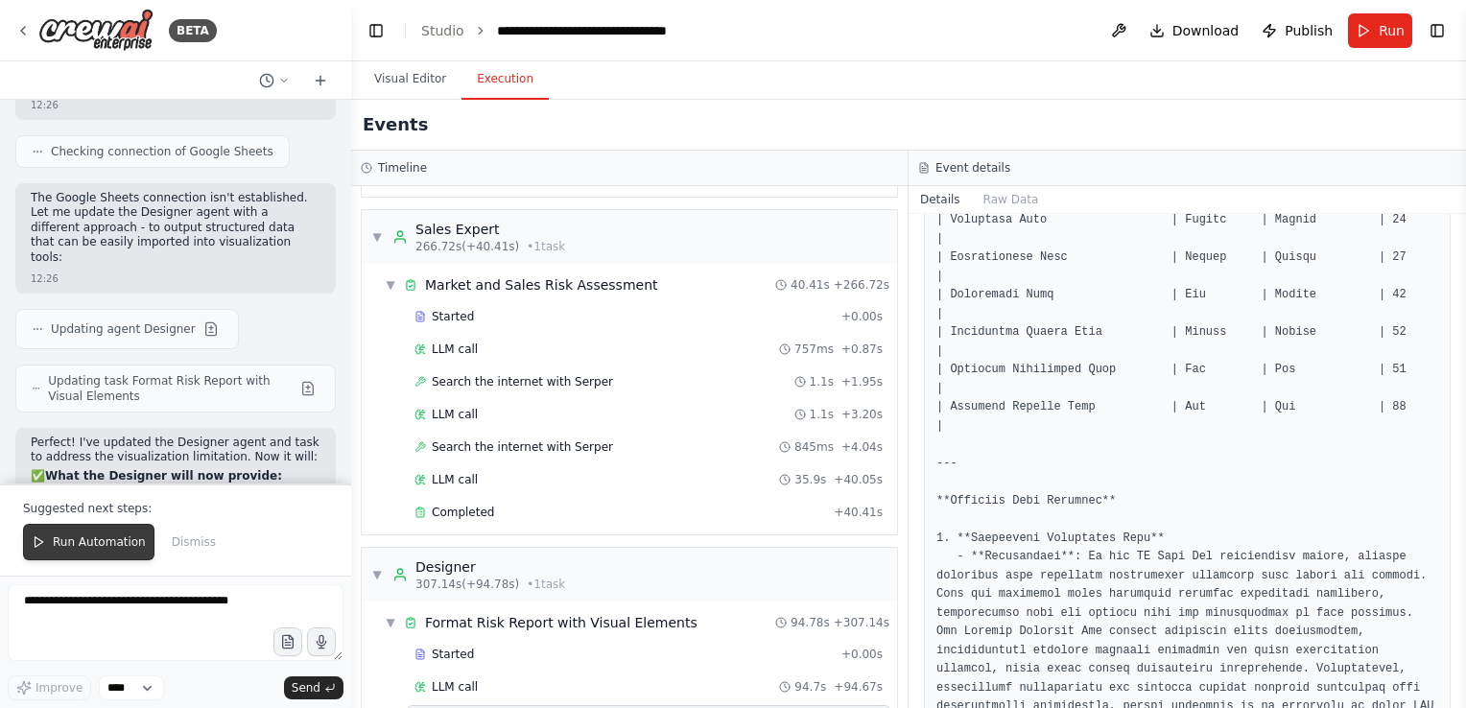
click at [90, 543] on span "Run Automation" at bounding box center [99, 541] width 93 height 15
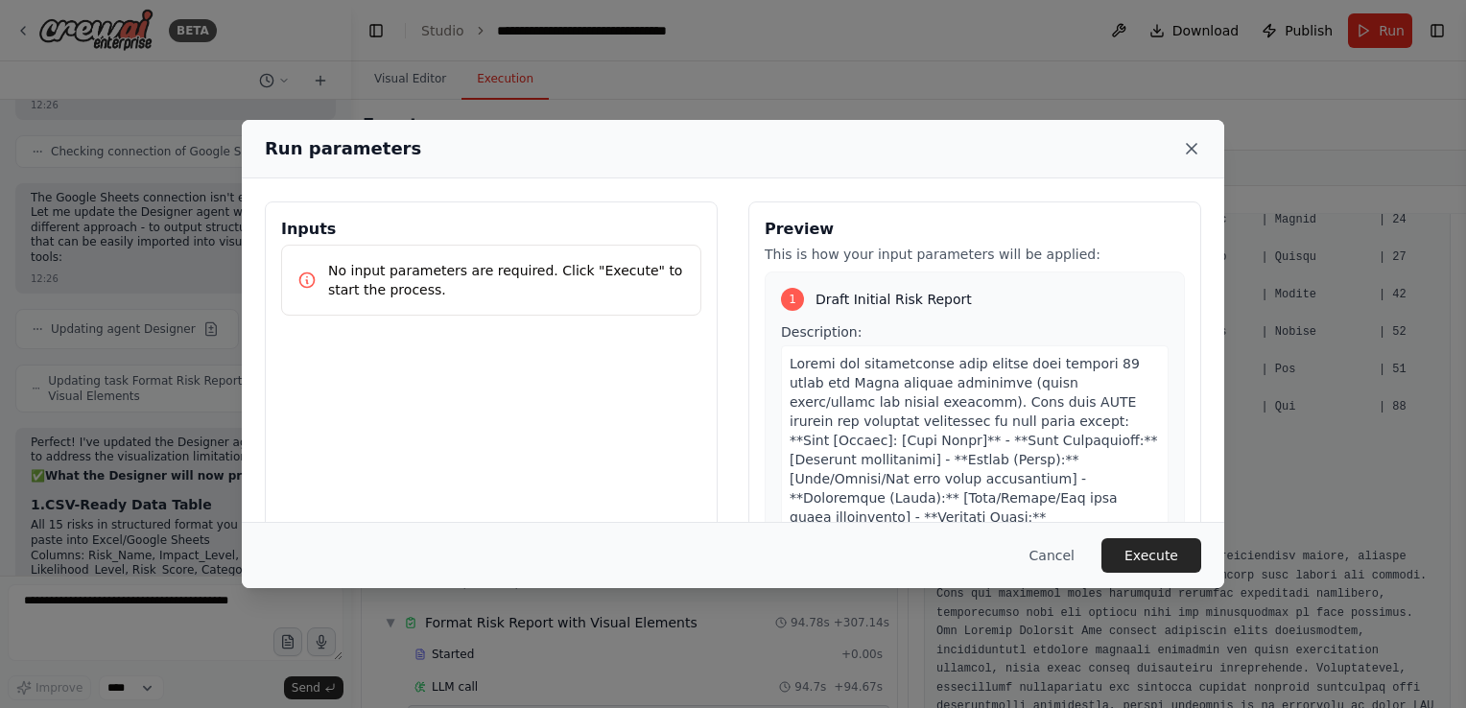
click at [1197, 152] on icon at bounding box center [1191, 148] width 19 height 19
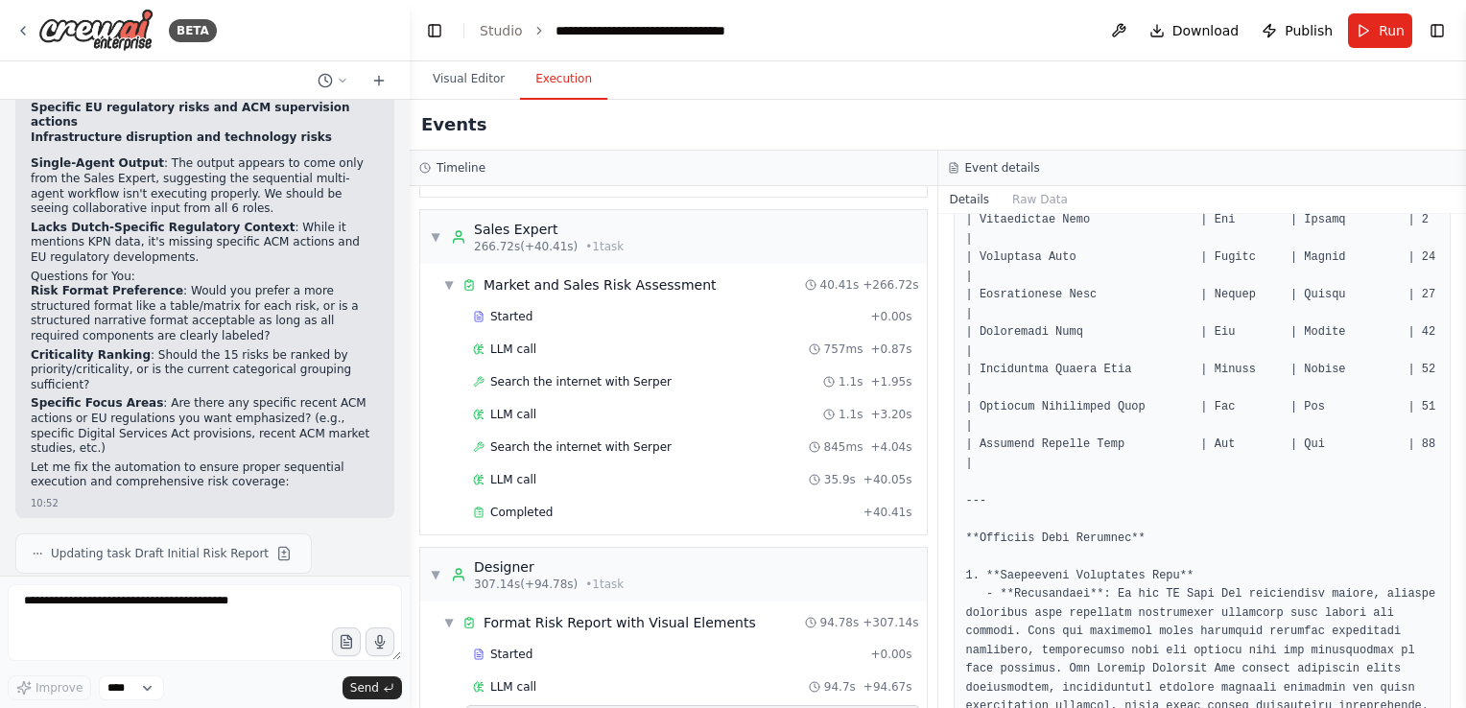
scroll to position [5003, 0]
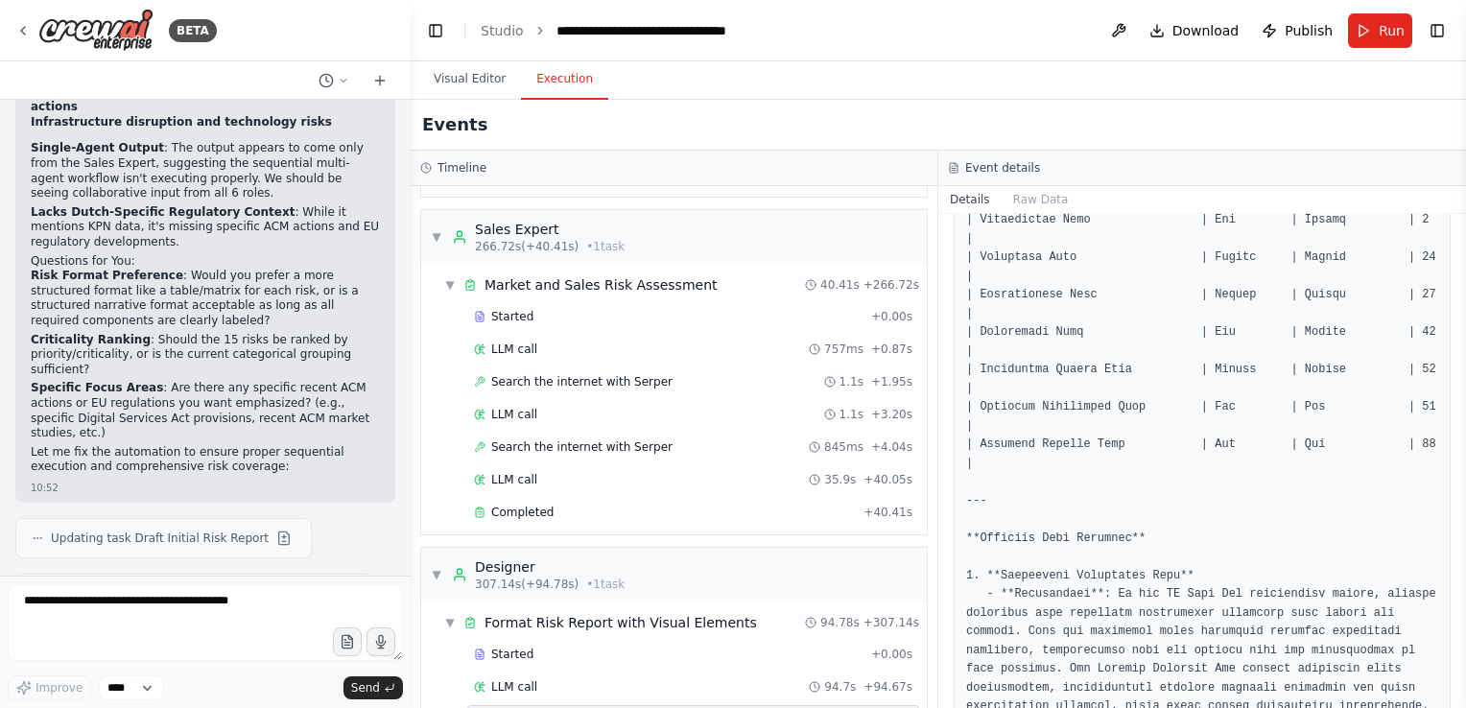
drag, startPoint x: 342, startPoint y: 547, endPoint x: 411, endPoint y: 287, distance: 268.7
click at [411, 287] on div "BETA I would like to generate a risk report for a Dutch telecom operator that h…" at bounding box center [733, 354] width 1466 height 708
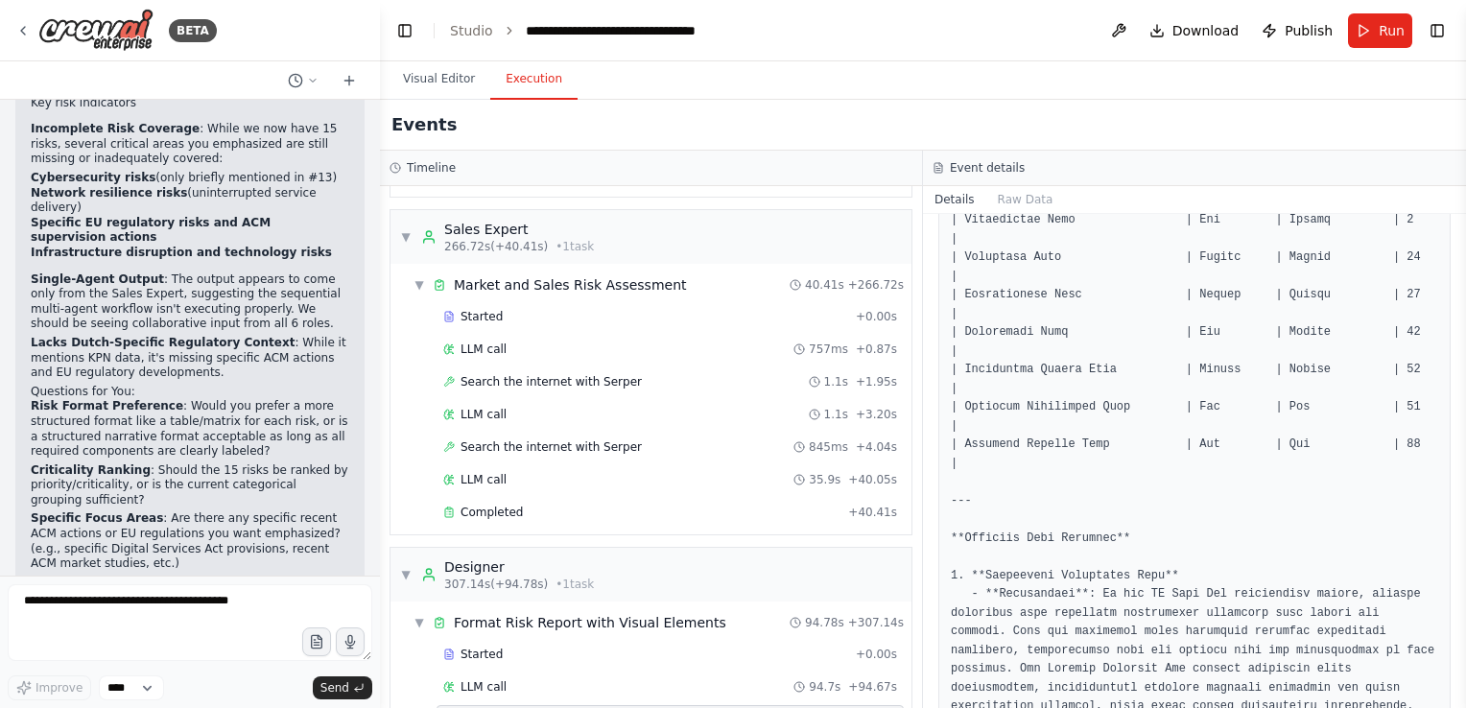
scroll to position [5247, 0]
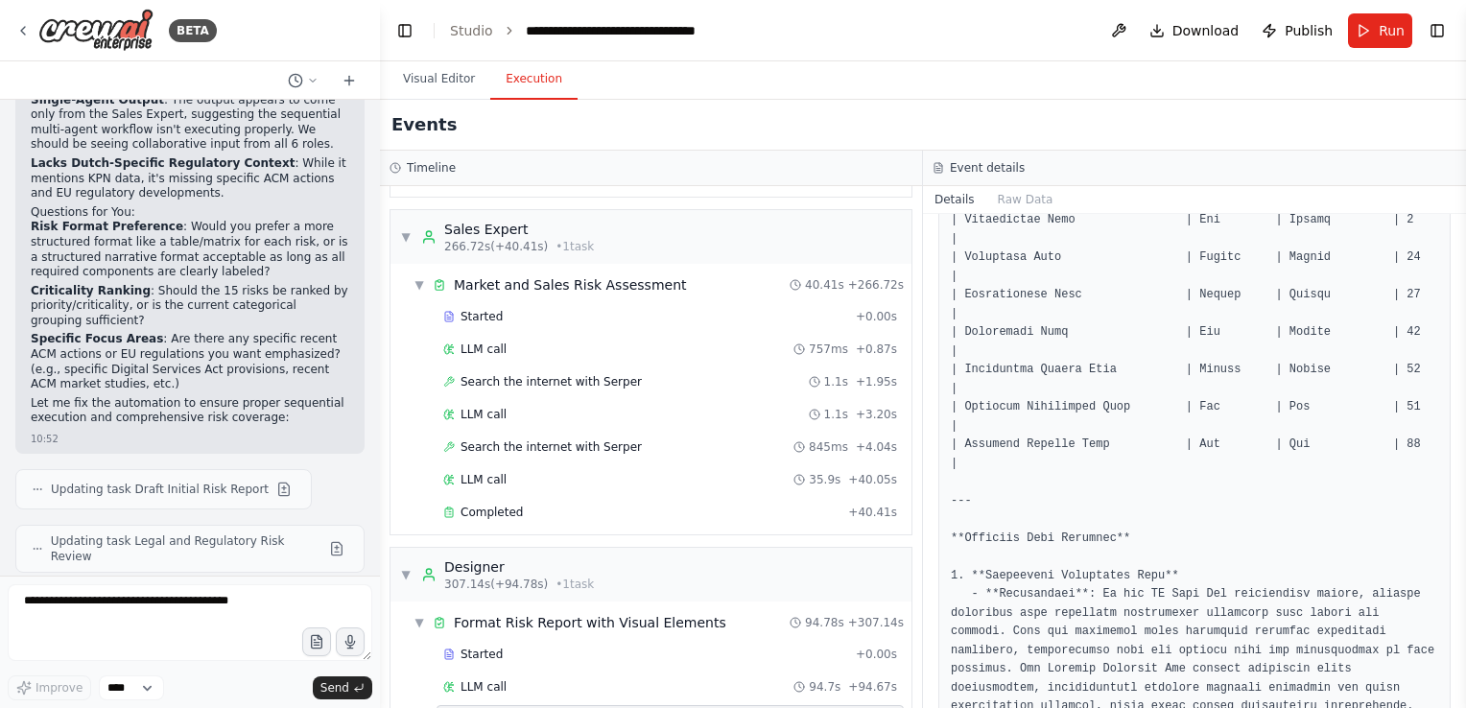
drag, startPoint x: 404, startPoint y: 343, endPoint x: 403, endPoint y: 247, distance: 95.9
click at [380, 109] on div "BETA I would like to generate a risk report for a Dutch telecom operator that h…" at bounding box center [733, 354] width 1466 height 708
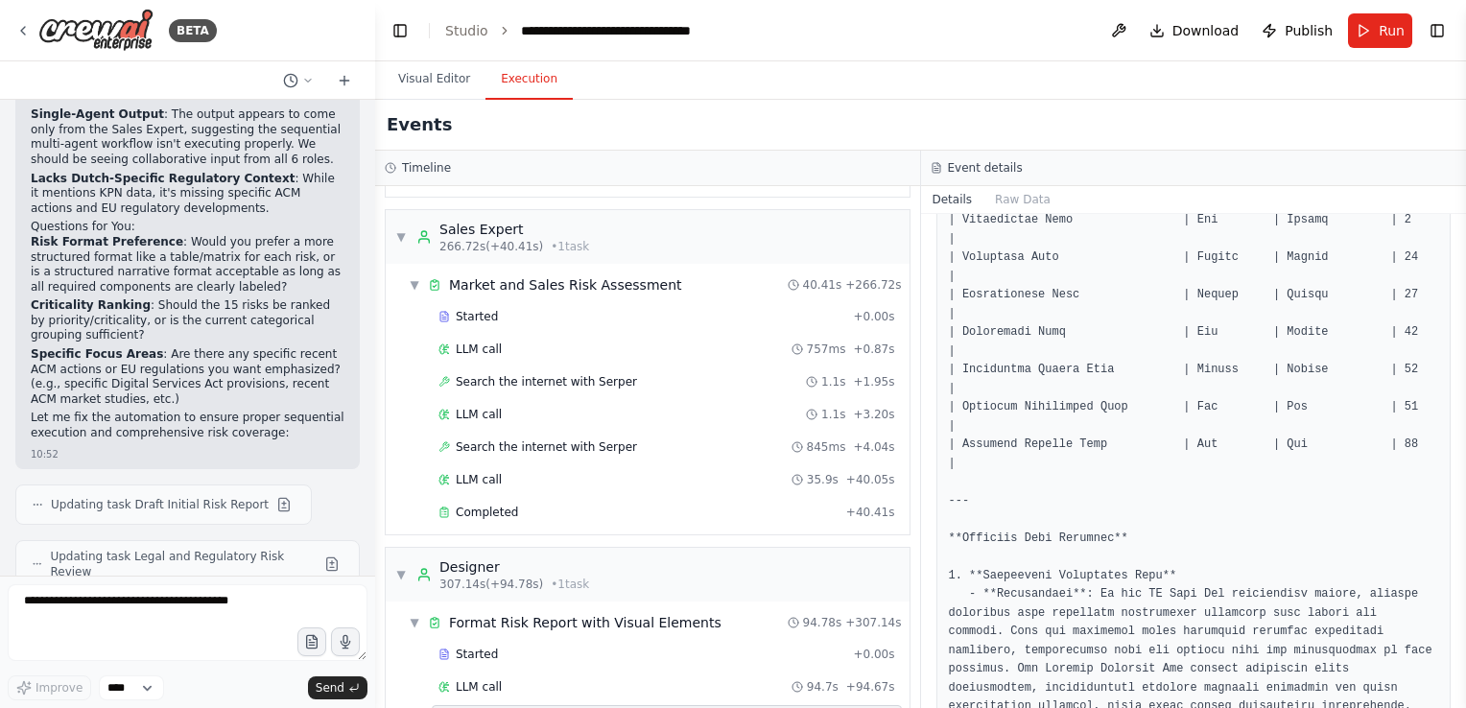
click at [375, 378] on div "BETA I would like to generate a risk report for a Dutch telecom operator that h…" at bounding box center [733, 354] width 1466 height 708
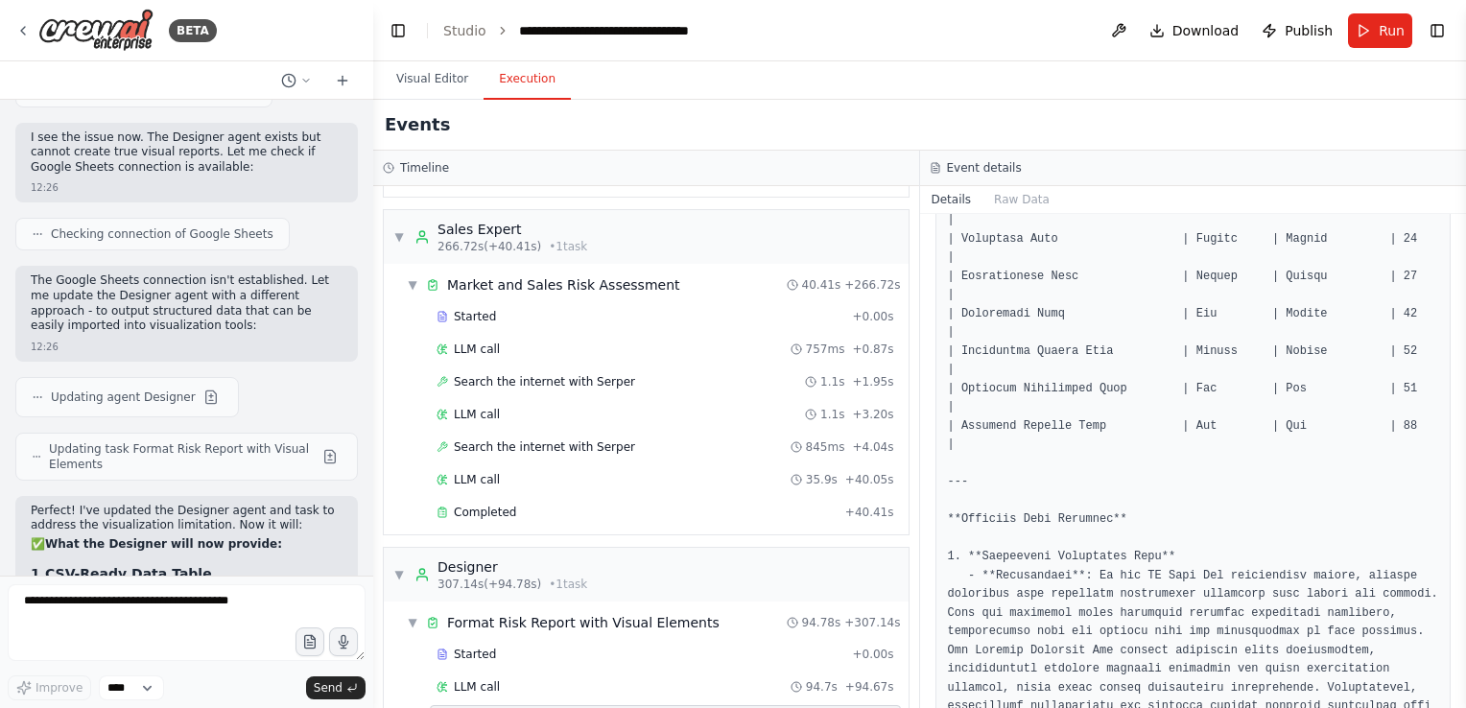
scroll to position [8744, 0]
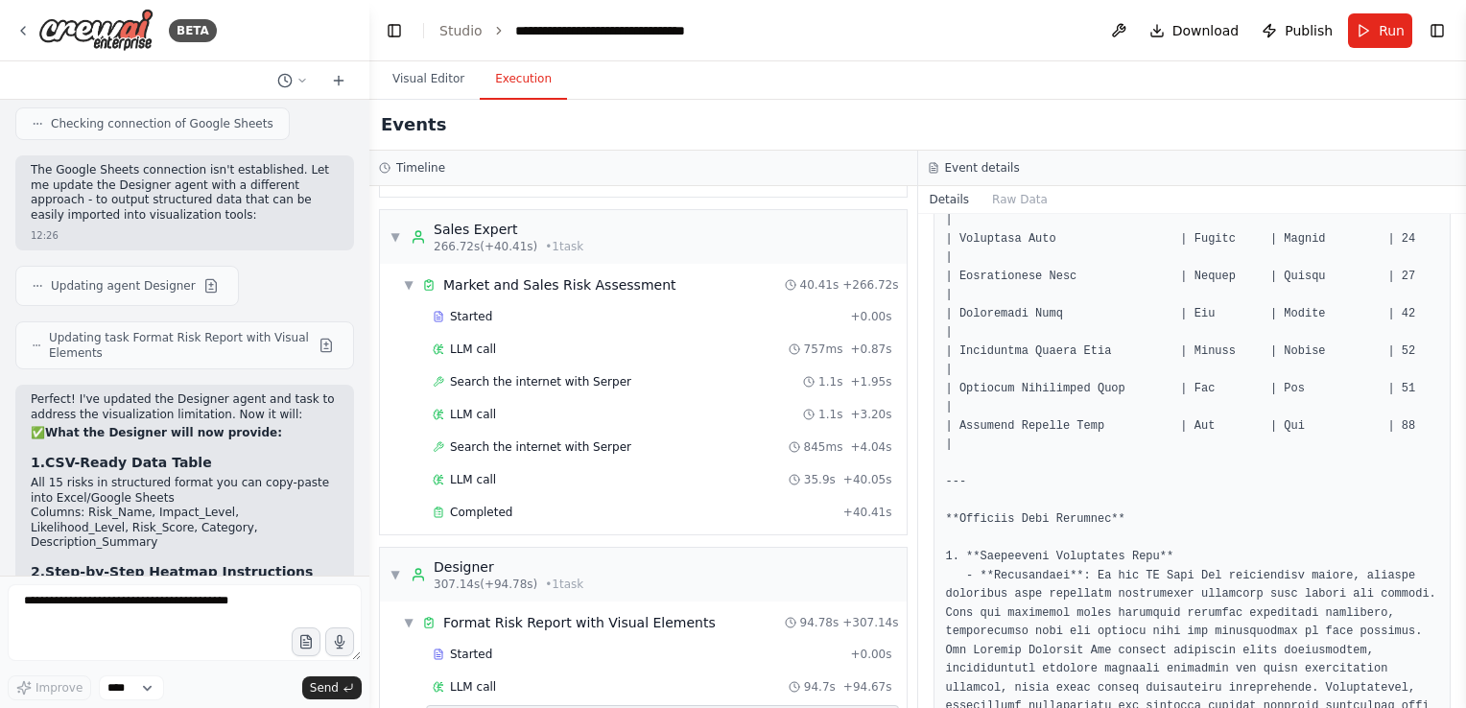
drag, startPoint x: 366, startPoint y: 276, endPoint x: 369, endPoint y: 600, distance: 324.2
click at [369, 600] on div "BETA I would like to generate a risk report for a Dutch telecom operator that h…" at bounding box center [733, 354] width 1466 height 708
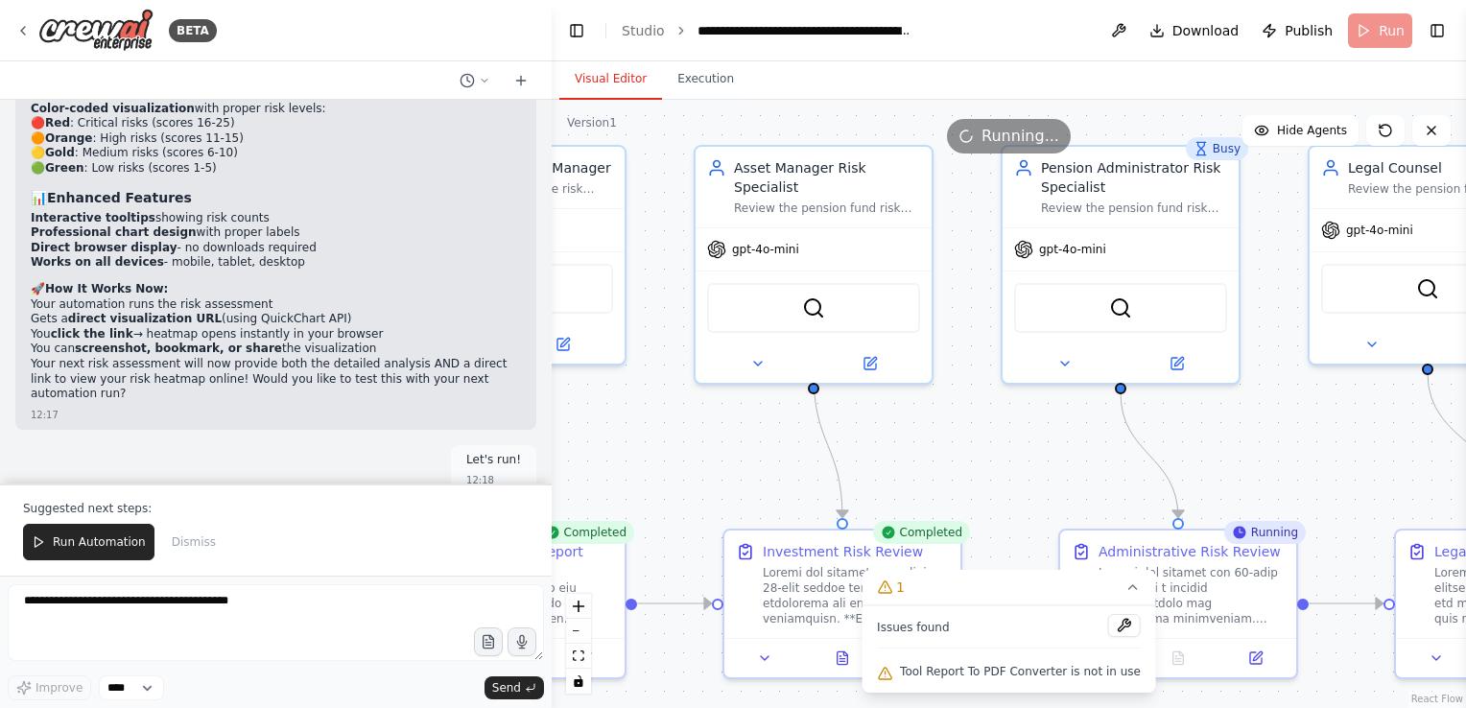
drag, startPoint x: 1021, startPoint y: 493, endPoint x: 728, endPoint y: 440, distance: 297.3
click at [728, 440] on div ".deletable-edge-delete-btn { width: 20px; height: 20px; border: 0px solid #ffff…" at bounding box center [1009, 404] width 914 height 608
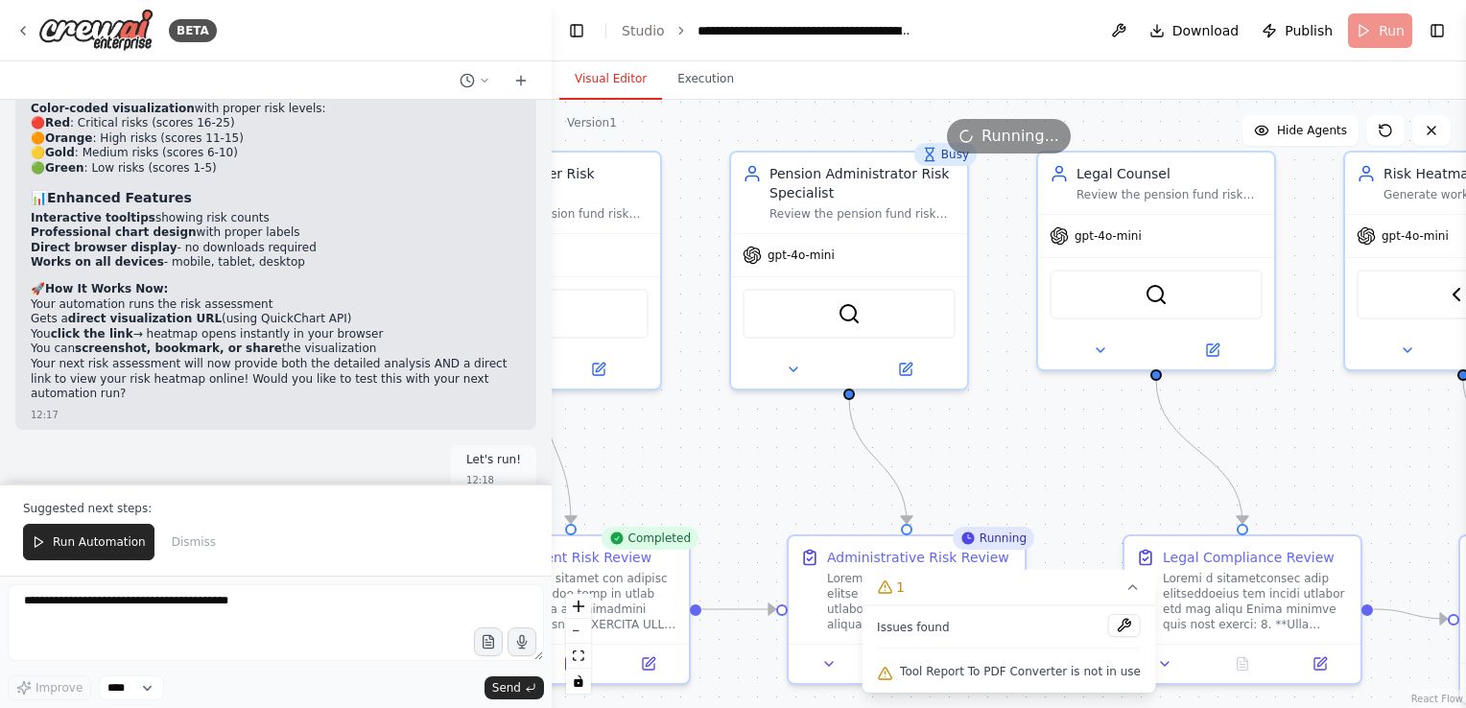
drag, startPoint x: 1275, startPoint y: 472, endPoint x: 1033, endPoint y: 482, distance: 241.9
click at [1016, 482] on div ".deletable-edge-delete-btn { width: 20px; height: 20px; border: 0px solid #ffff…" at bounding box center [1009, 404] width 914 height 608
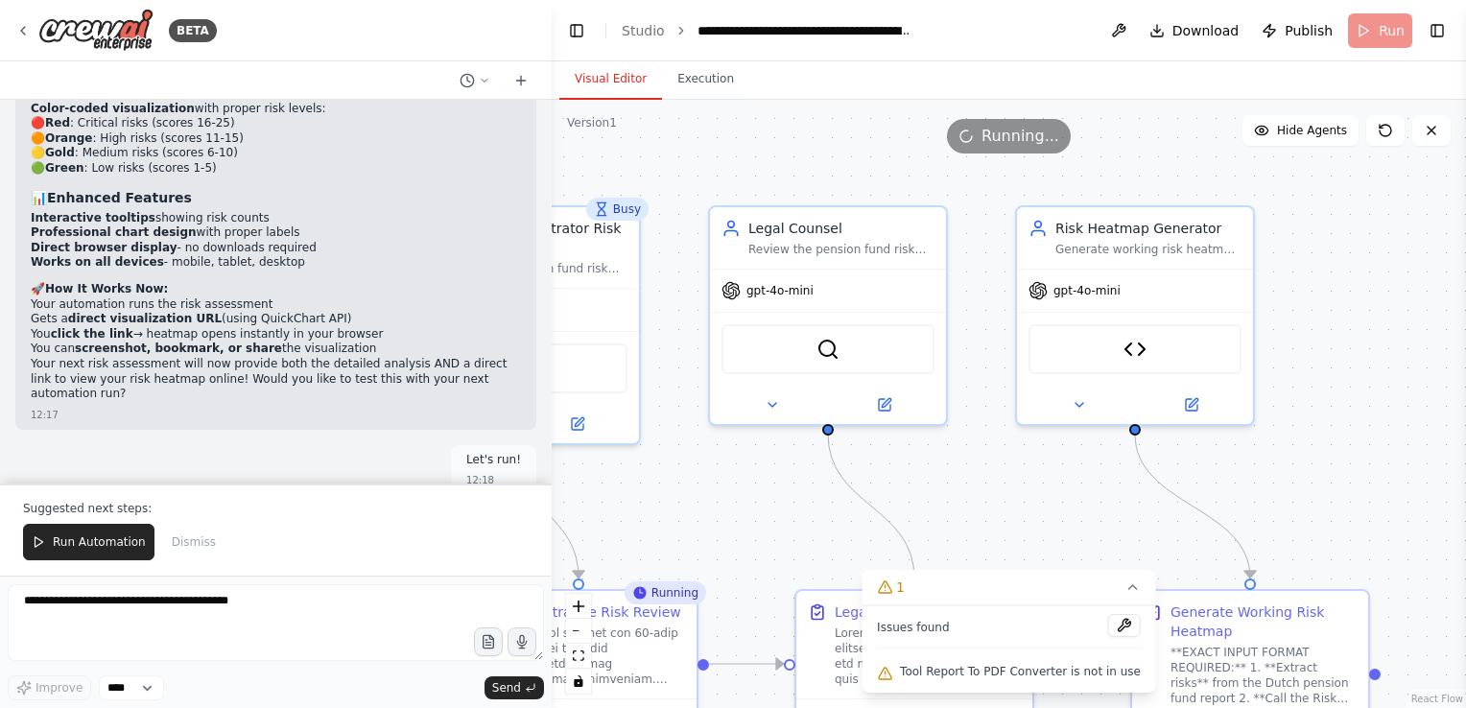
drag, startPoint x: 1329, startPoint y: 491, endPoint x: 1021, endPoint y: 544, distance: 313.3
click at [1021, 544] on div ".deletable-edge-delete-btn { width: 20px; height: 20px; border: 0px solid #ffff…" at bounding box center [1009, 404] width 914 height 608
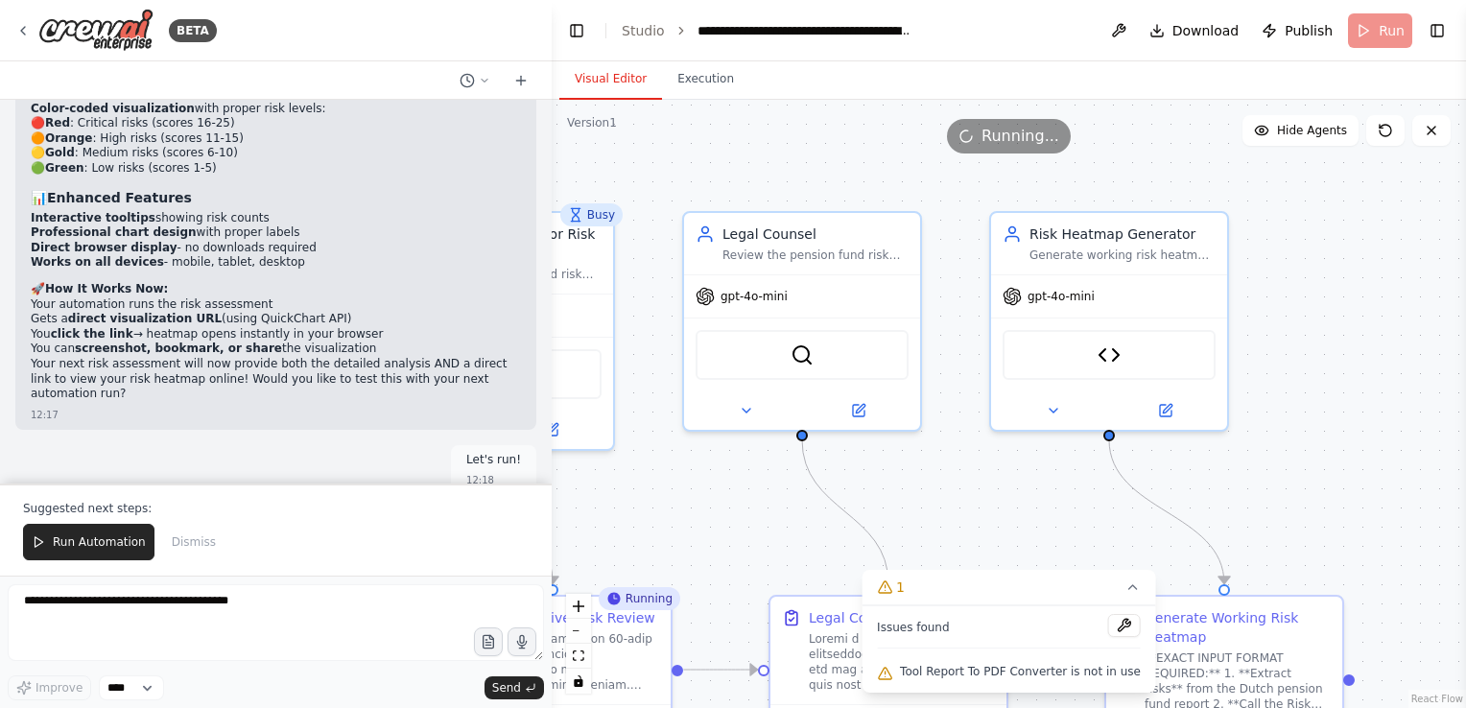
drag, startPoint x: 1396, startPoint y: 497, endPoint x: 1370, endPoint y: 503, distance: 26.5
click at [1370, 503] on div ".deletable-edge-delete-btn { width: 20px; height: 20px; border: 0px solid #ffff…" at bounding box center [1009, 404] width 914 height 608
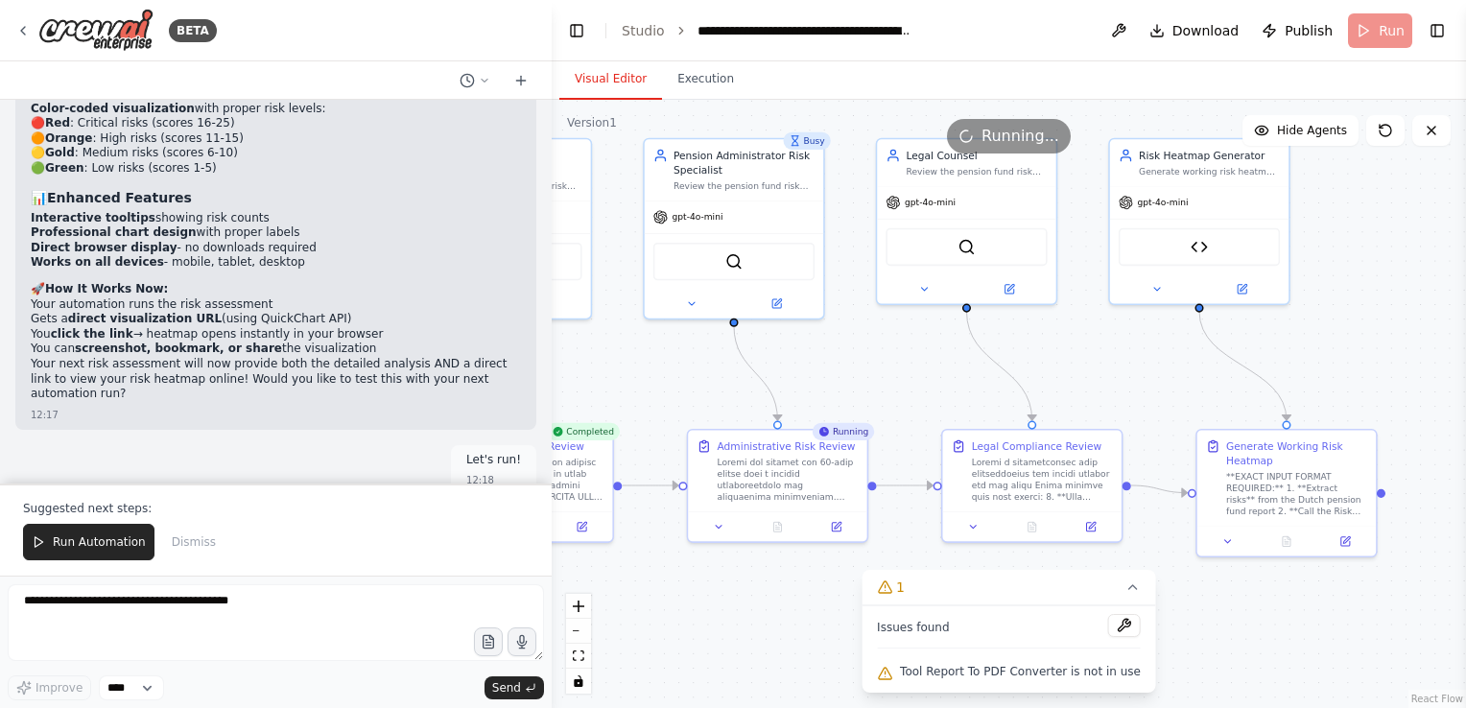
drag, startPoint x: 1353, startPoint y: 426, endPoint x: 1390, endPoint y: 281, distance: 149.4
click at [1390, 281] on div ".deletable-edge-delete-btn { width: 20px; height: 20px; border: 0px solid #ffff…" at bounding box center [1009, 404] width 914 height 608
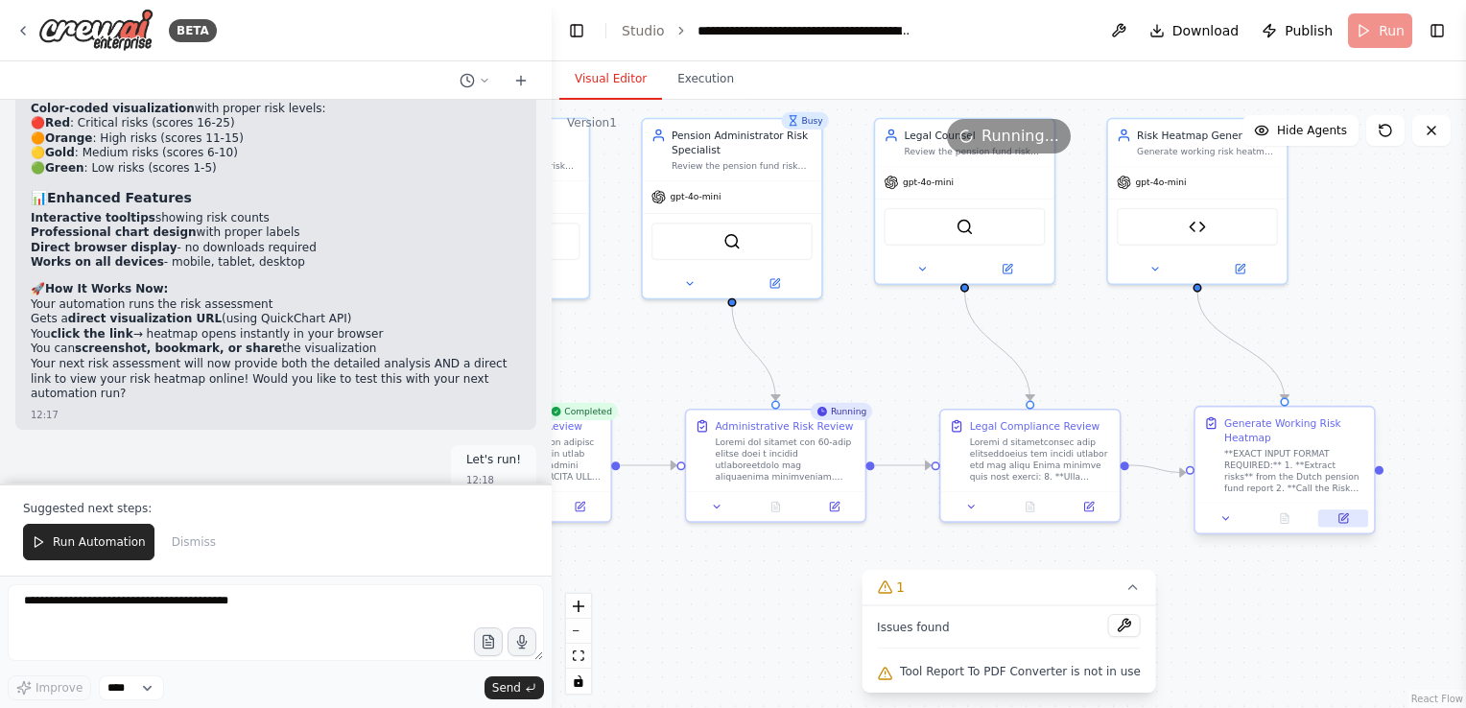
click at [1340, 517] on icon at bounding box center [1343, 518] width 9 height 9
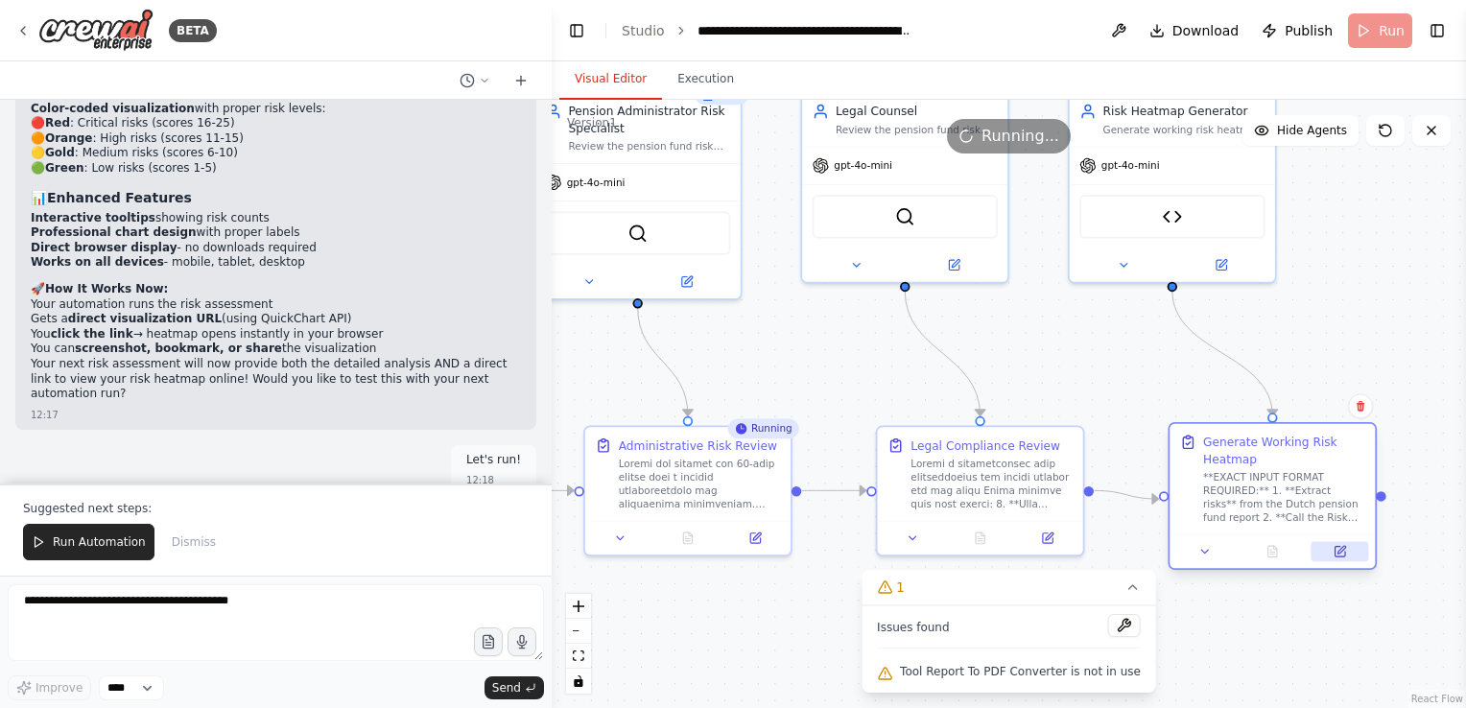
click at [1343, 553] on icon at bounding box center [1339, 552] width 10 height 10
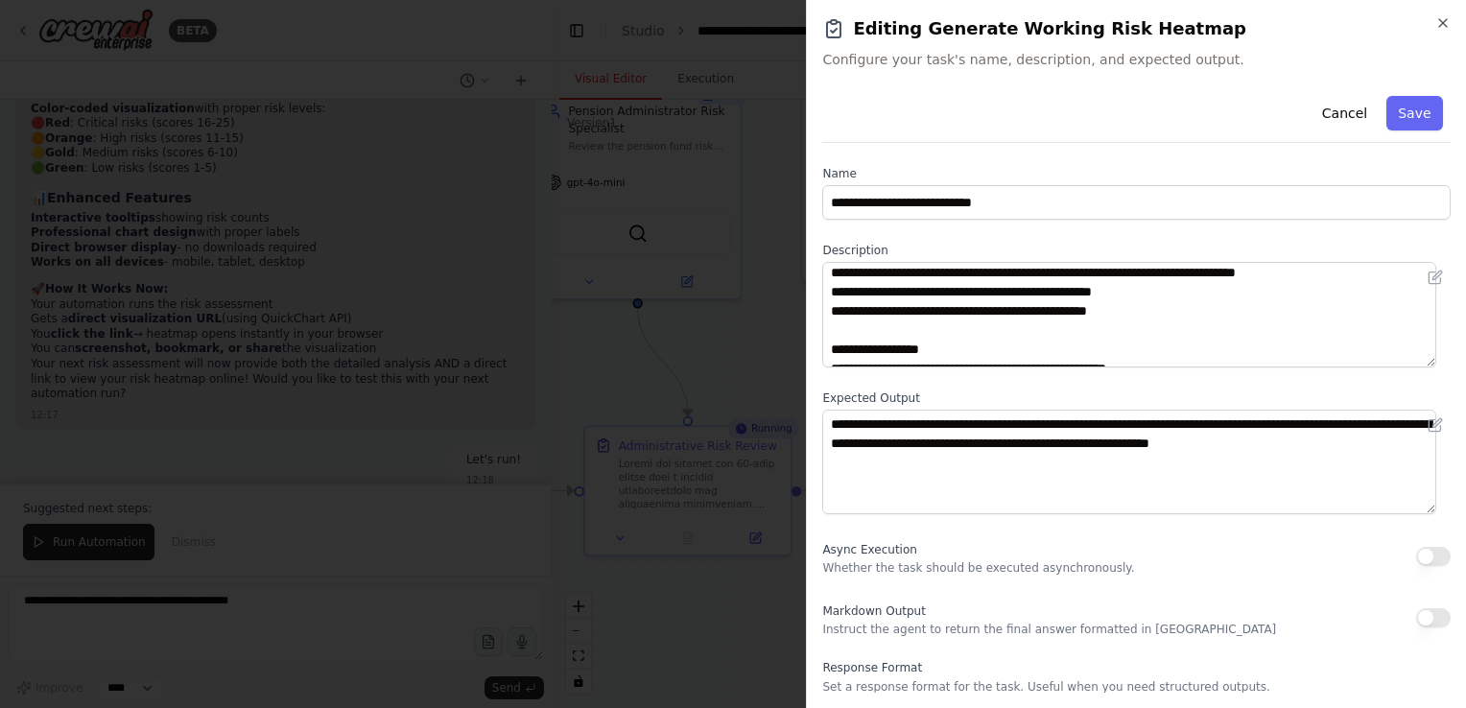
scroll to position [441, 0]
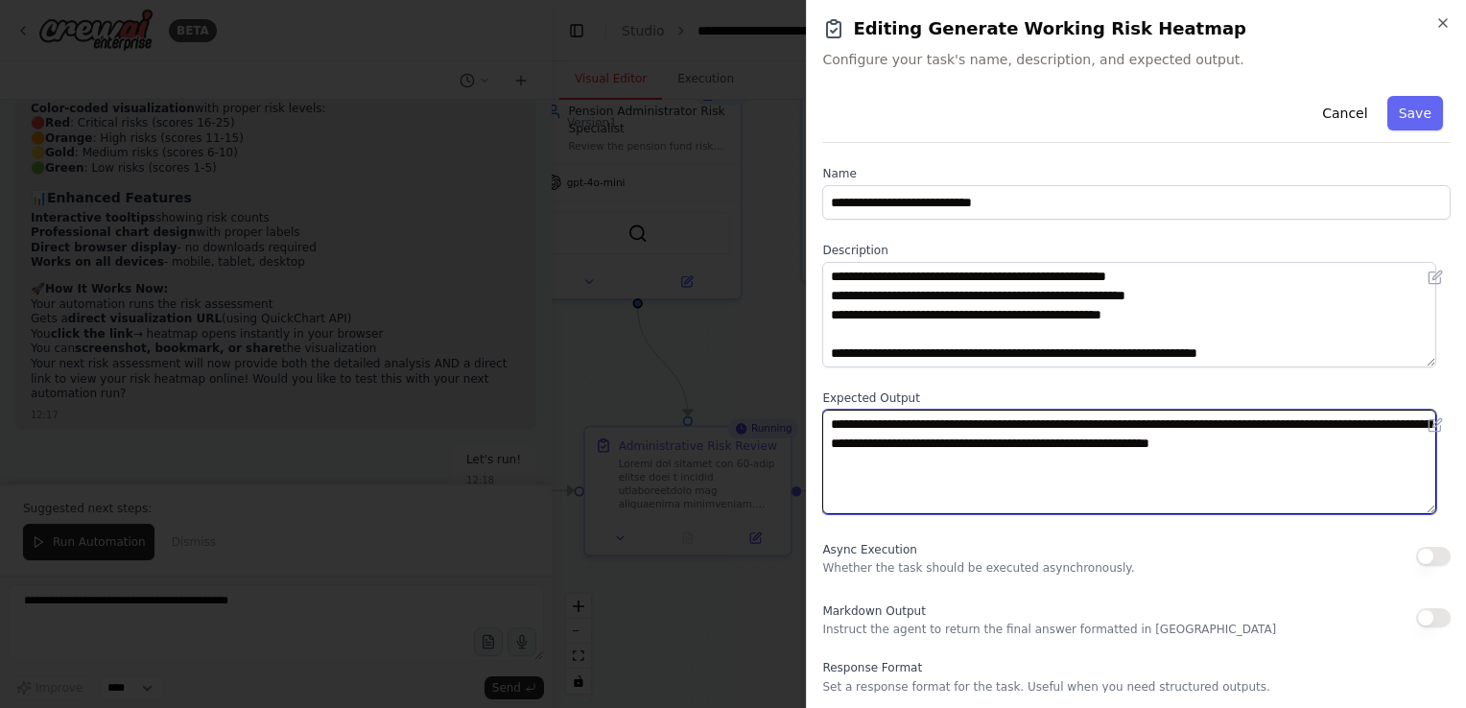
click at [1371, 428] on textarea "**********" at bounding box center [1129, 463] width 614 height 106
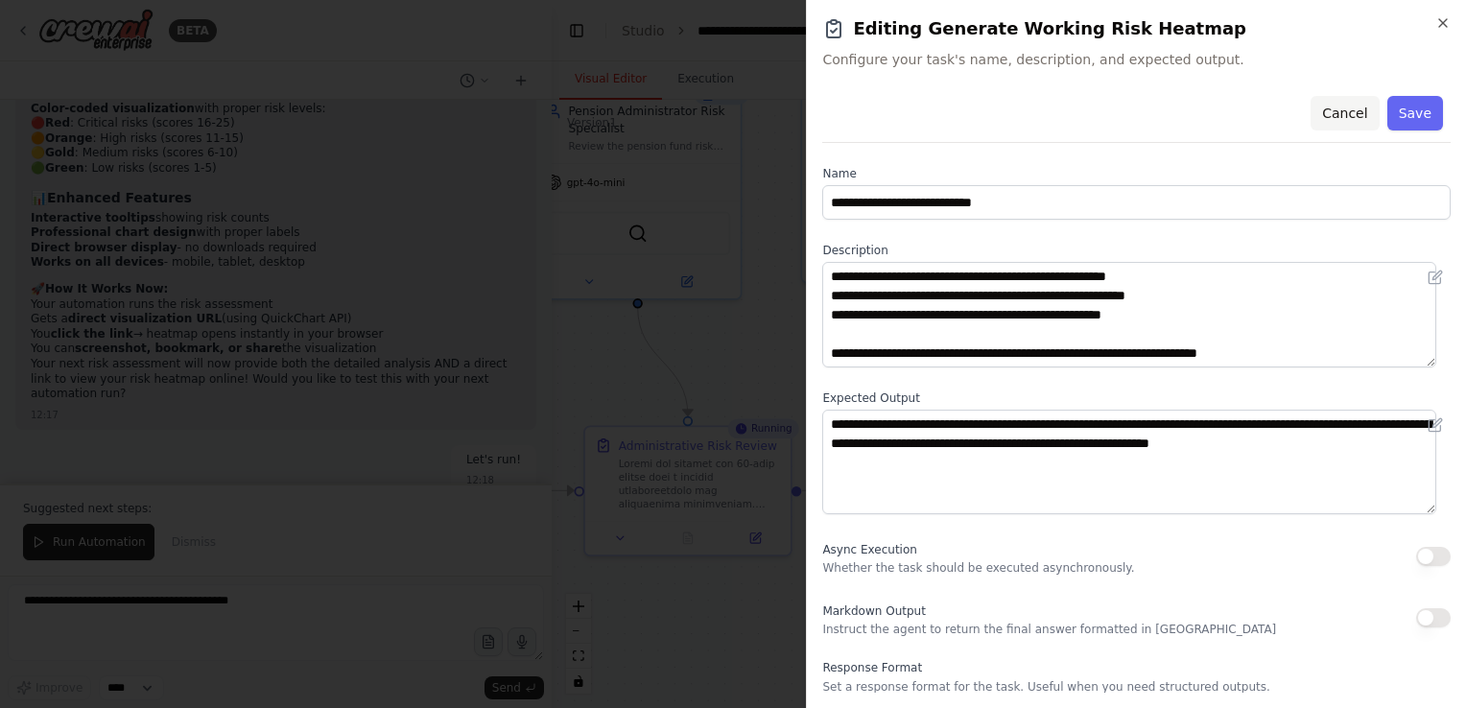
click at [1324, 117] on button "Cancel" at bounding box center [1344, 113] width 68 height 35
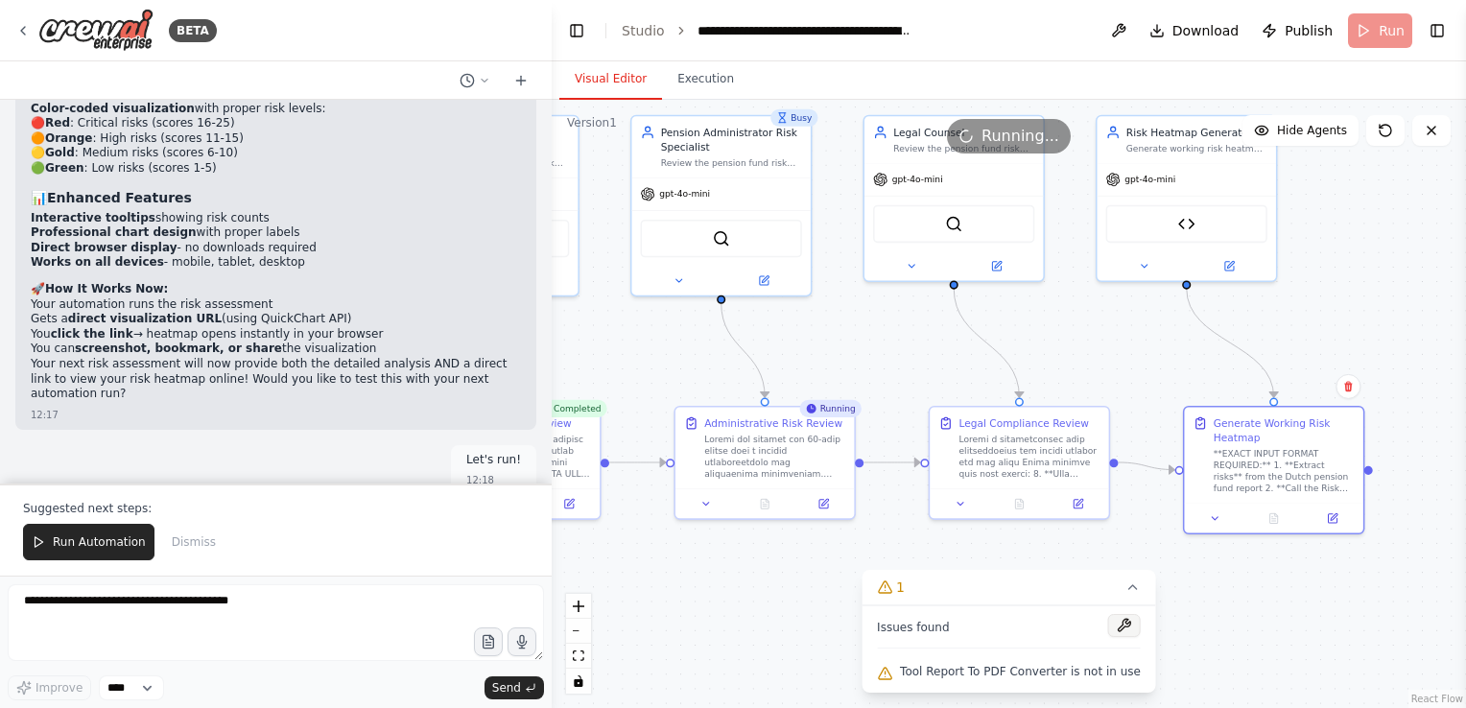
click at [1109, 630] on button at bounding box center [1124, 625] width 33 height 23
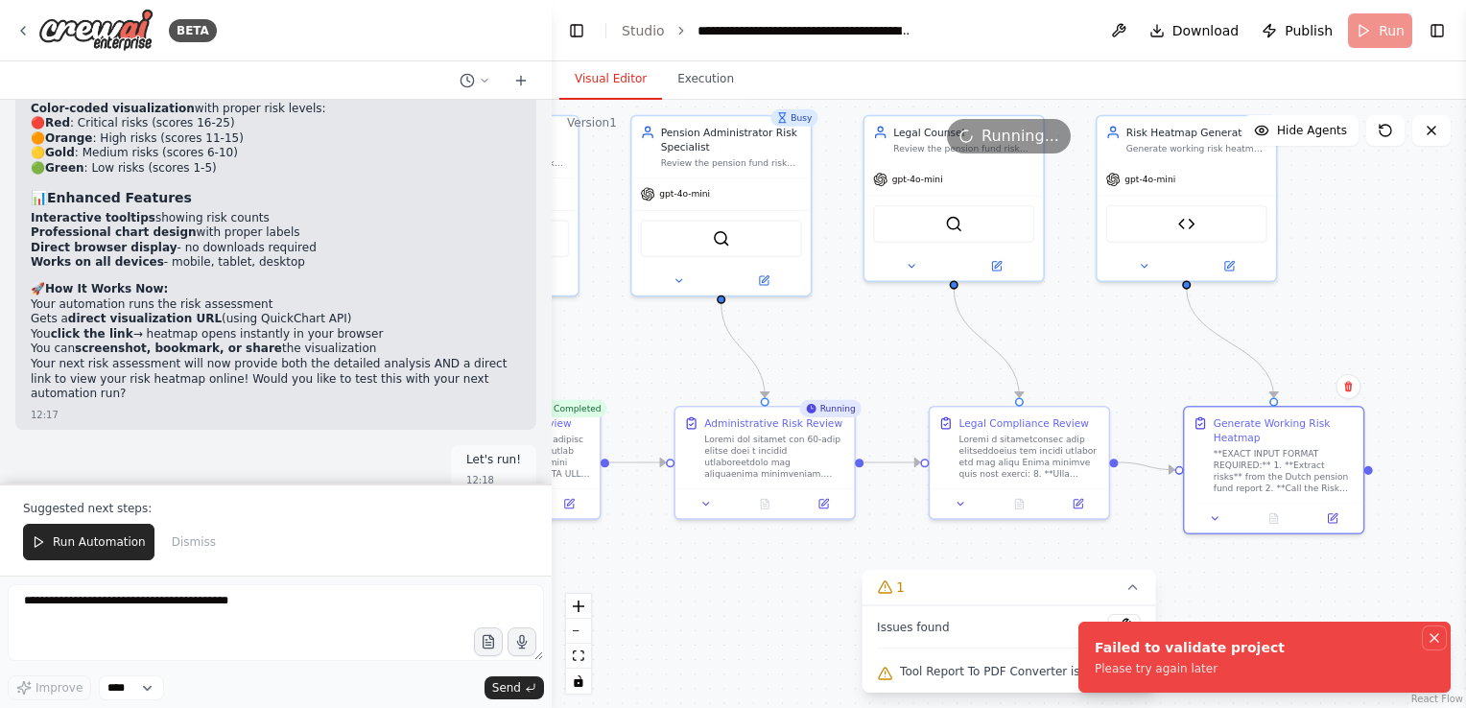
click at [1435, 638] on icon "Notifications (F8)" at bounding box center [1433, 637] width 15 height 15
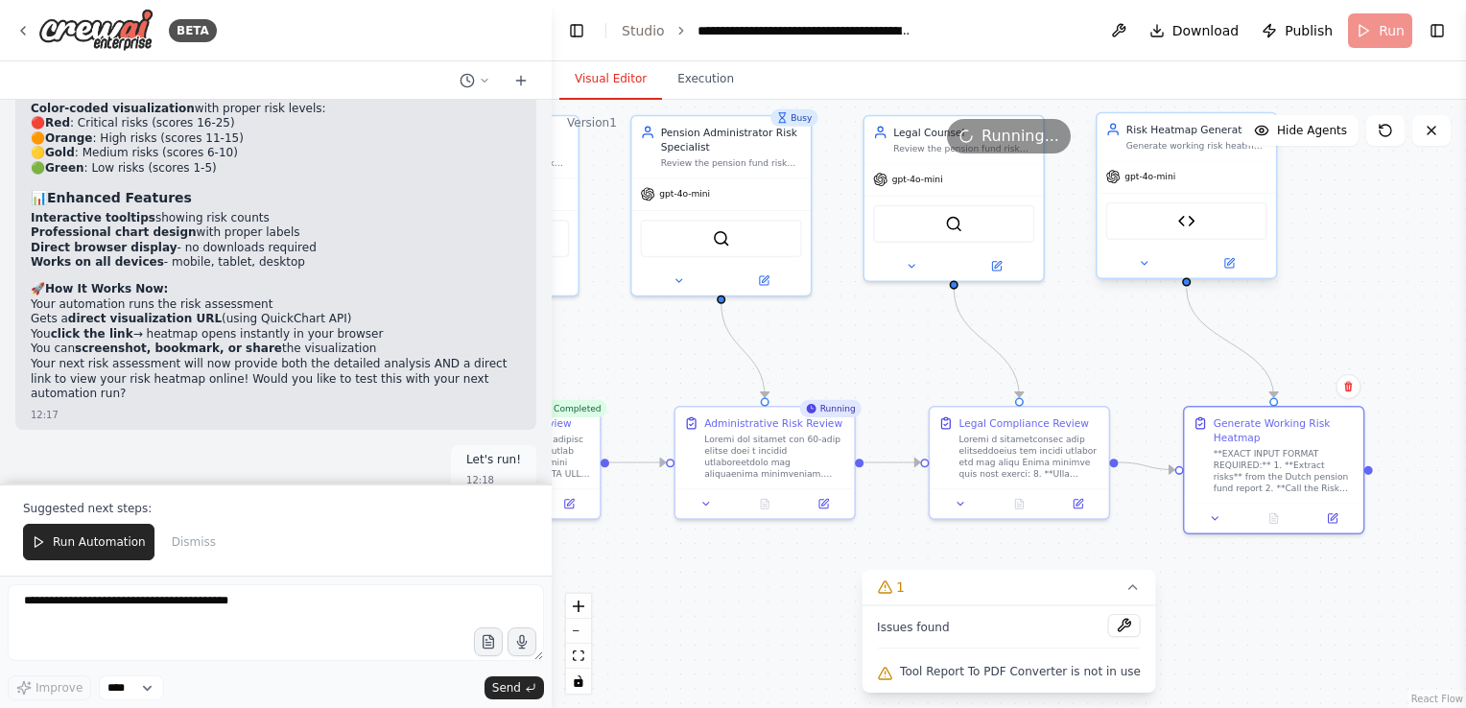
click at [1165, 173] on span "gpt-4o-mini" at bounding box center [1149, 177] width 51 height 12
click at [1224, 263] on icon at bounding box center [1229, 263] width 12 height 12
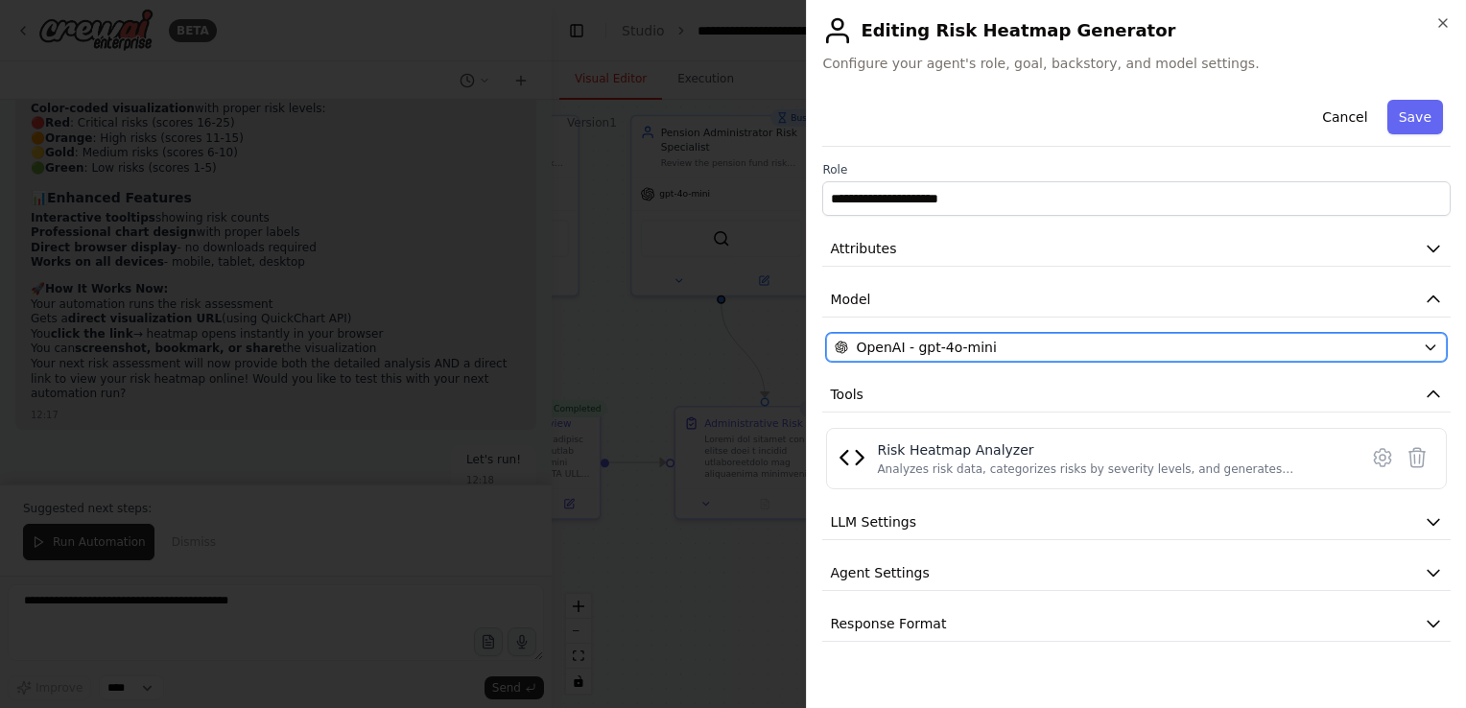
click at [1045, 340] on div "OpenAI - gpt-4o-mini" at bounding box center [1124, 347] width 580 height 19
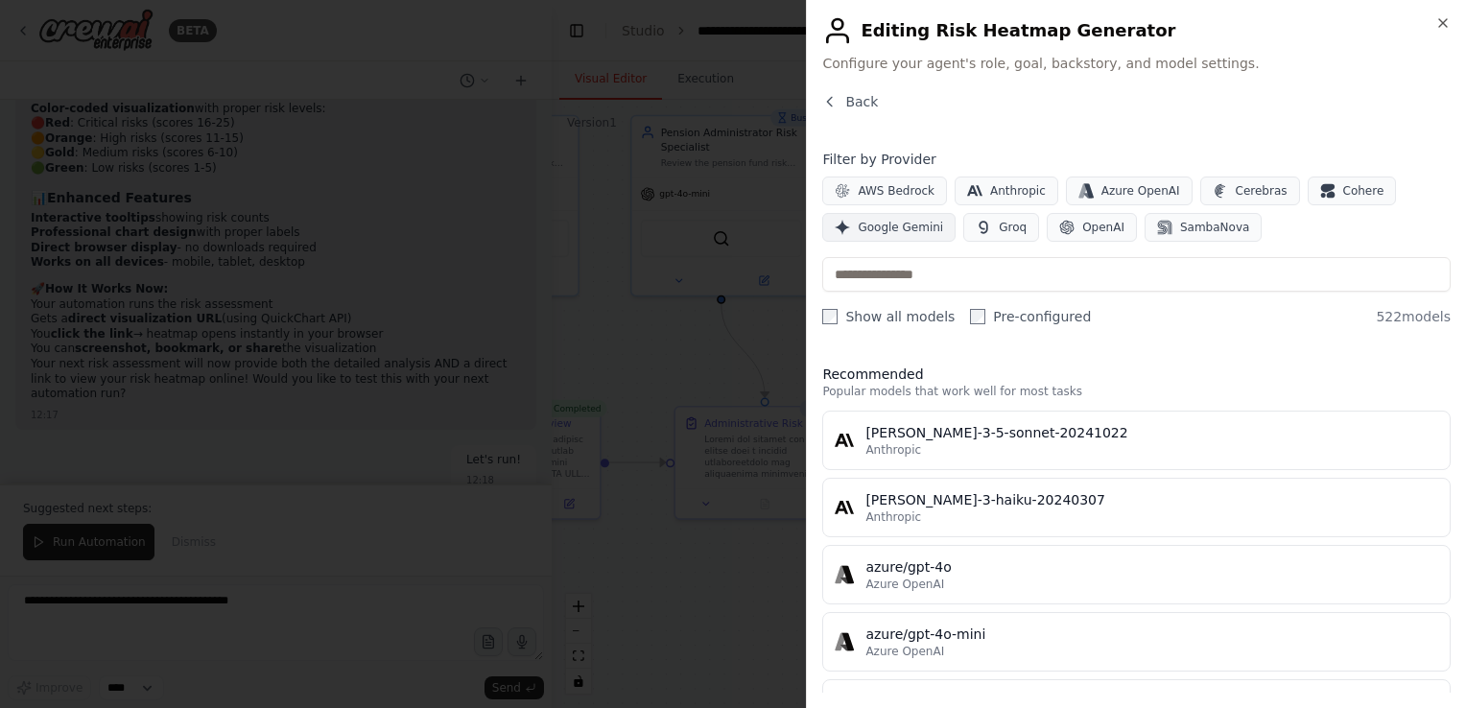
click at [917, 221] on span "Google Gemini" at bounding box center [899, 227] width 85 height 15
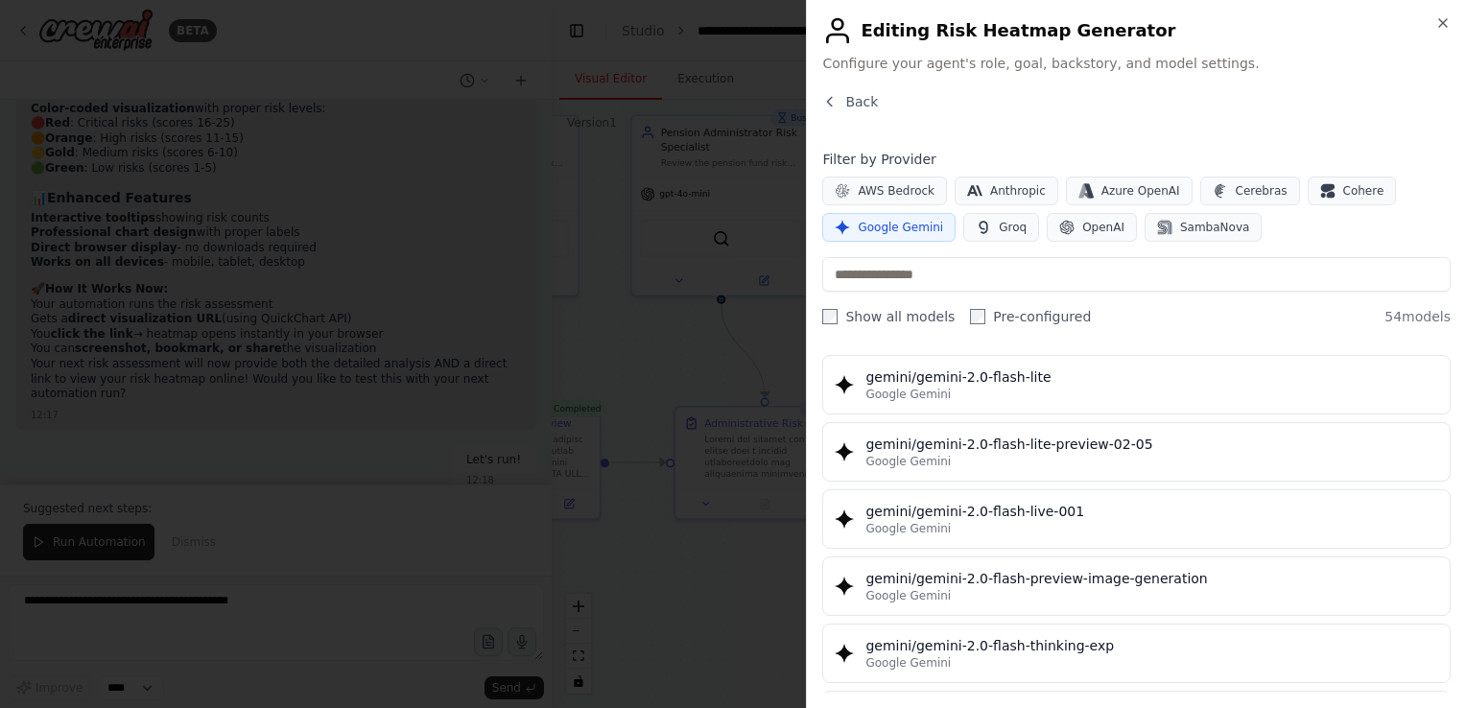
scroll to position [1333, 0]
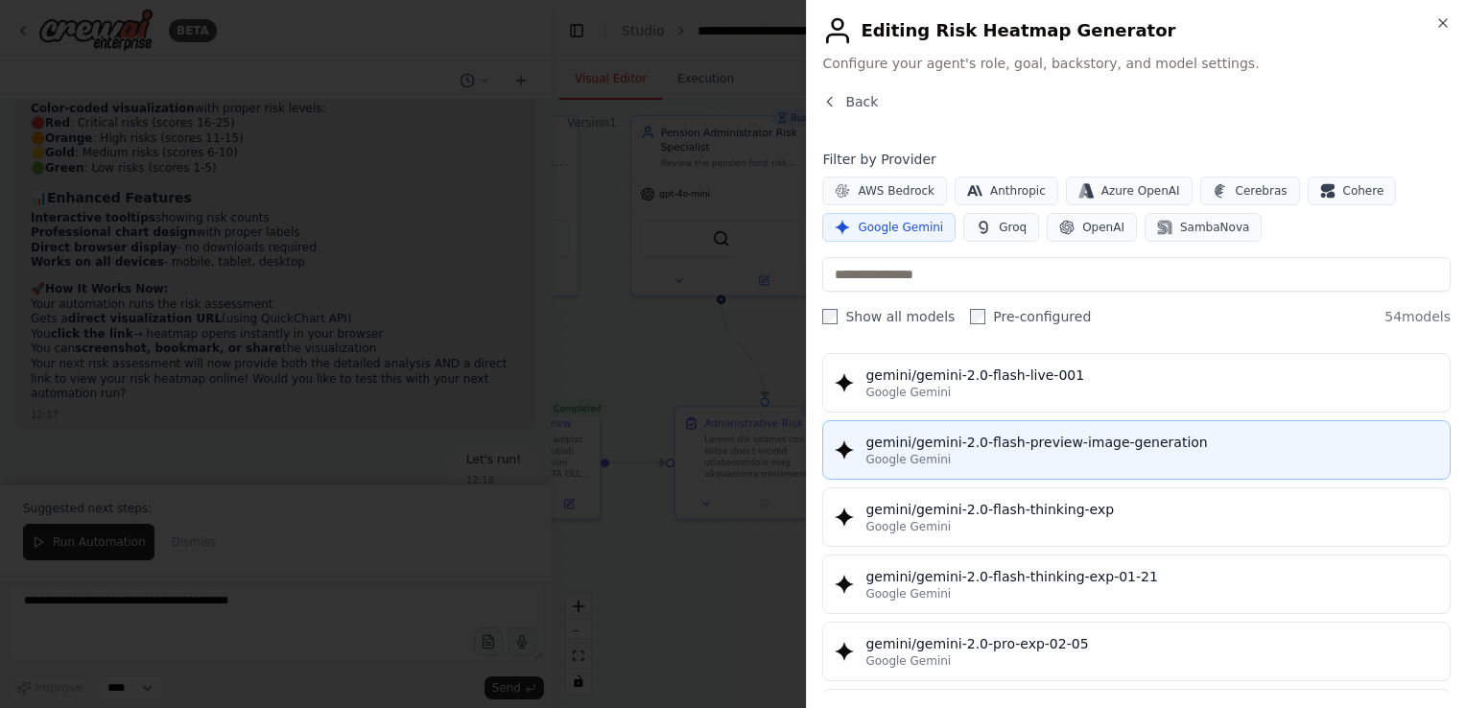
click at [1043, 435] on div "gemini/gemini-2.0-flash-preview-image-generation" at bounding box center [1151, 442] width 573 height 19
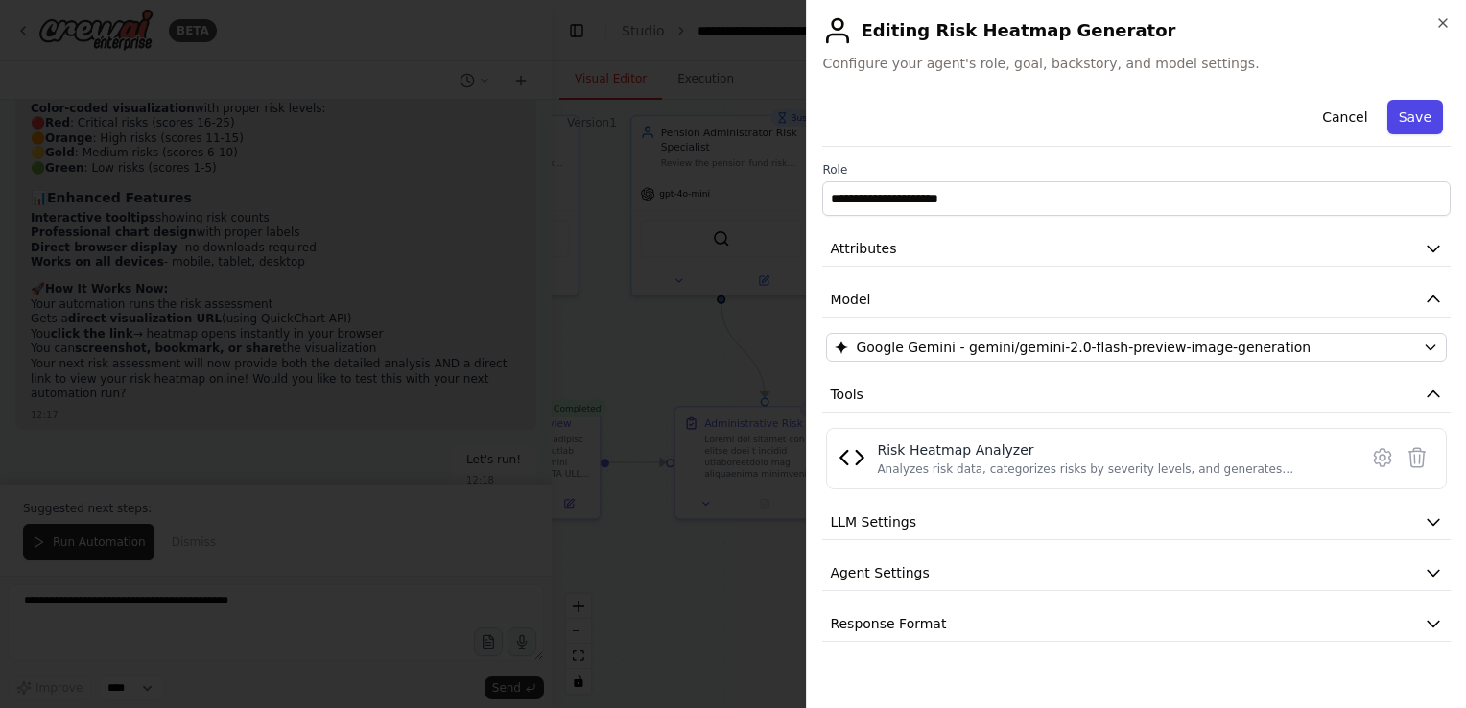
click at [1417, 125] on button "Save" at bounding box center [1415, 117] width 56 height 35
click at [1415, 122] on button "Save" at bounding box center [1415, 117] width 56 height 35
click at [1338, 118] on button "Cancel" at bounding box center [1344, 117] width 68 height 35
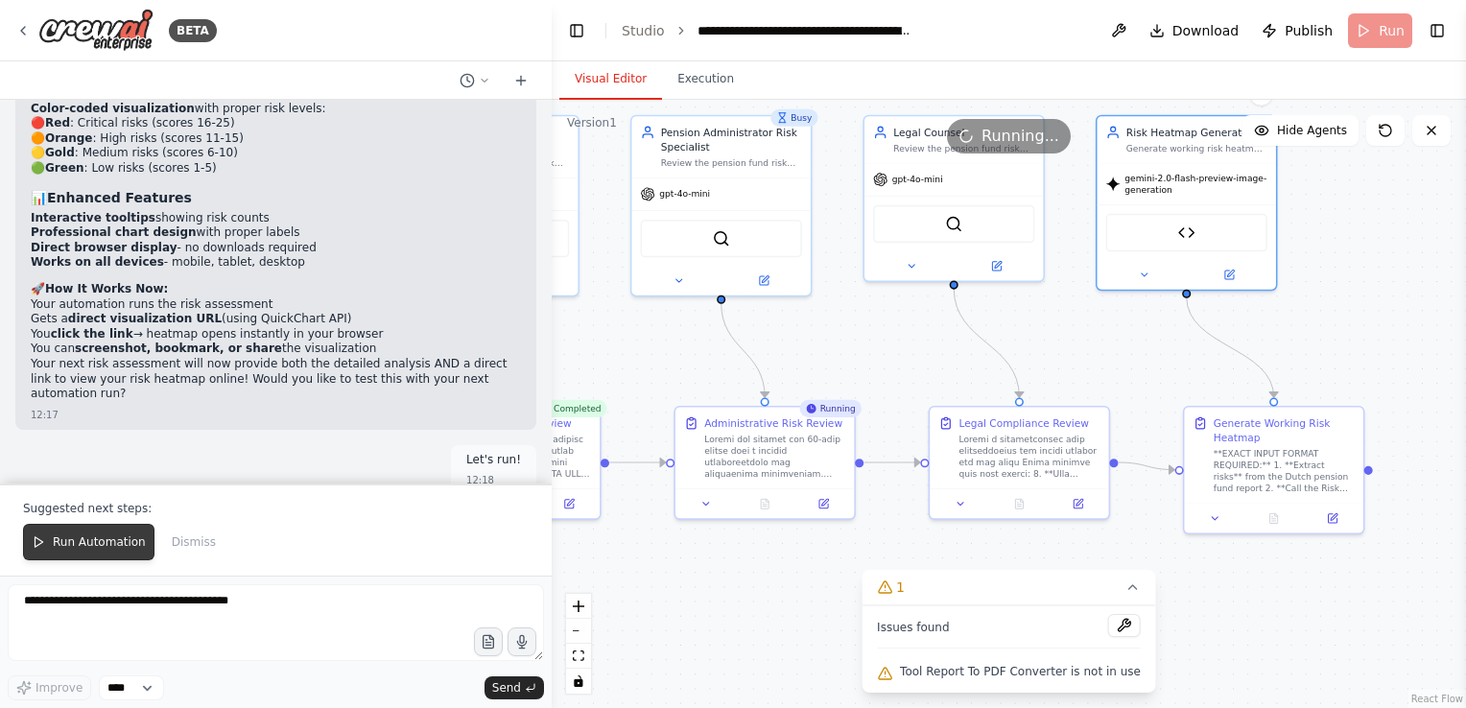
click at [89, 547] on span "Run Automation" at bounding box center [99, 541] width 93 height 15
